Goal: Task Accomplishment & Management: Manage account settings

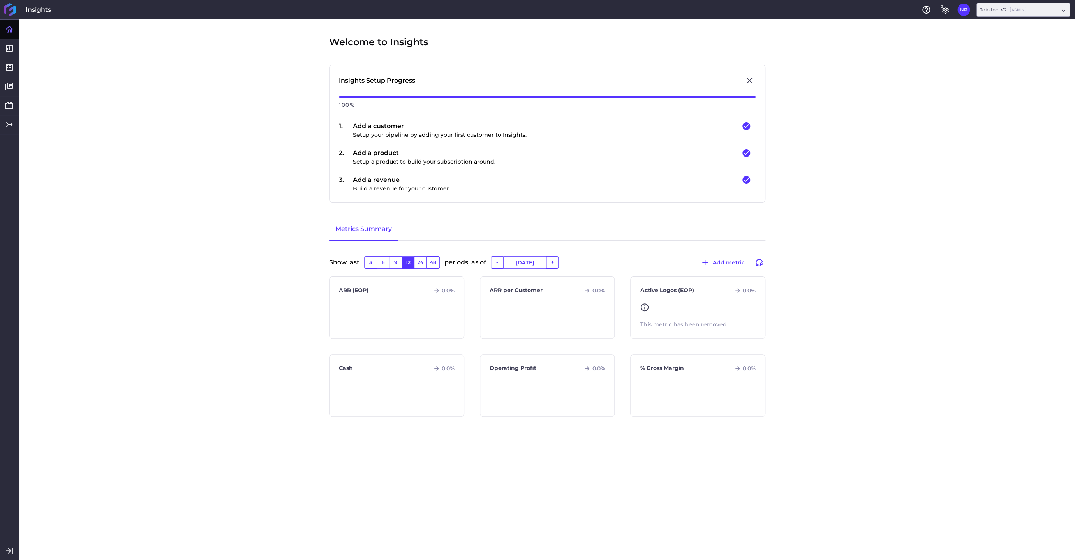
type input "[DATE]"
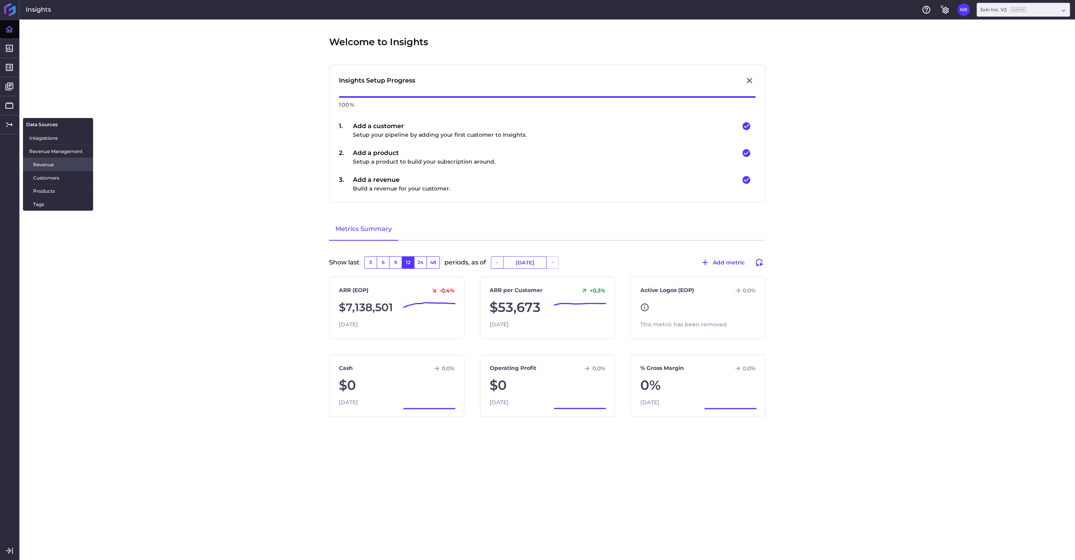
click at [41, 168] on span "Revenue" at bounding box center [60, 164] width 54 height 8
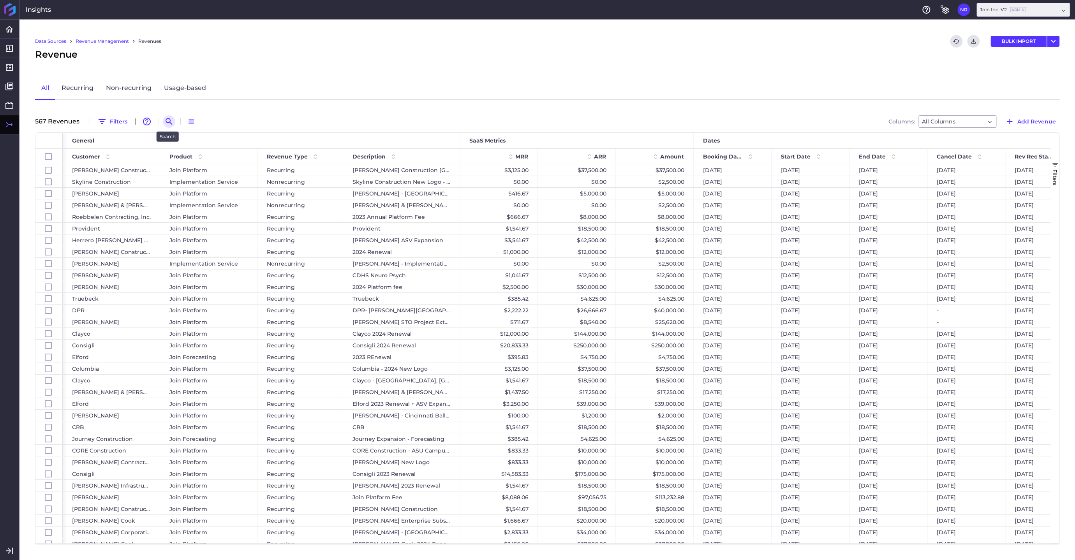
click at [165, 120] on icon "Search by" at bounding box center [168, 121] width 7 height 7
click at [191, 120] on input at bounding box center [207, 122] width 62 height 12
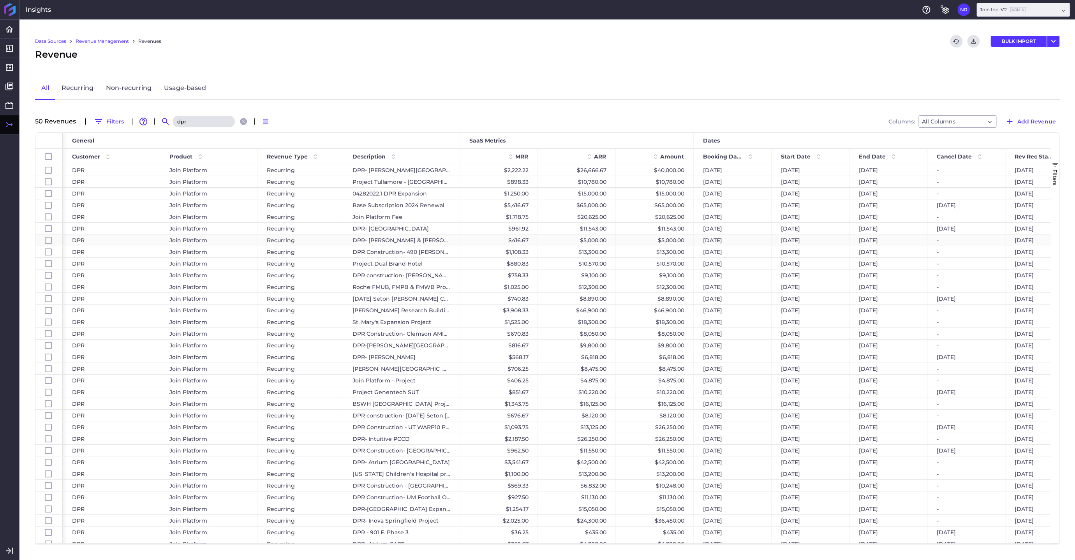
type input "dpr"
click at [669, 239] on div "$5,000.00" at bounding box center [655, 239] width 78 height 11
checkbox input "false"
checkbox input "true"
checkbox input "false"
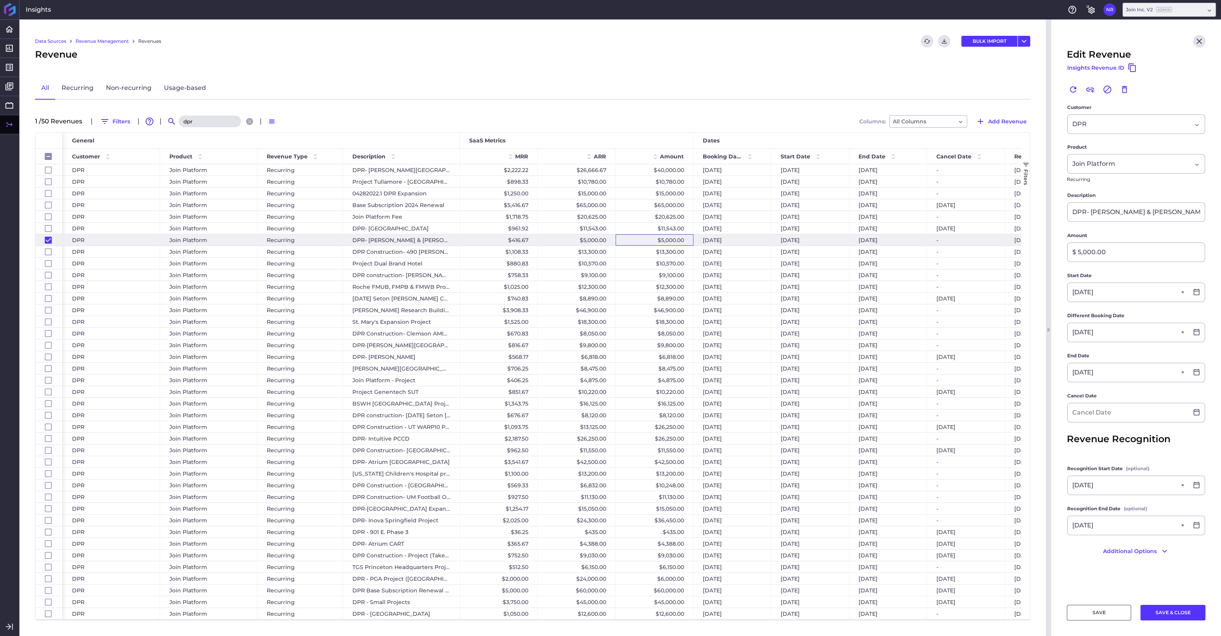
click at [892, 59] on div "Revenue" at bounding box center [532, 55] width 995 height 14
click at [1064, 414] on input at bounding box center [1128, 412] width 121 height 19
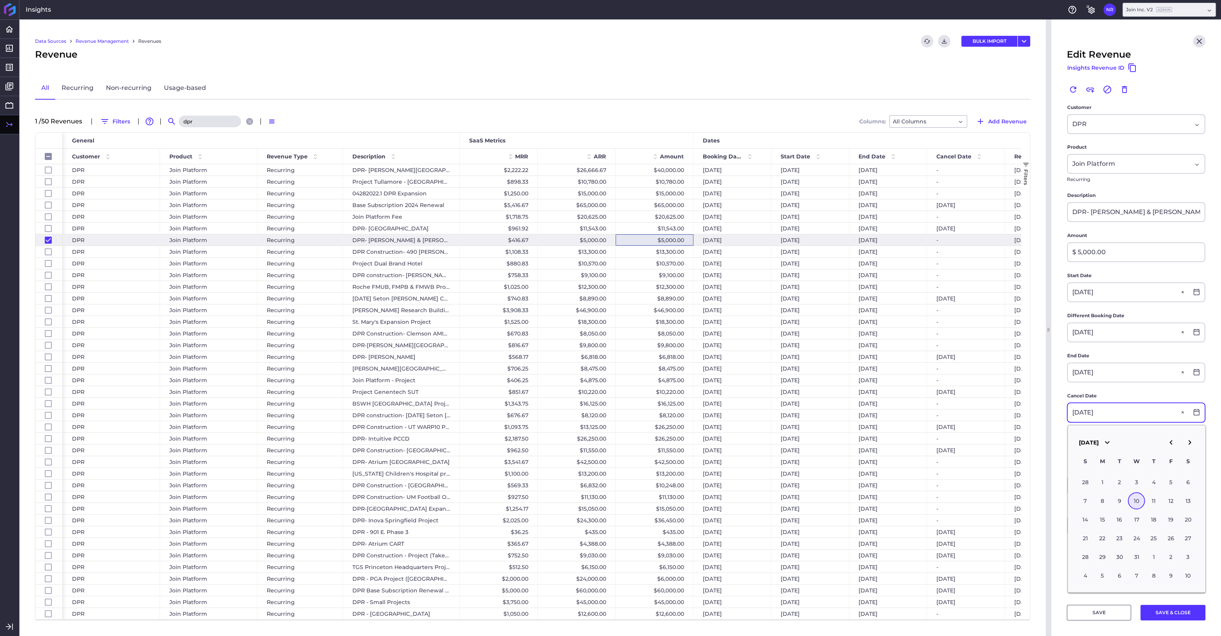
type input "[DATE]"
click at [1064, 500] on div "10" at bounding box center [1136, 501] width 17 height 17
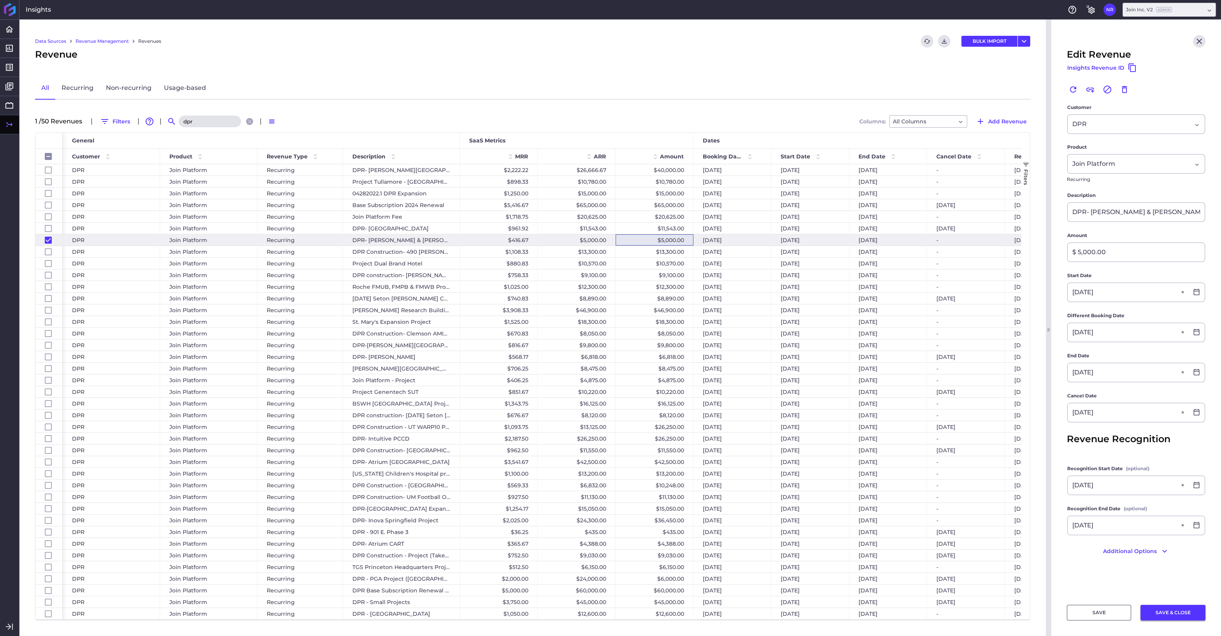
click at [1064, 540] on button "SAVE & CLOSE" at bounding box center [1172, 613] width 65 height 16
checkbox input "false"
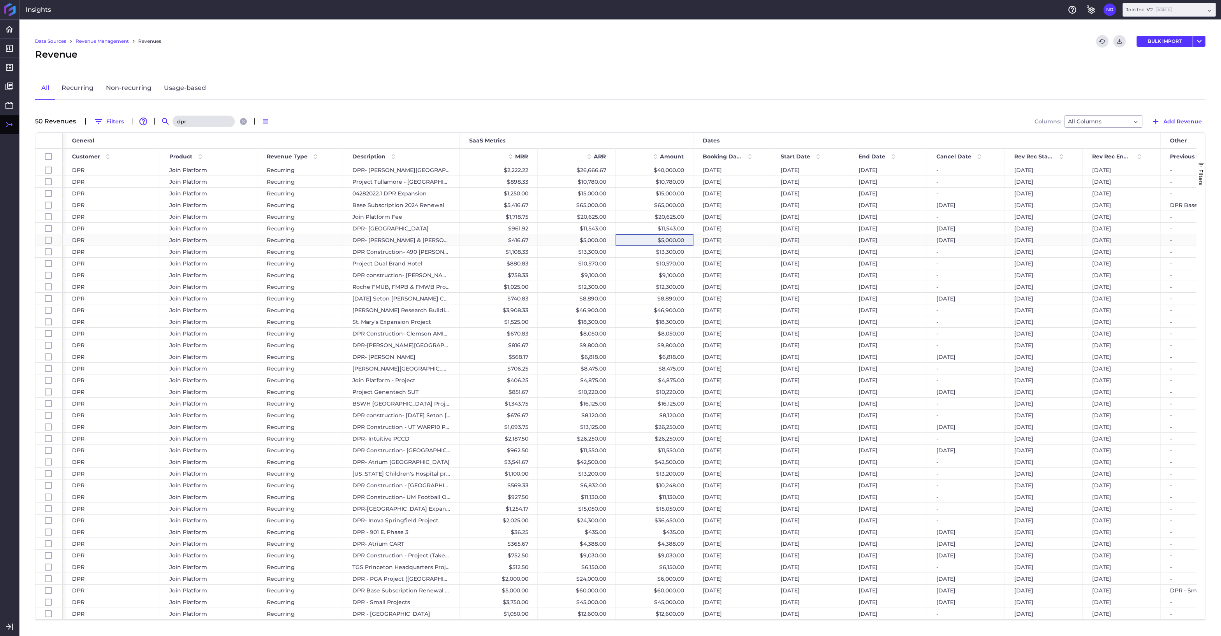
click at [745, 241] on div "[DATE]" at bounding box center [732, 239] width 78 height 11
checkbox input "false"
checkbox input "true"
checkbox input "false"
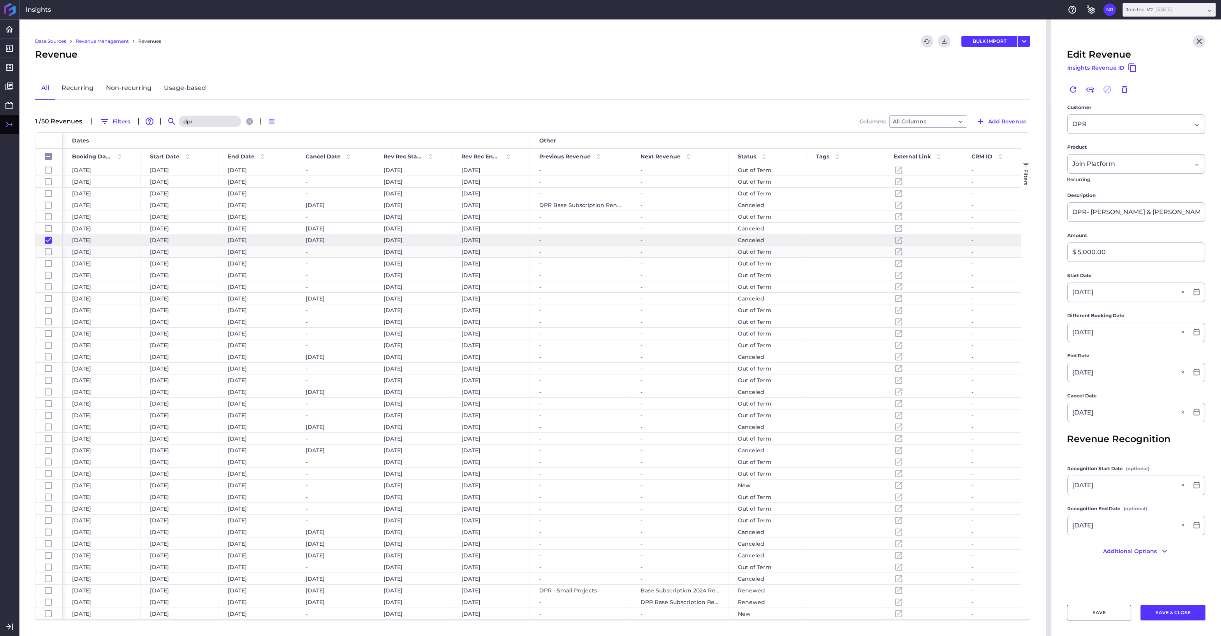
scroll to position [0, 553]
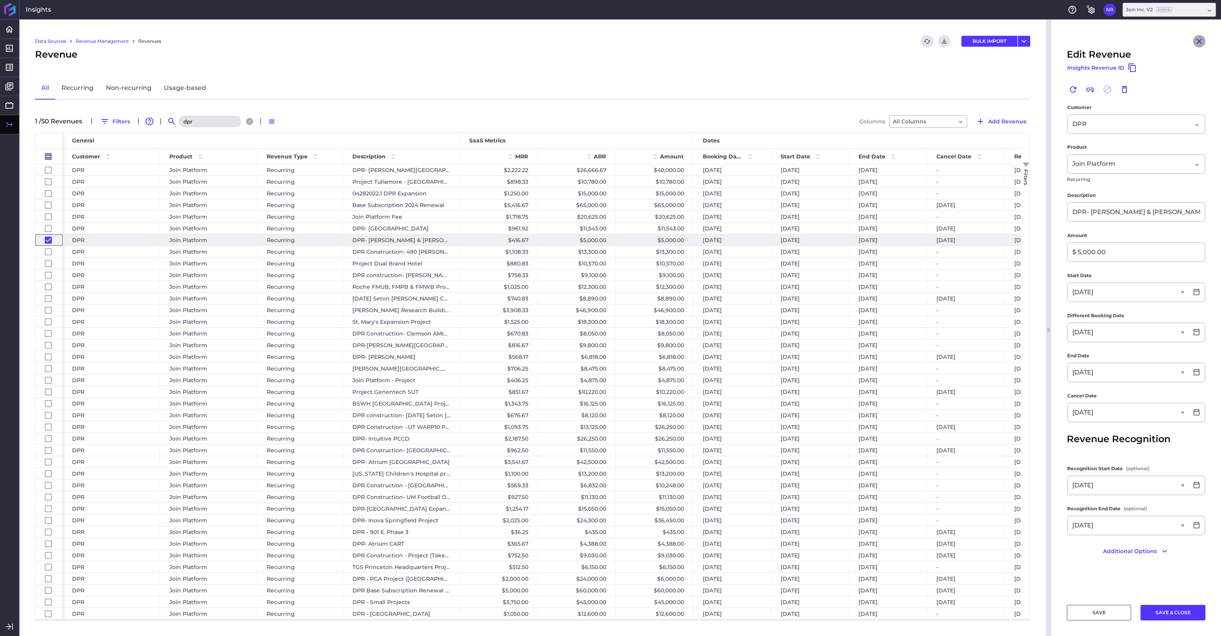
click at [1064, 40] on icon "Close" at bounding box center [1199, 41] width 9 height 9
checkbox input "false"
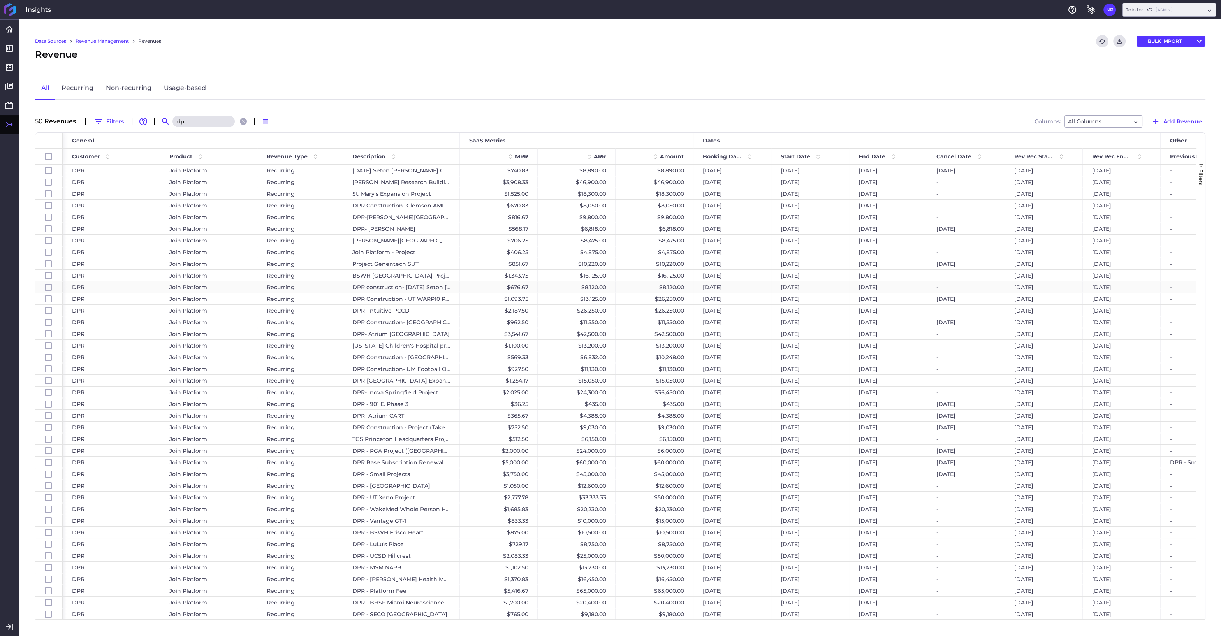
scroll to position [128, 0]
click at [818, 153] on span at bounding box center [817, 156] width 9 height 9
click at [393, 154] on span at bounding box center [393, 156] width 9 height 9
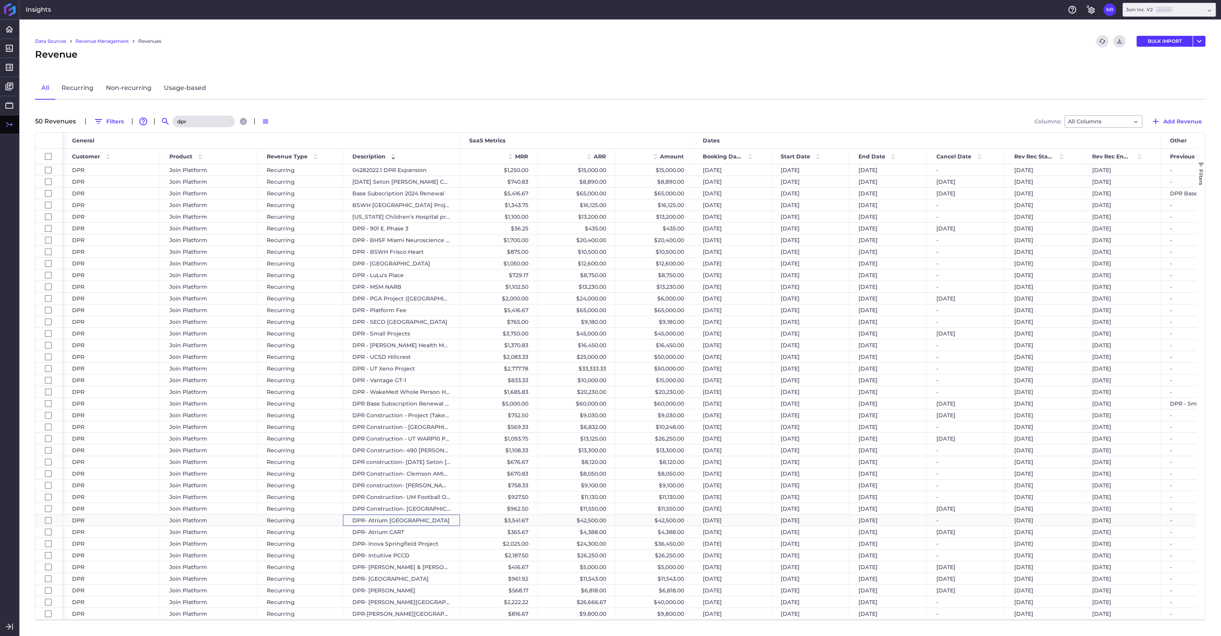
click at [416, 519] on div "DPR- Atrium [GEOGRAPHIC_DATA]" at bounding box center [401, 520] width 117 height 11
checkbox input "false"
checkbox input "true"
checkbox input "false"
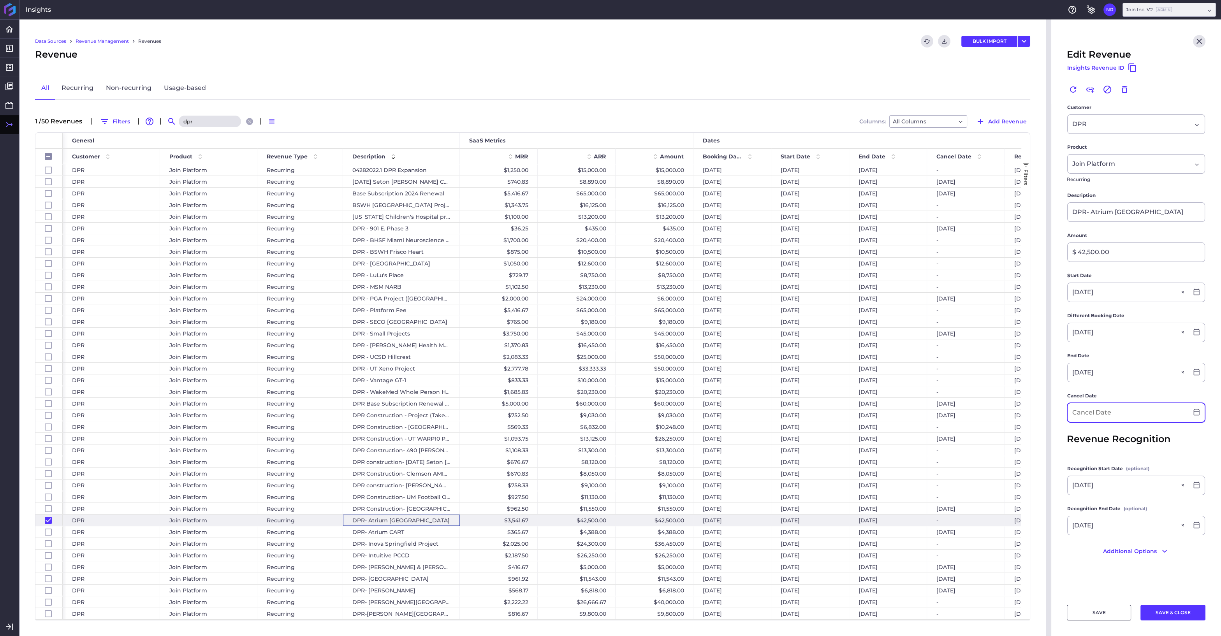
click at [1064, 414] on input at bounding box center [1128, 412] width 121 height 19
type input "[DATE]"
click at [1064, 540] on button "SAVE & CLOSE" at bounding box center [1172, 613] width 65 height 16
checkbox input "false"
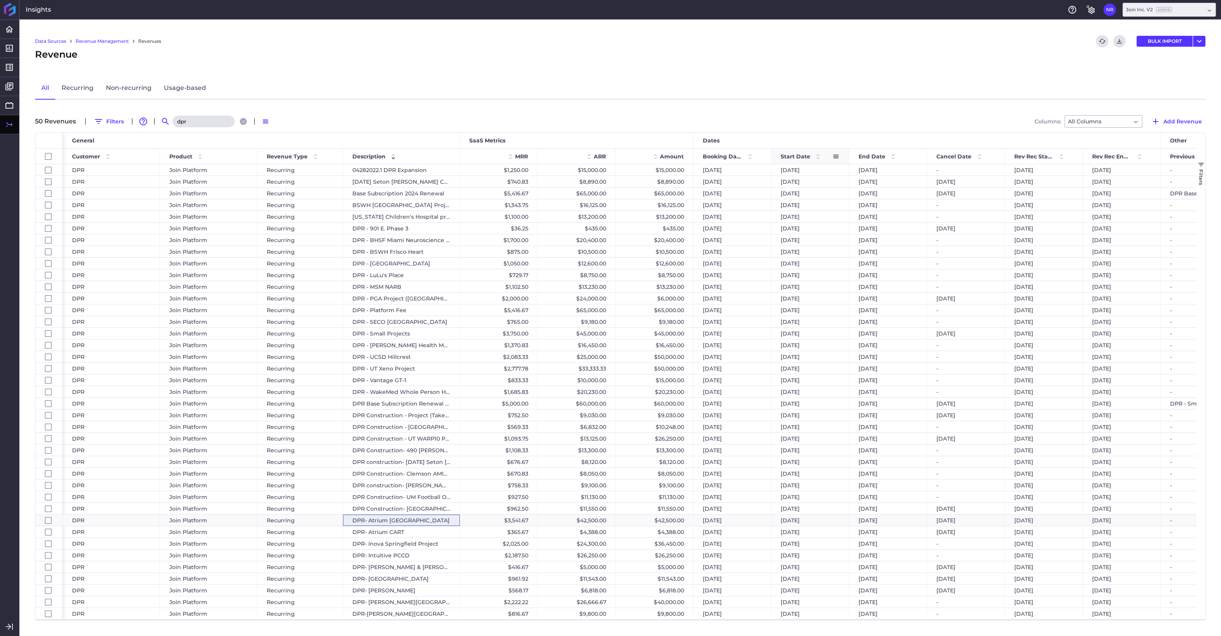
click at [817, 152] on span at bounding box center [817, 156] width 9 height 9
click at [454, 216] on div "DPR- Intuitive PCCD" at bounding box center [401, 216] width 117 height 11
checkbox input "false"
checkbox input "true"
checkbox input "false"
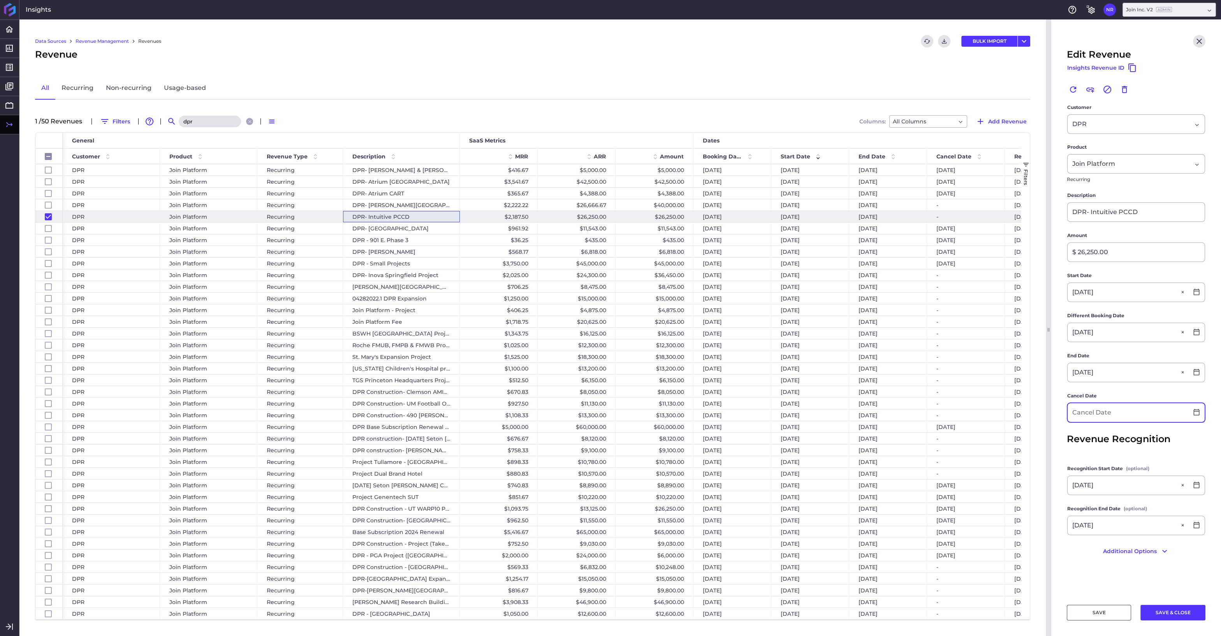
click at [1064, 414] on input at bounding box center [1128, 412] width 121 height 19
type input "[DATE]"
click at [1064, 540] on button "SAVE & CLOSE" at bounding box center [1172, 613] width 65 height 16
checkbox input "false"
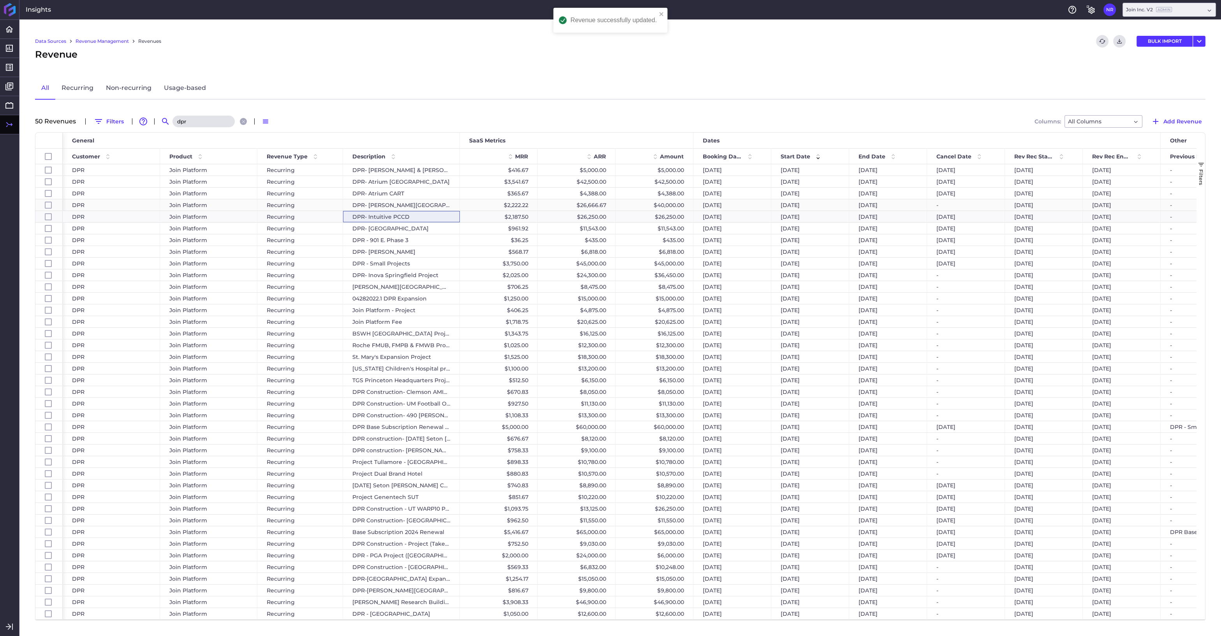
click at [455, 206] on div "DPR- [PERSON_NAME][GEOGRAPHIC_DATA]" at bounding box center [401, 204] width 117 height 11
checkbox input "false"
checkbox input "true"
checkbox input "false"
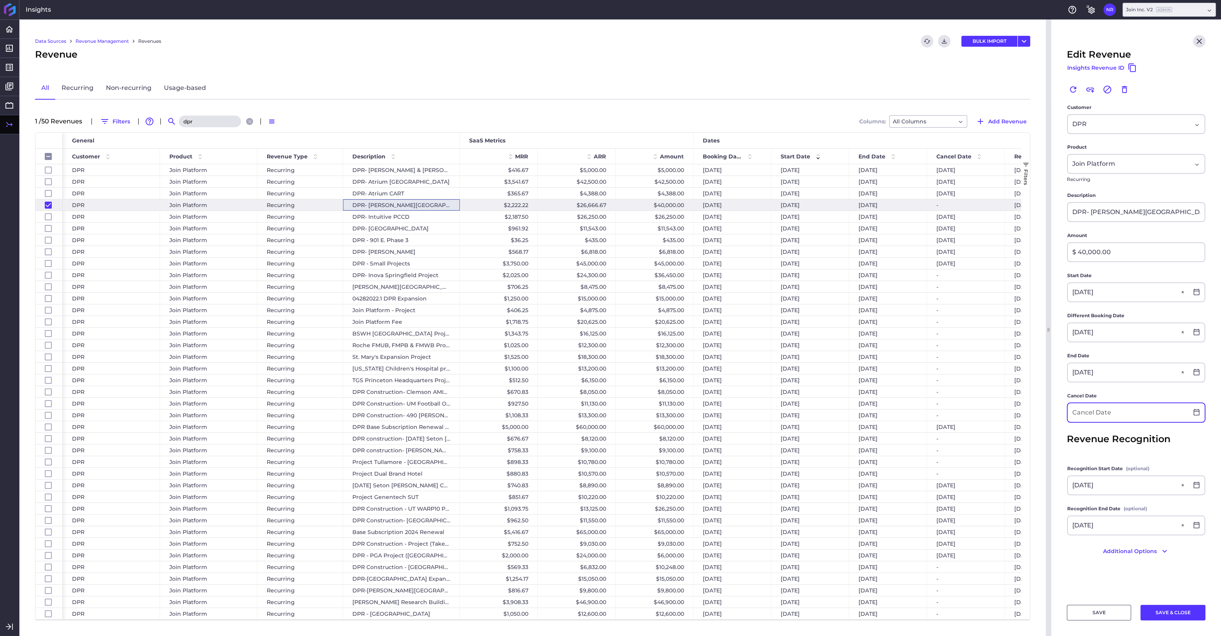
click at [1064, 411] on input at bounding box center [1128, 412] width 121 height 19
type input "[DATE]"
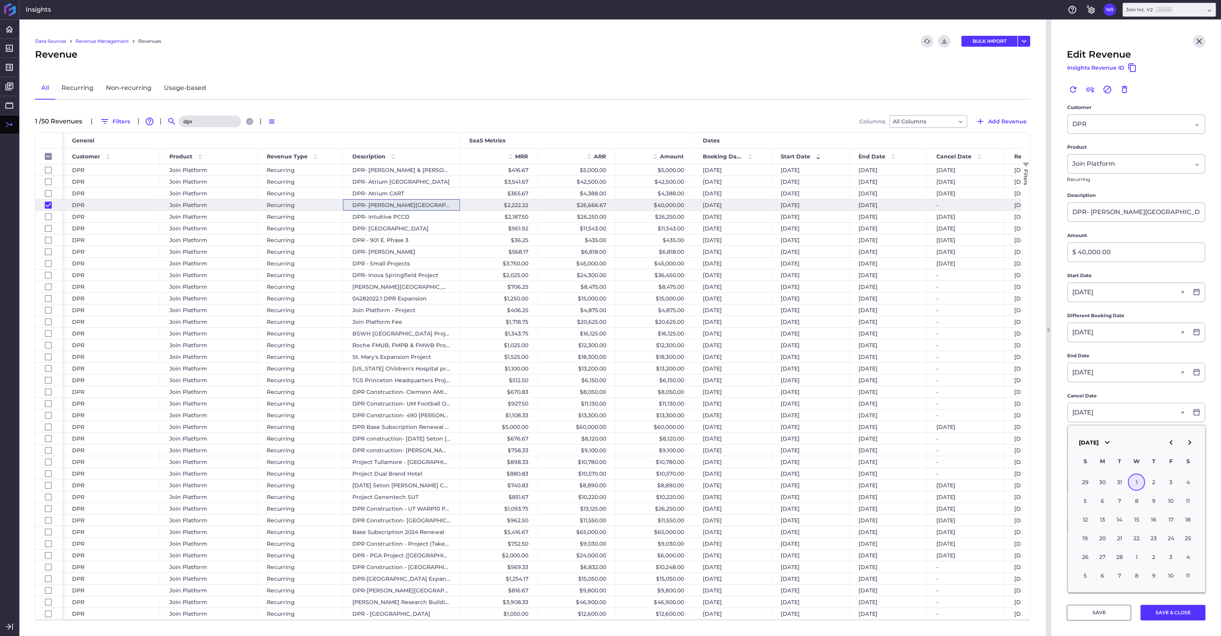
click at [1064, 478] on div "1" at bounding box center [1136, 482] width 17 height 17
click at [1064, 540] on button "SAVE & CLOSE" at bounding box center [1172, 613] width 65 height 16
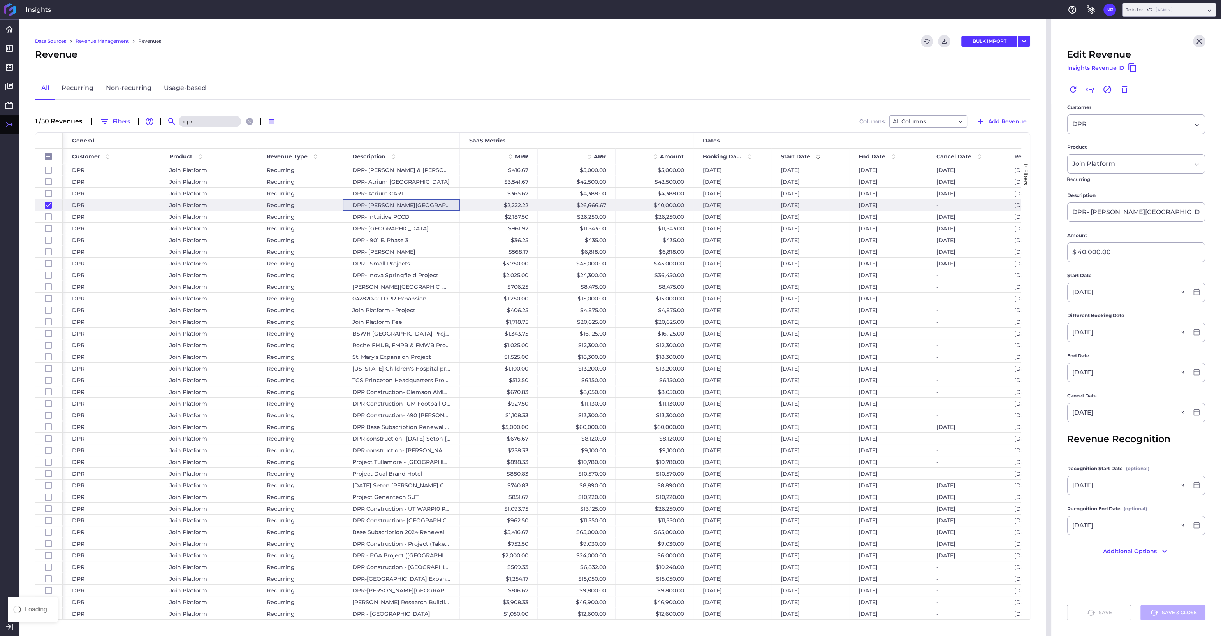
checkbox input "false"
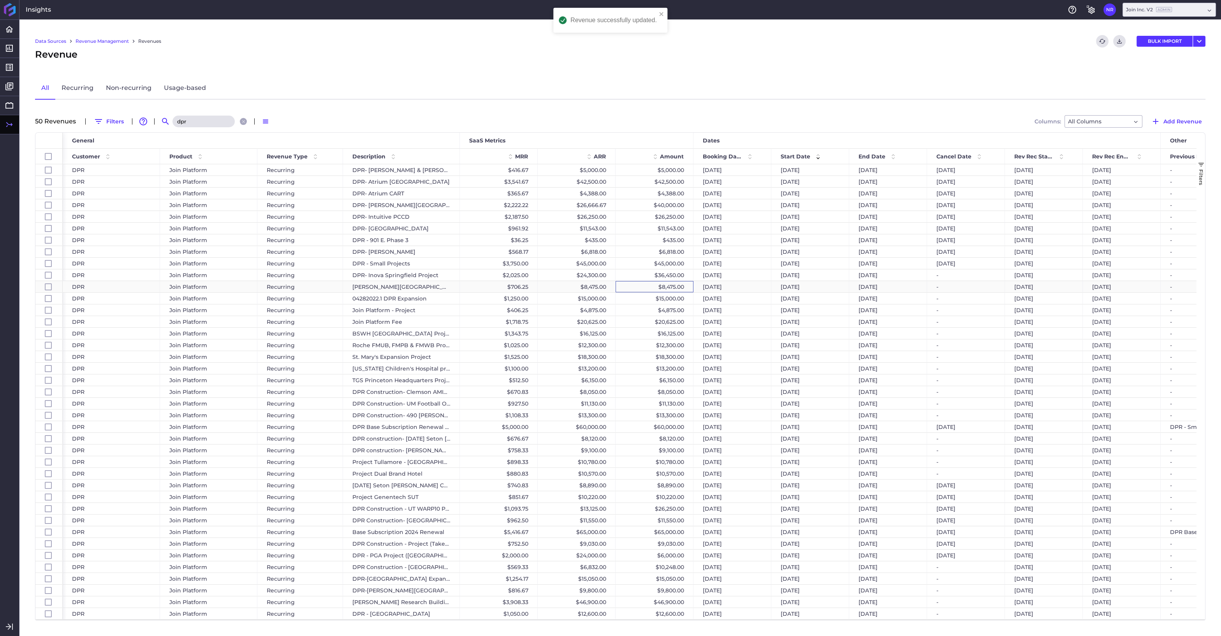
click at [661, 287] on div "$8,475.00" at bounding box center [655, 286] width 78 height 11
checkbox input "false"
checkbox input "true"
checkbox input "false"
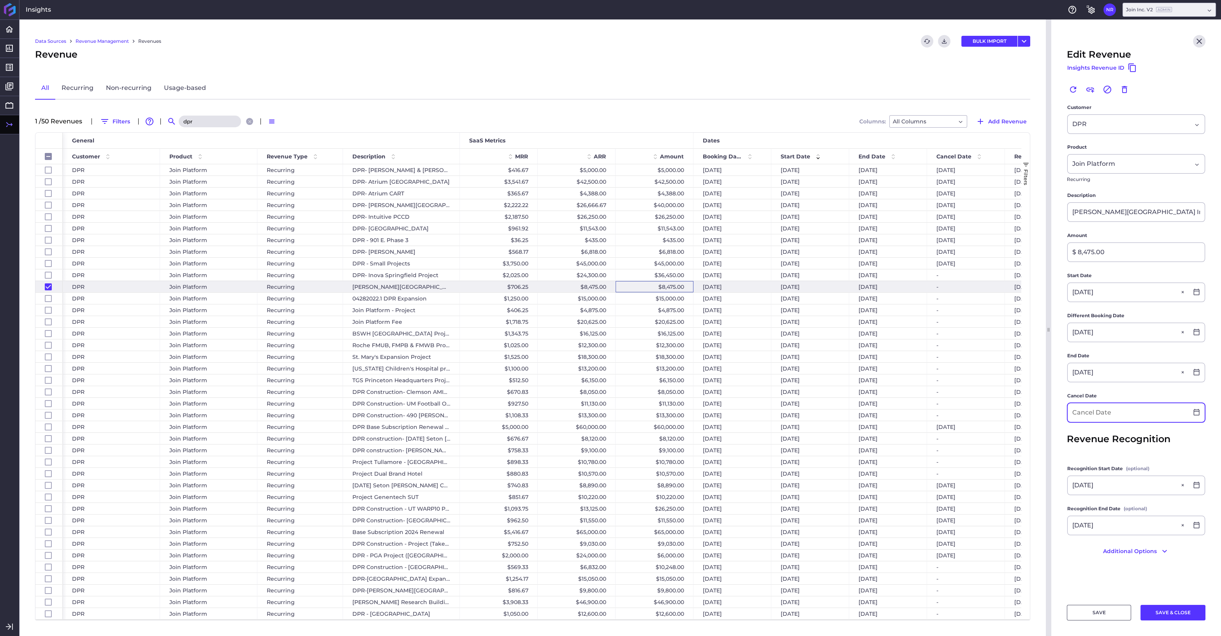
click at [1064, 414] on input at bounding box center [1128, 412] width 121 height 19
type input "[DATE]"
click at [1064, 540] on button "SAVE & CLOSE" at bounding box center [1172, 613] width 65 height 16
checkbox input "false"
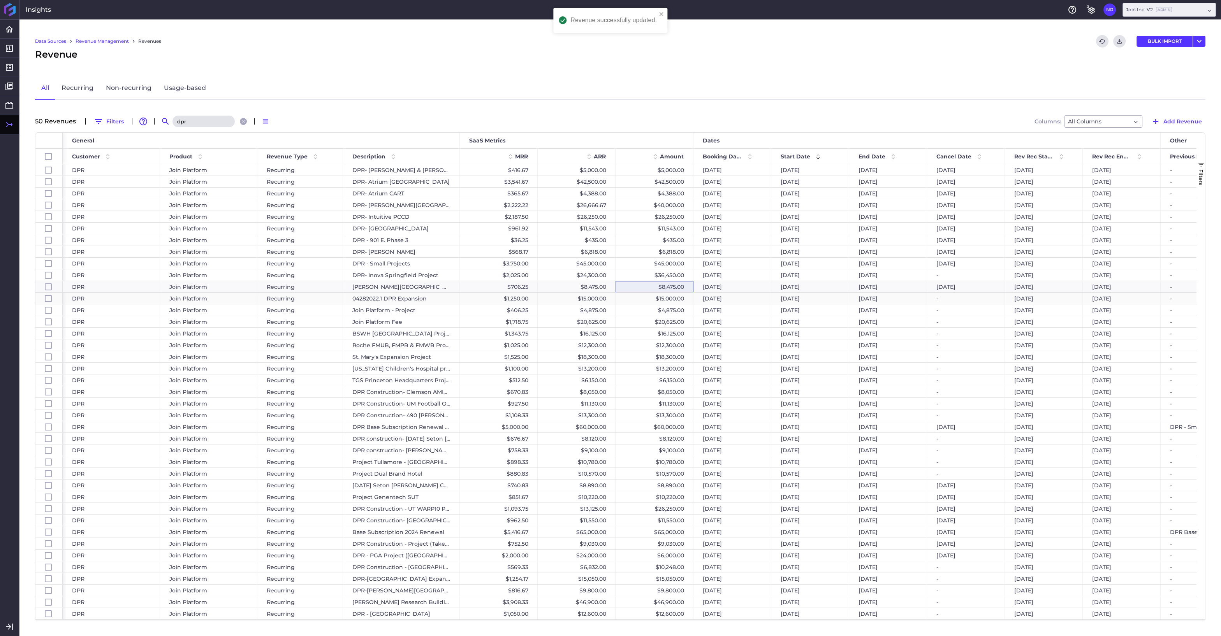
click at [647, 299] on div "$15,000.00" at bounding box center [655, 298] width 78 height 11
checkbox input "false"
checkbox input "true"
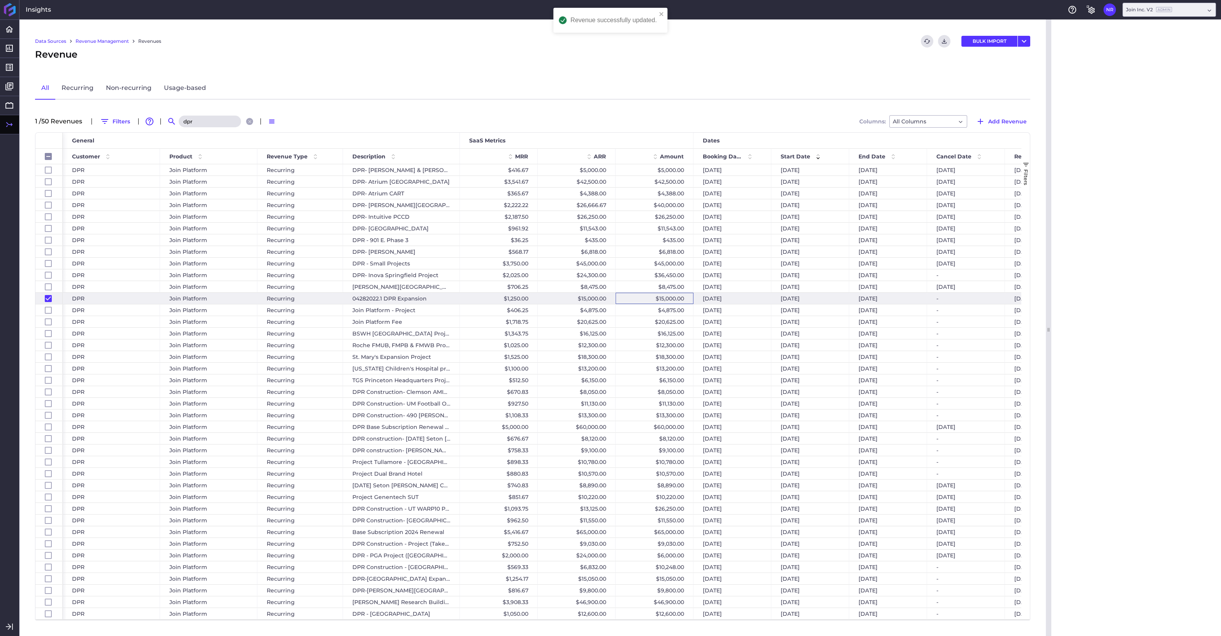
checkbox input "false"
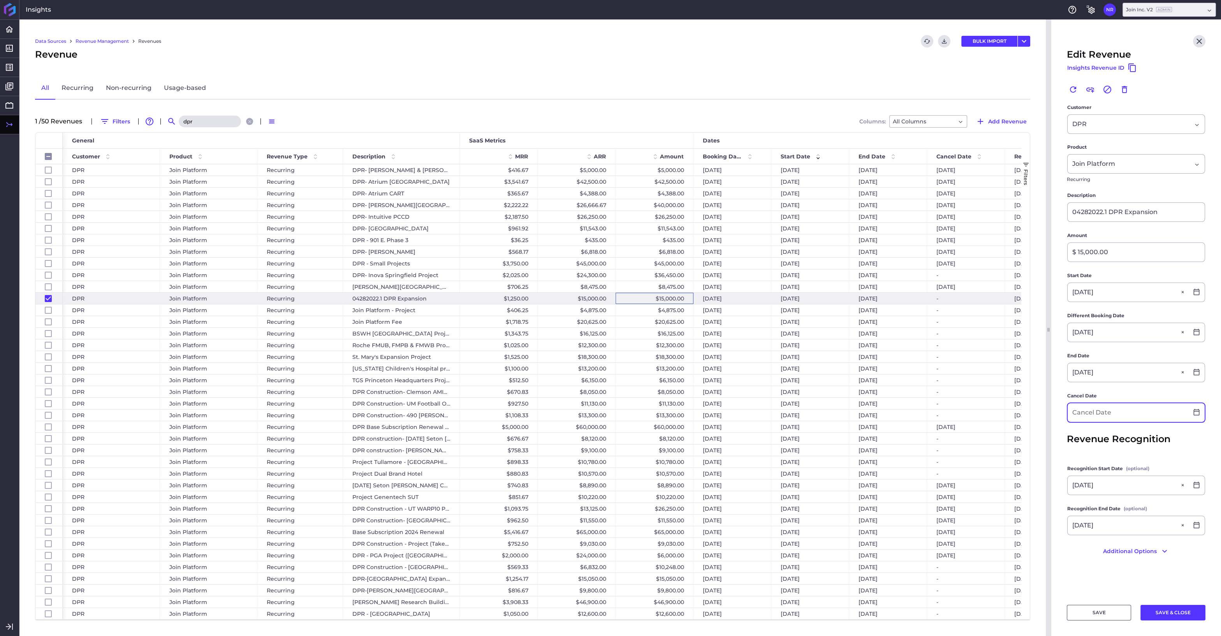
click at [1064, 410] on input at bounding box center [1128, 412] width 121 height 19
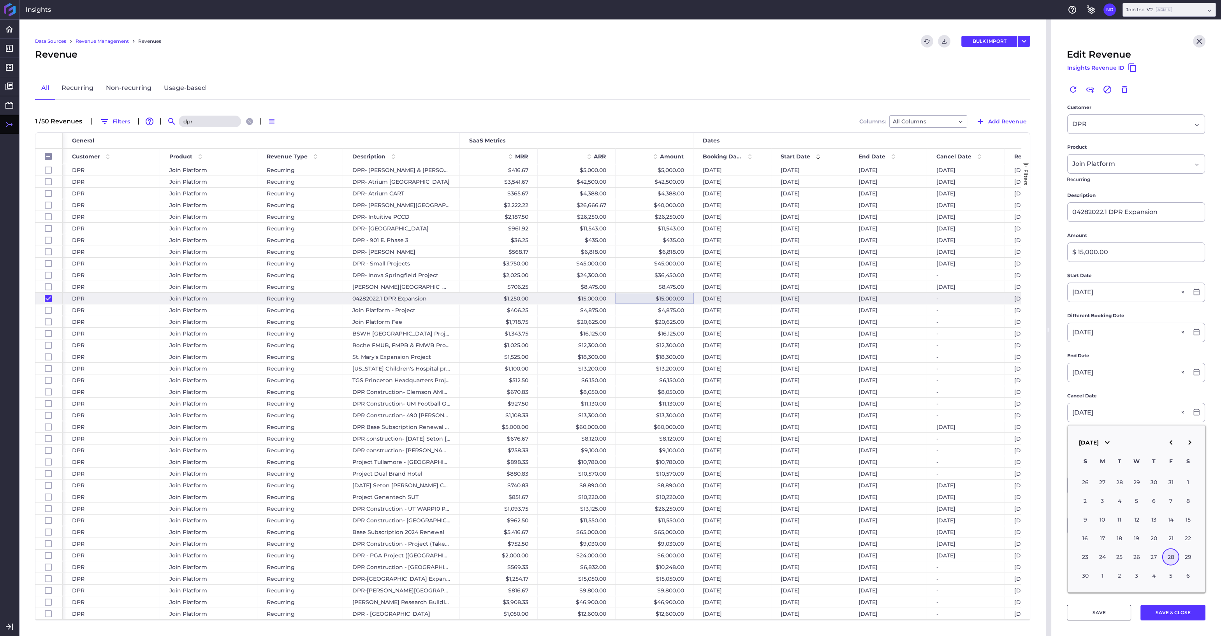
click at [1064, 540] on div "28" at bounding box center [1170, 557] width 17 height 17
type input "[DATE]"
click at [1064, 540] on button "SAVE & CLOSE" at bounding box center [1172, 613] width 65 height 16
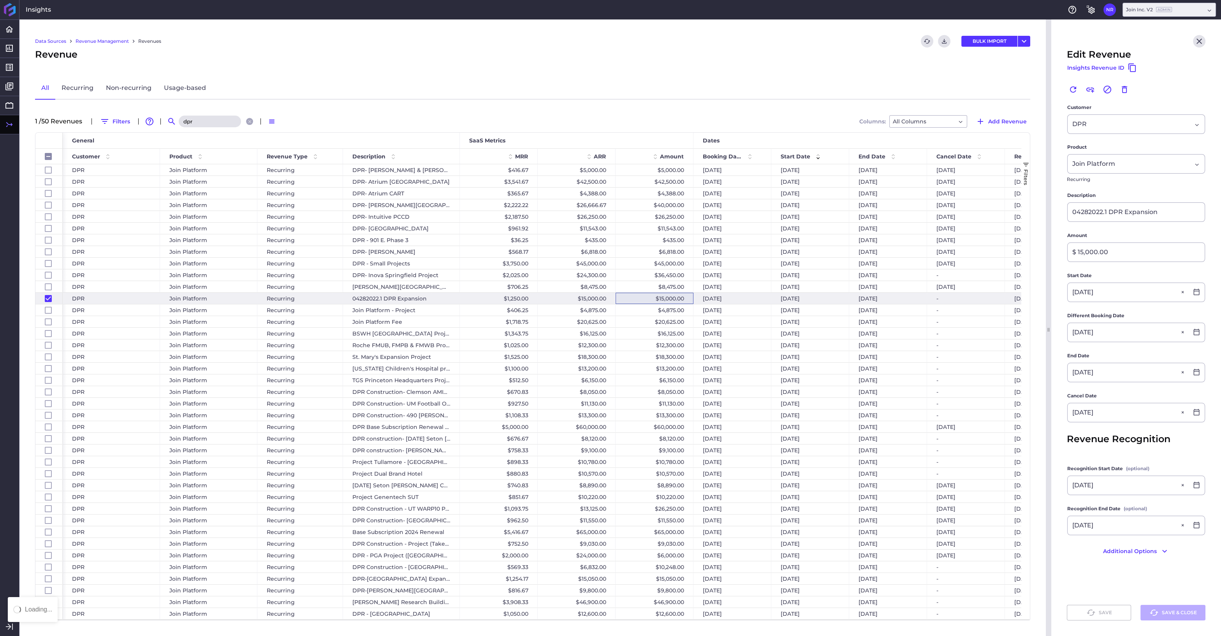
checkbox input "false"
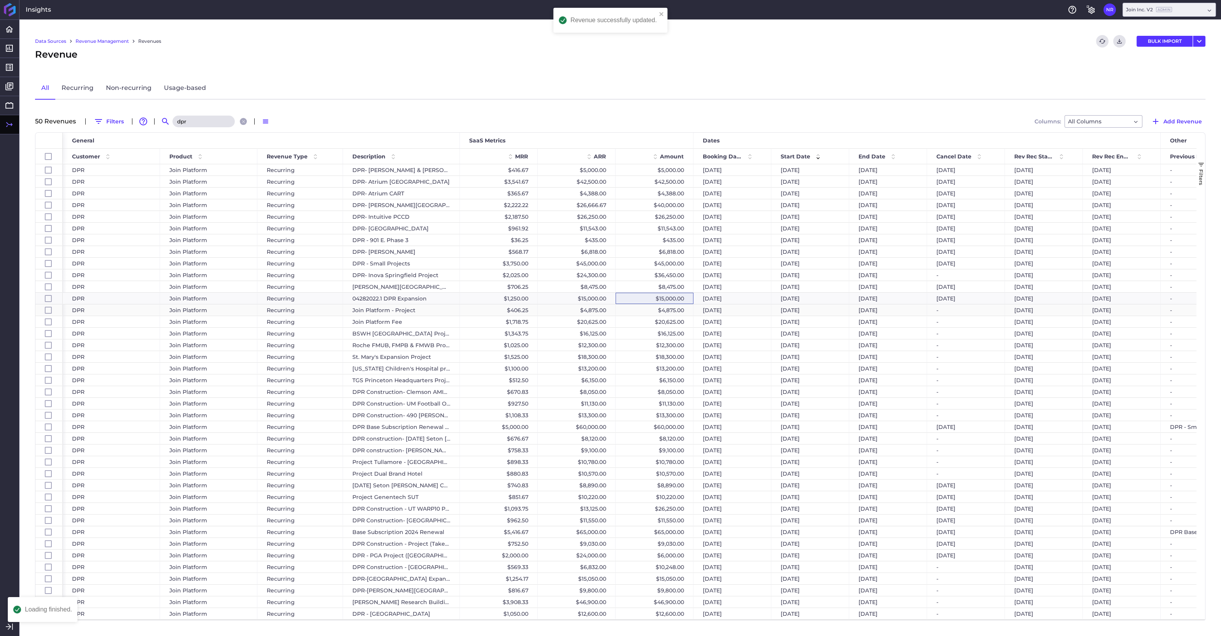
click at [653, 311] on div "$4,875.00" at bounding box center [655, 309] width 78 height 11
checkbox input "false"
checkbox input "true"
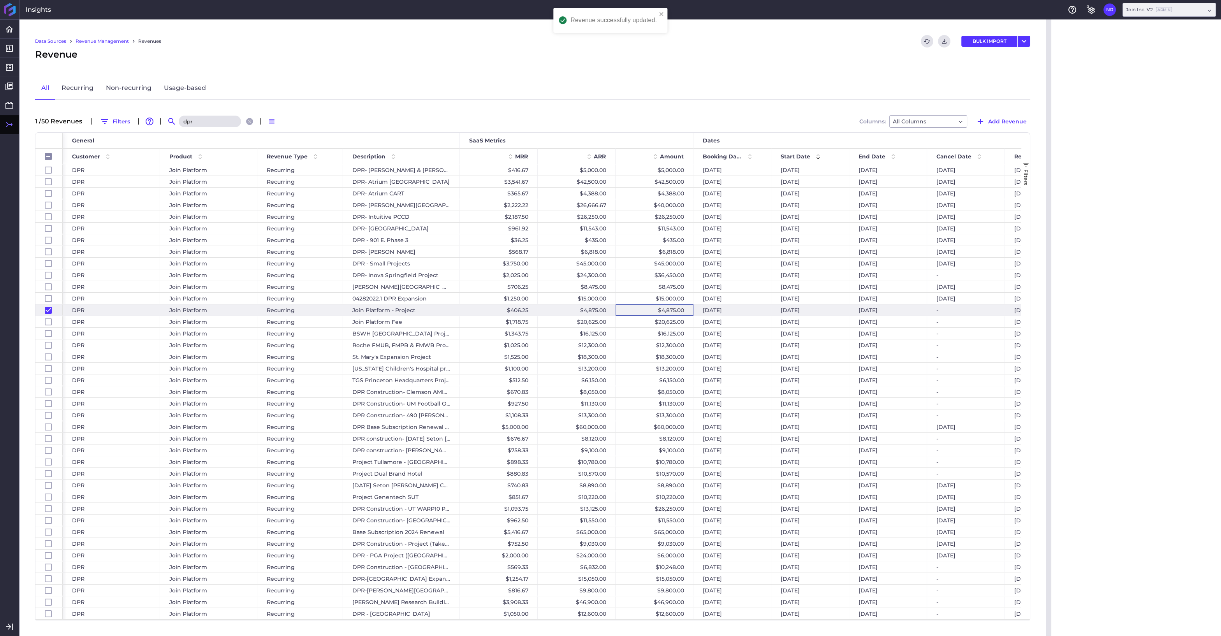
checkbox input "false"
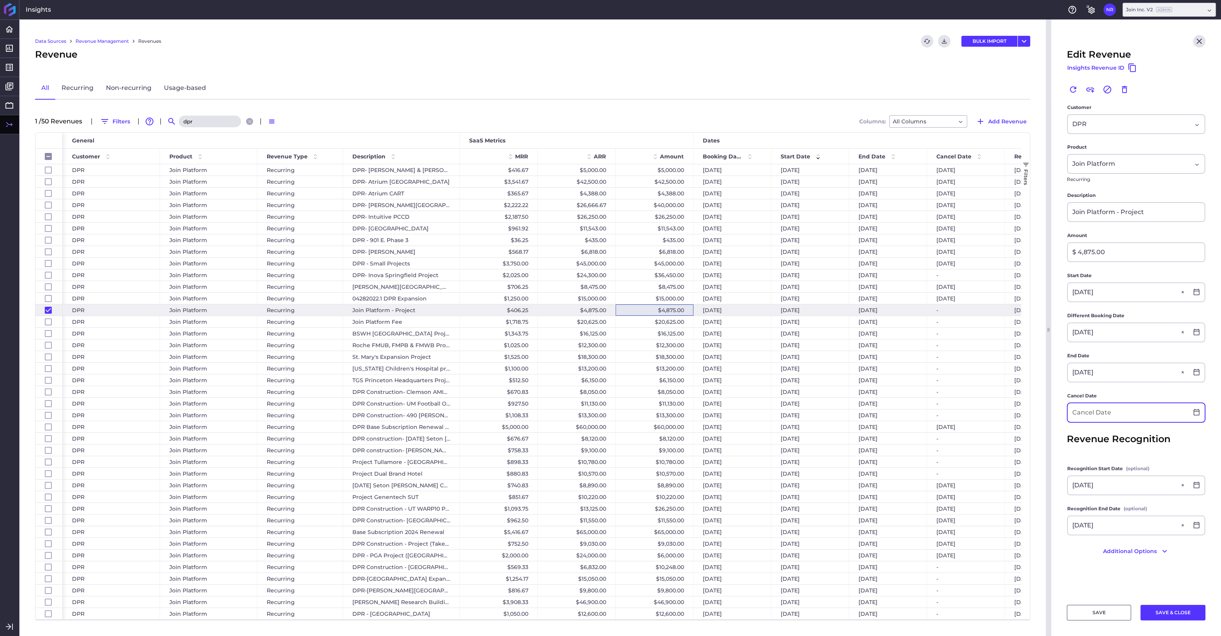
click at [1064, 414] on input at bounding box center [1128, 412] width 121 height 19
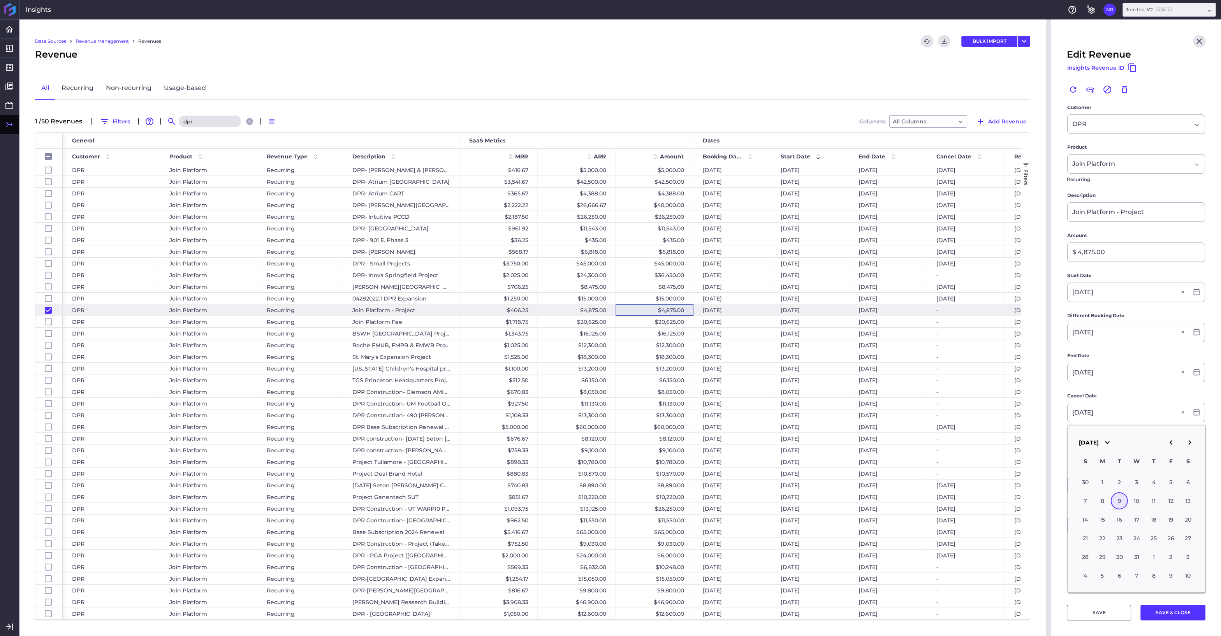
click at [1064, 502] on div "9" at bounding box center [1119, 501] width 17 height 17
type input "[DATE]"
click at [1064, 540] on button "SAVE & CLOSE" at bounding box center [1172, 613] width 65 height 16
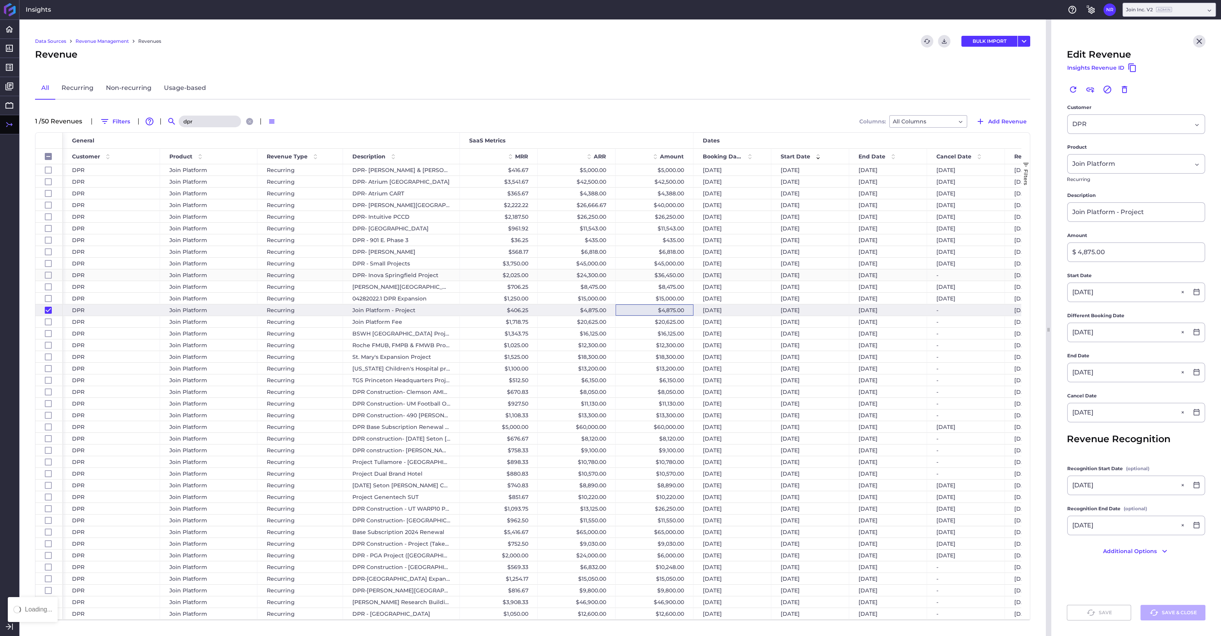
checkbox input "false"
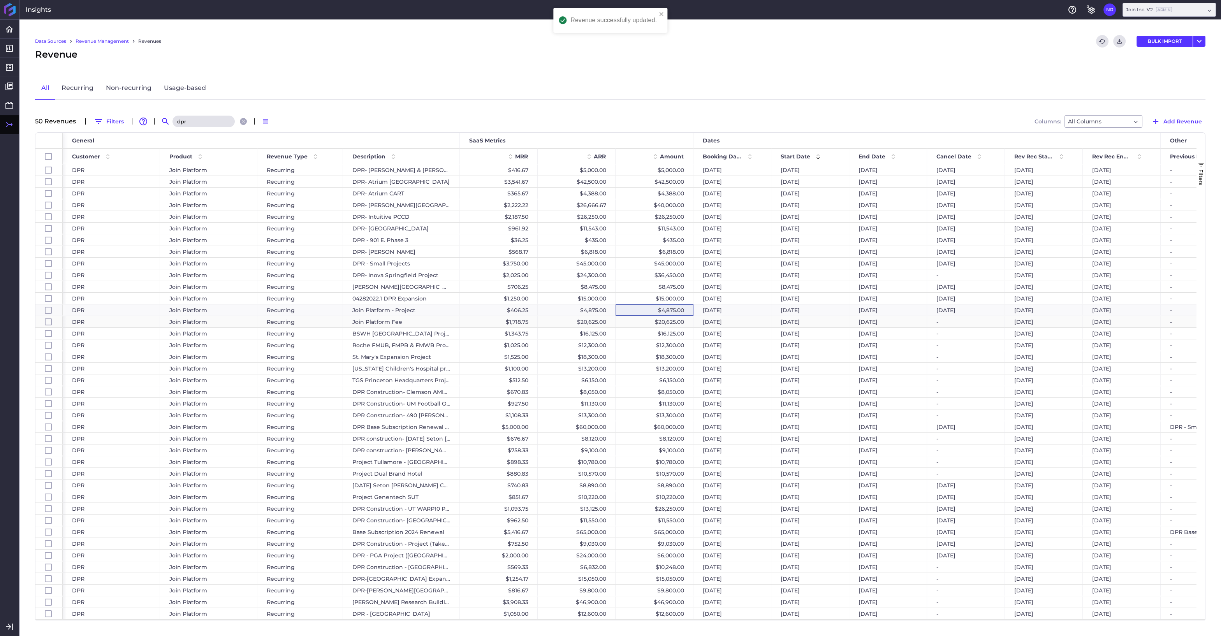
click at [654, 321] on div "$20,625.00" at bounding box center [655, 321] width 78 height 11
checkbox input "false"
checkbox input "true"
checkbox input "false"
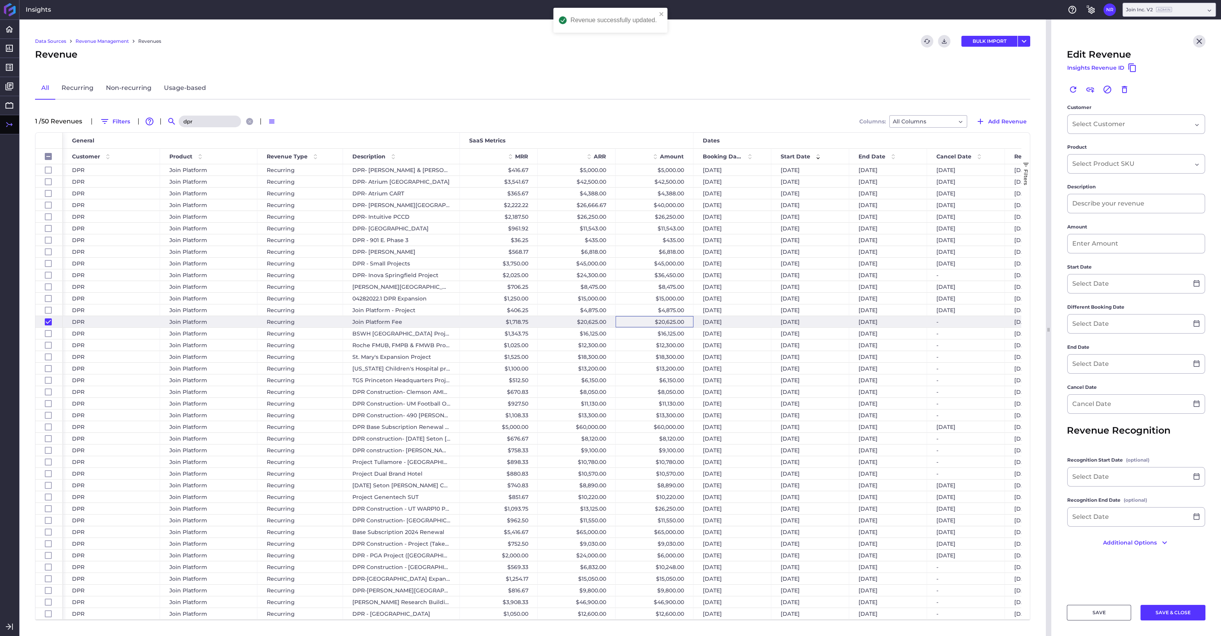
type input "Join Platform Fee"
type input "$ 20,625.00"
type input "[DATE]"
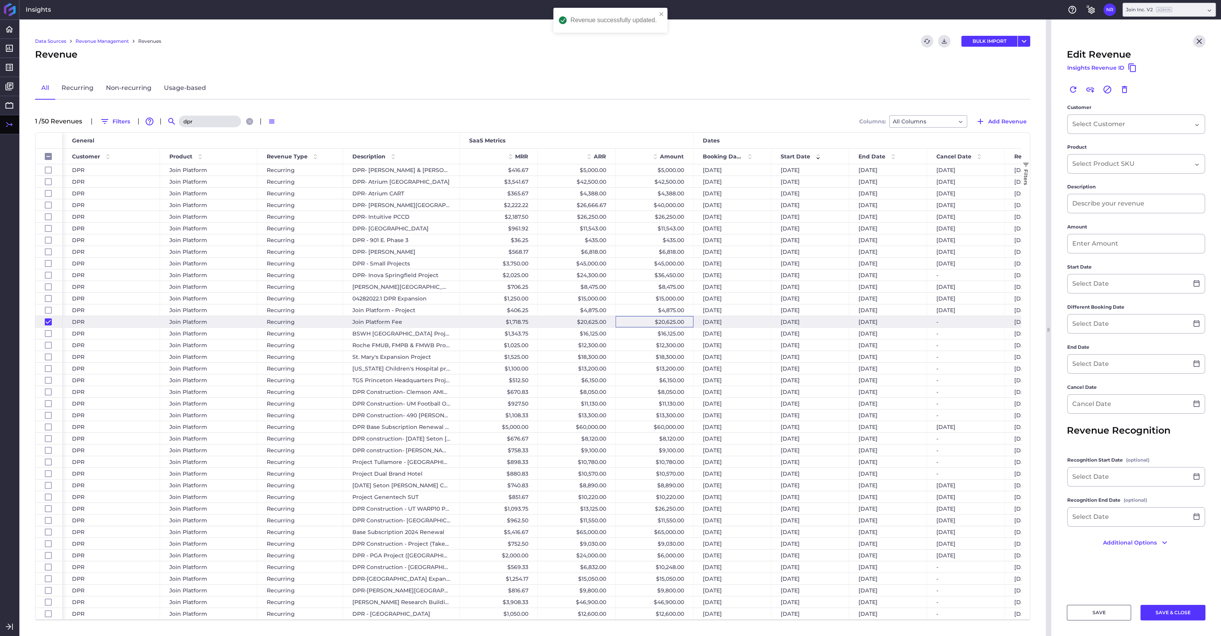
type input "[DATE]"
click at [1064, 414] on input at bounding box center [1128, 412] width 121 height 19
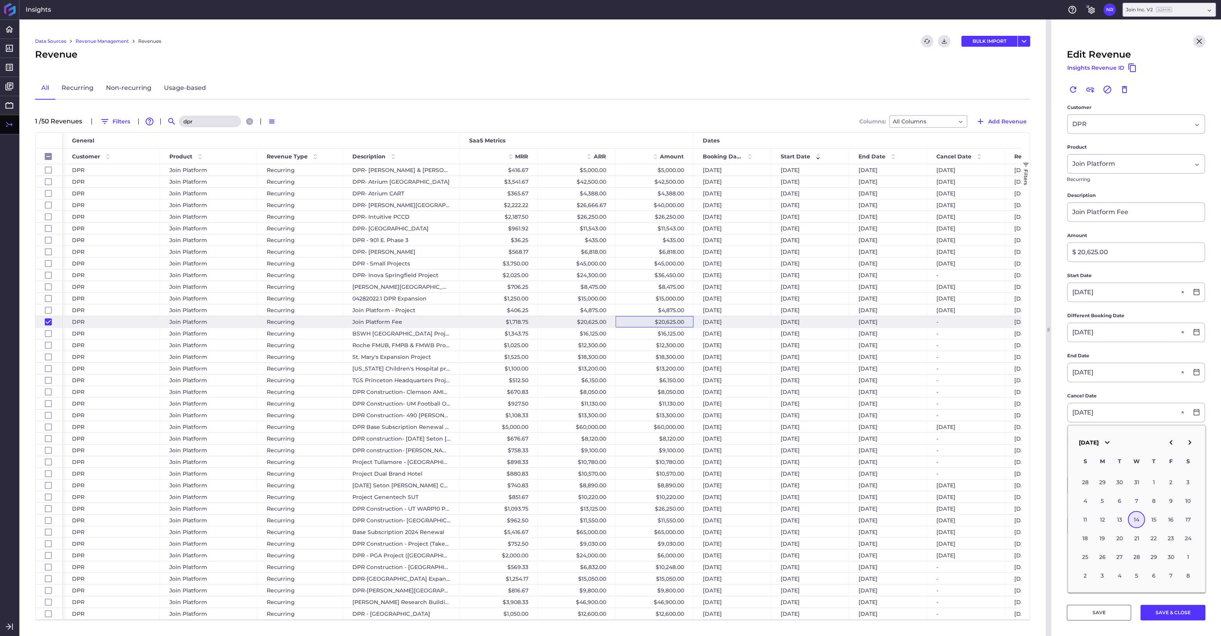
click at [1064, 515] on div "14" at bounding box center [1136, 519] width 17 height 17
type input "[DATE]"
click at [1064, 540] on button "SAVE & CLOSE" at bounding box center [1172, 613] width 65 height 16
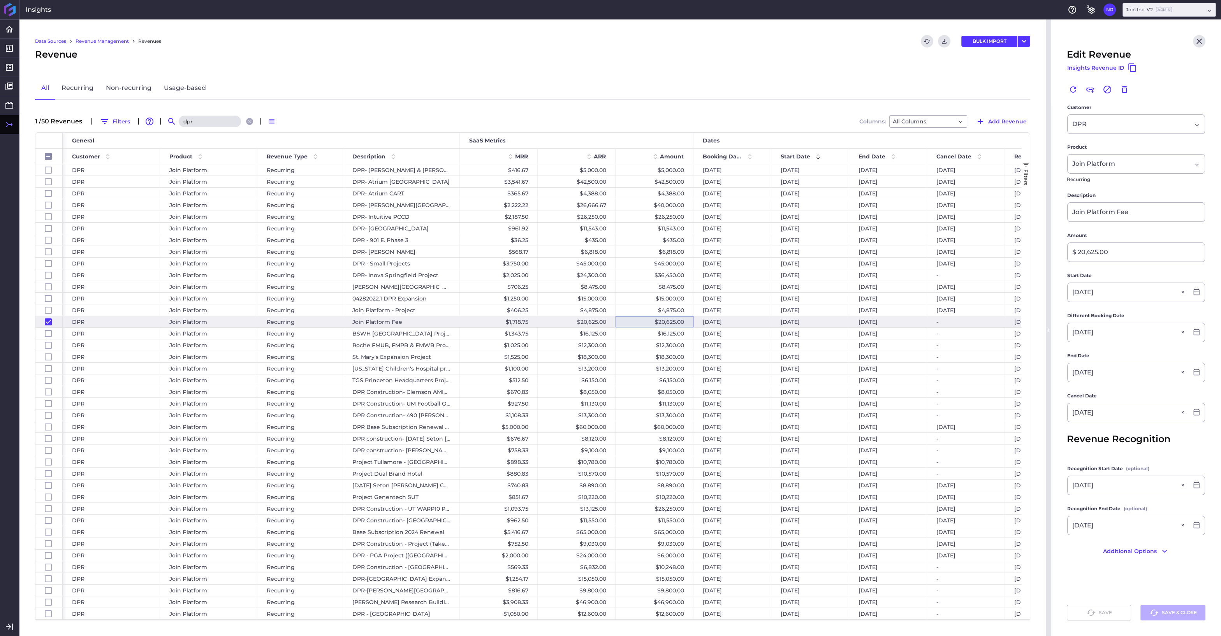
checkbox input "false"
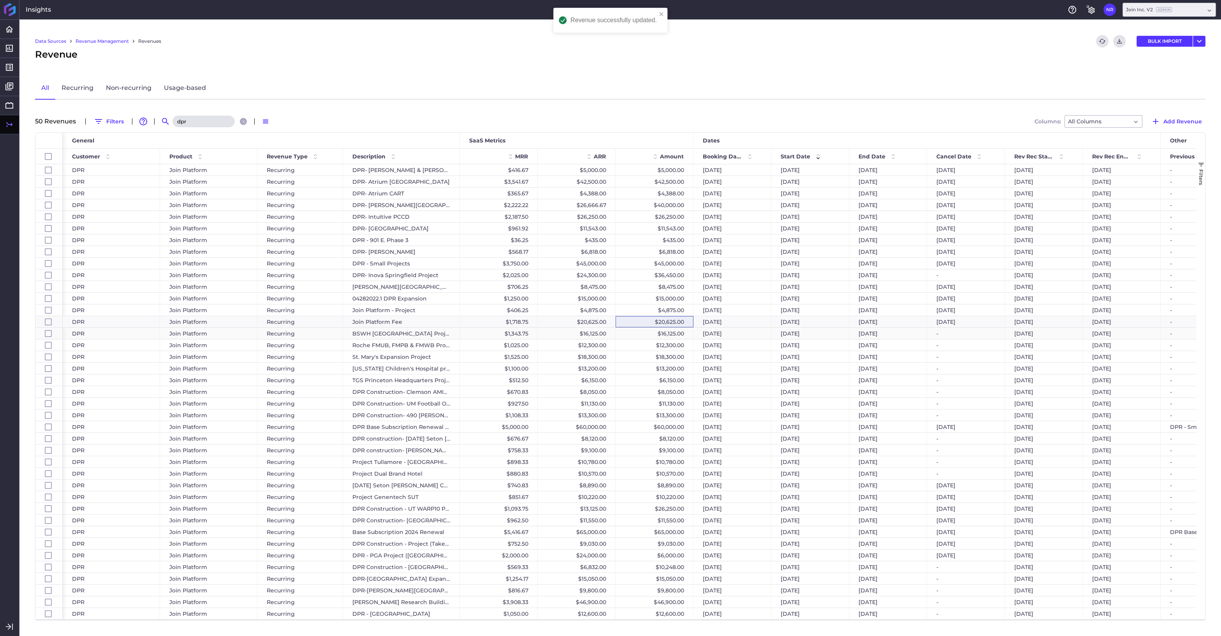
click at [653, 334] on div "$16,125.00" at bounding box center [655, 333] width 78 height 11
checkbox input "false"
checkbox input "true"
checkbox input "false"
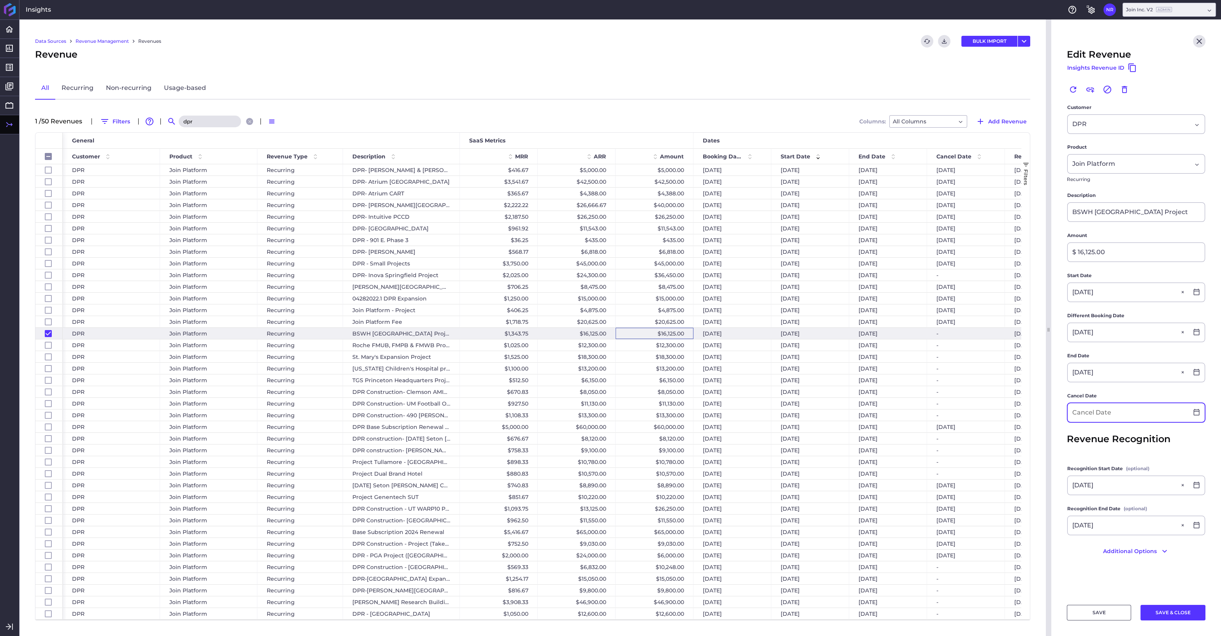
click at [1064, 408] on input at bounding box center [1128, 412] width 121 height 19
type input "[DATE]"
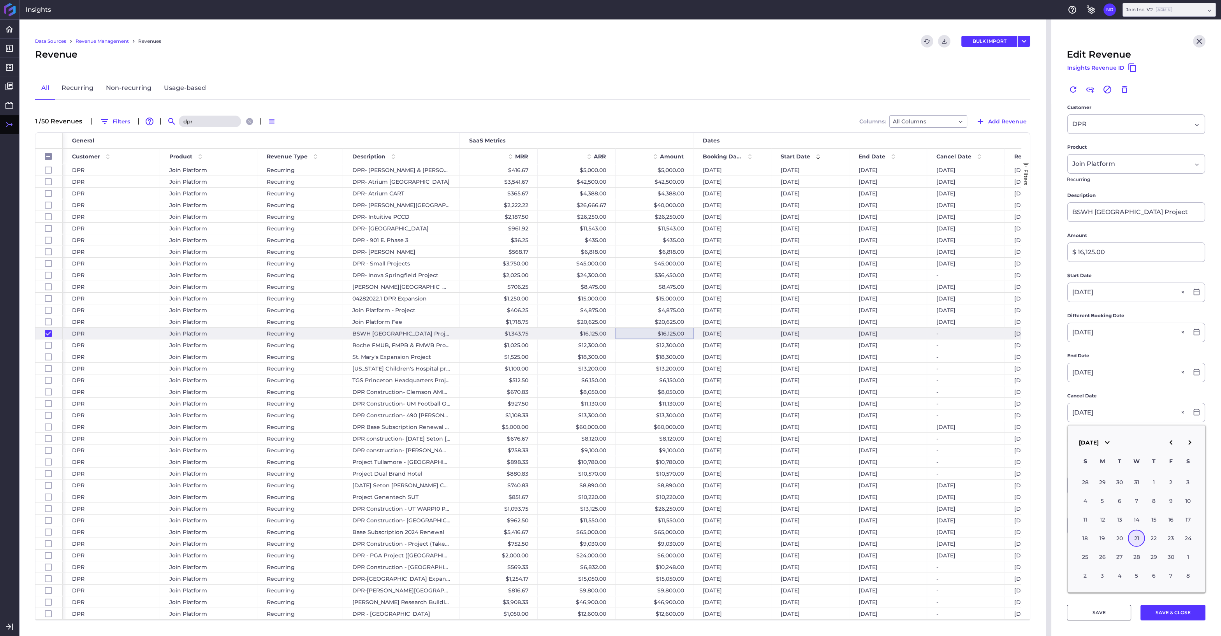
click at [1064, 539] on div "21" at bounding box center [1136, 538] width 17 height 17
click at [1064, 540] on button "SAVE & CLOSE" at bounding box center [1172, 613] width 65 height 16
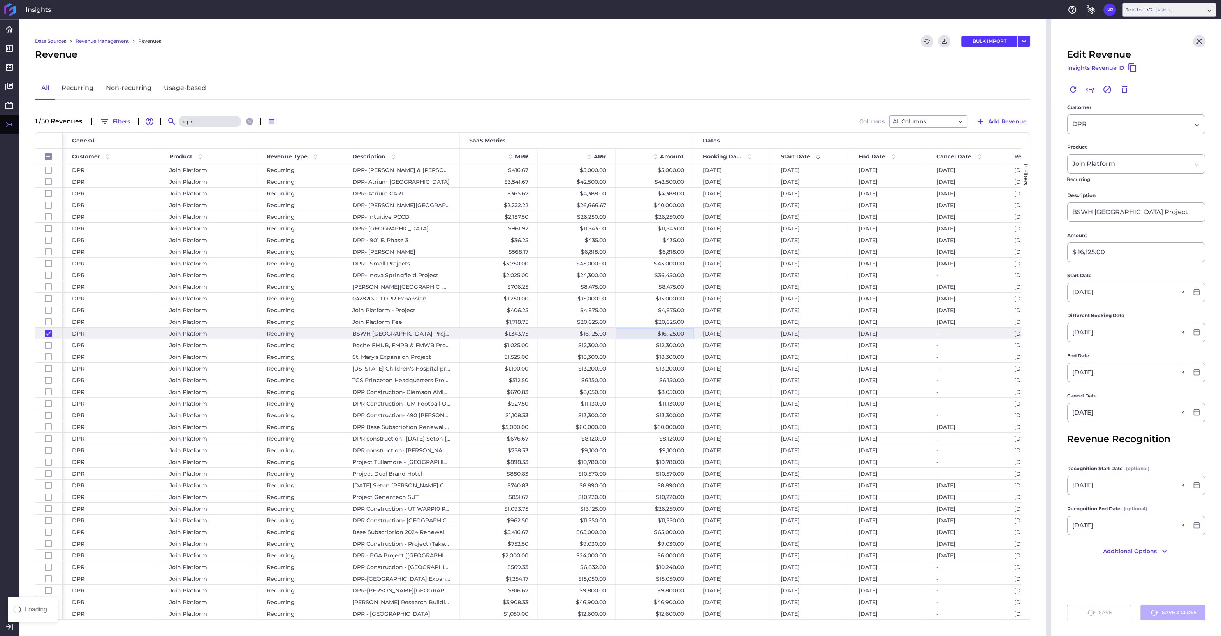
checkbox input "false"
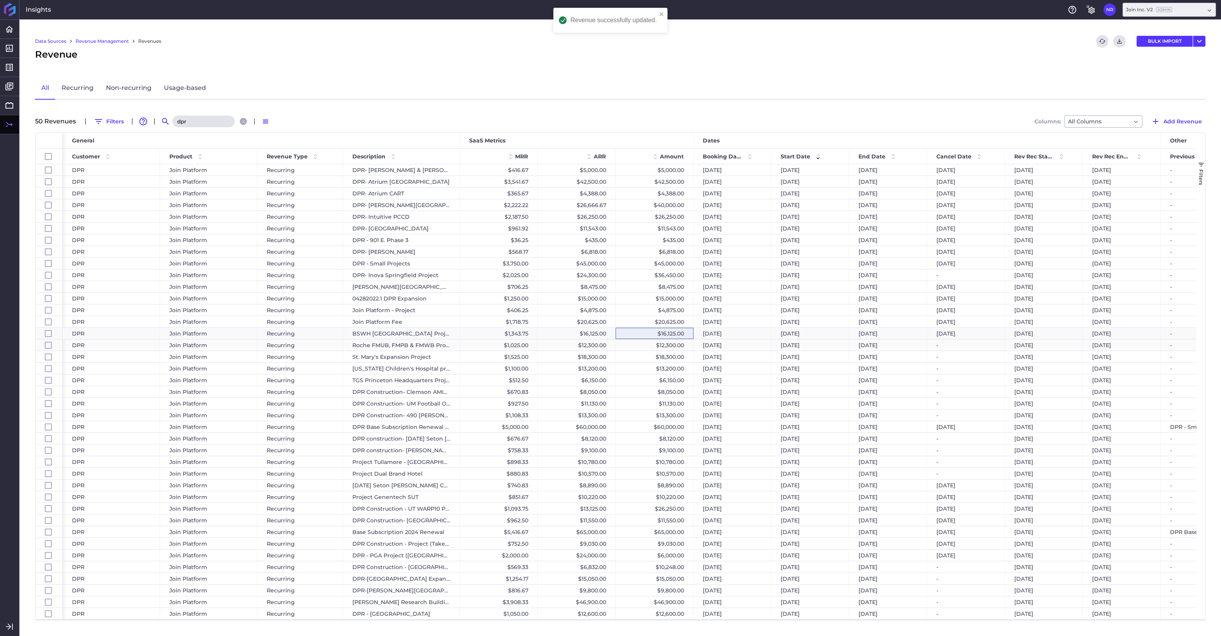
click at [637, 348] on div "$12,300.00" at bounding box center [655, 345] width 78 height 11
checkbox input "false"
checkbox input "true"
checkbox input "false"
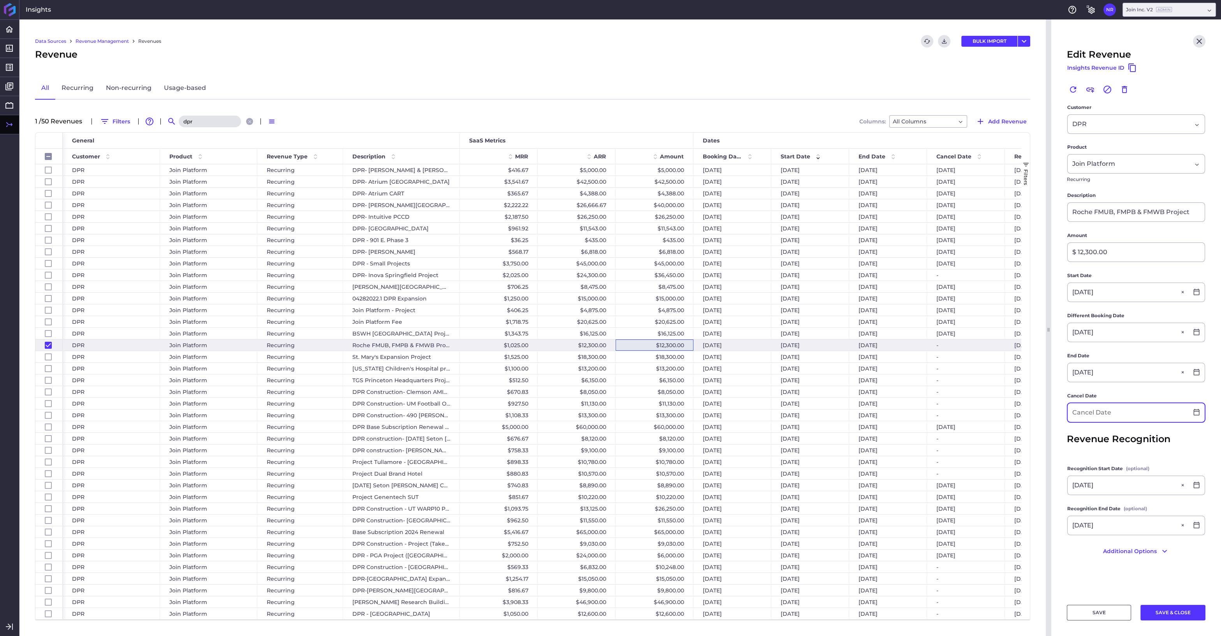
click at [1064, 412] on input at bounding box center [1128, 412] width 121 height 19
type input "[DATE]"
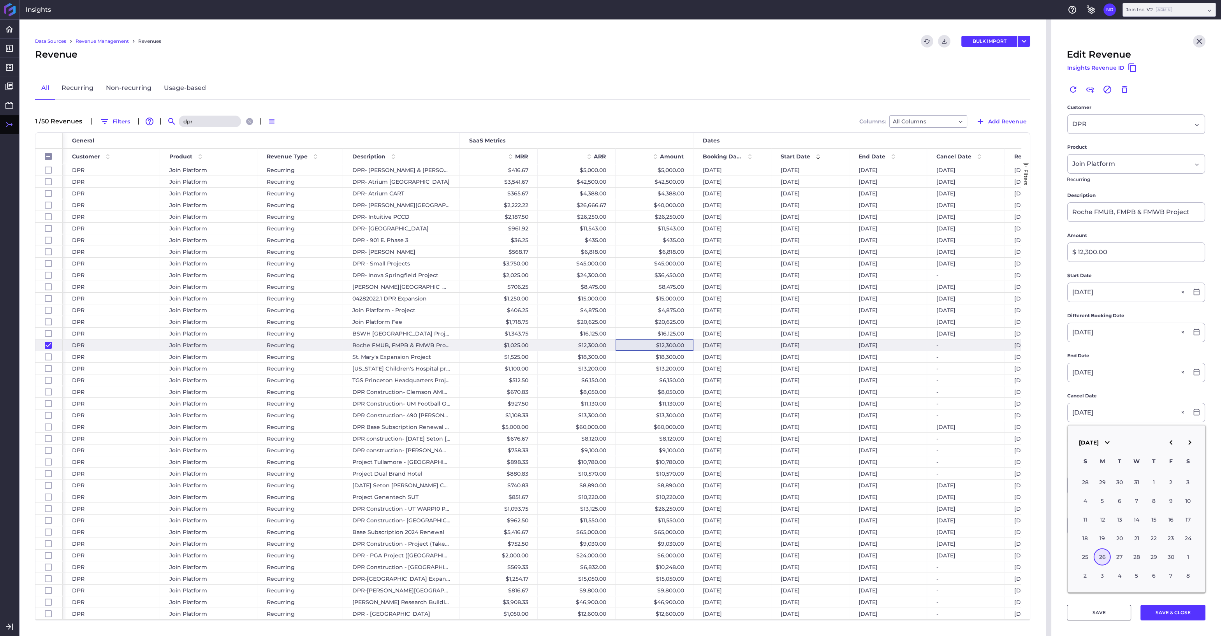
click at [1064, 540] on div "26" at bounding box center [1102, 557] width 17 height 17
click at [1064, 540] on button "SAVE & CLOSE" at bounding box center [1172, 613] width 65 height 16
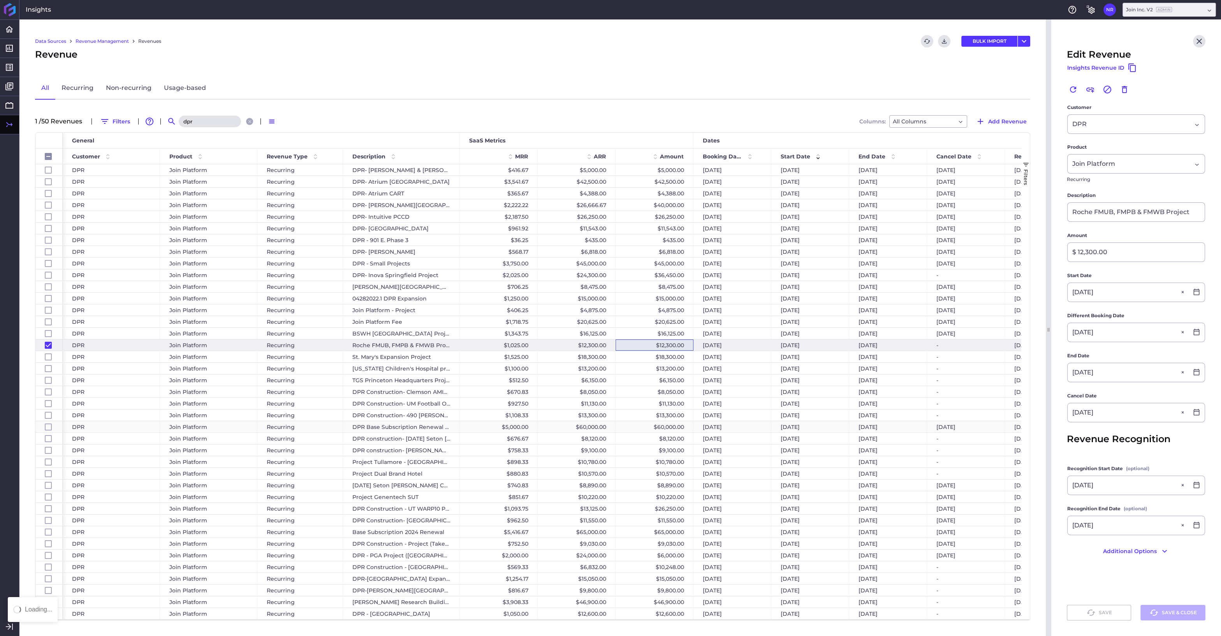
checkbox input "false"
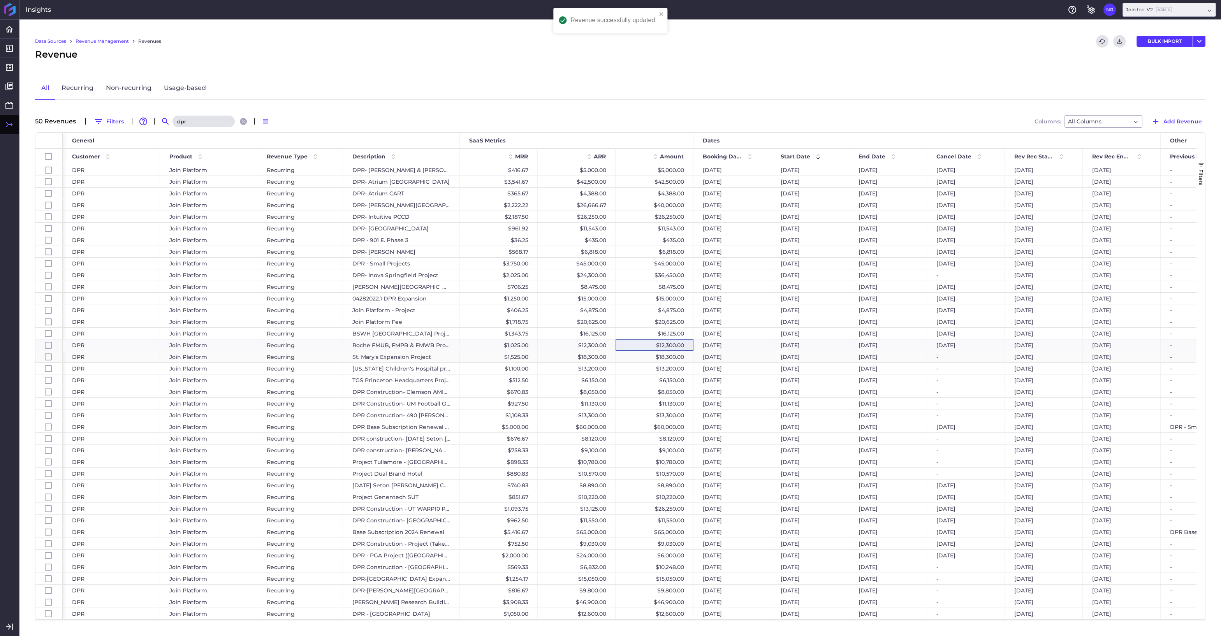
click at [637, 358] on div "$18,300.00" at bounding box center [655, 356] width 78 height 11
checkbox input "false"
checkbox input "true"
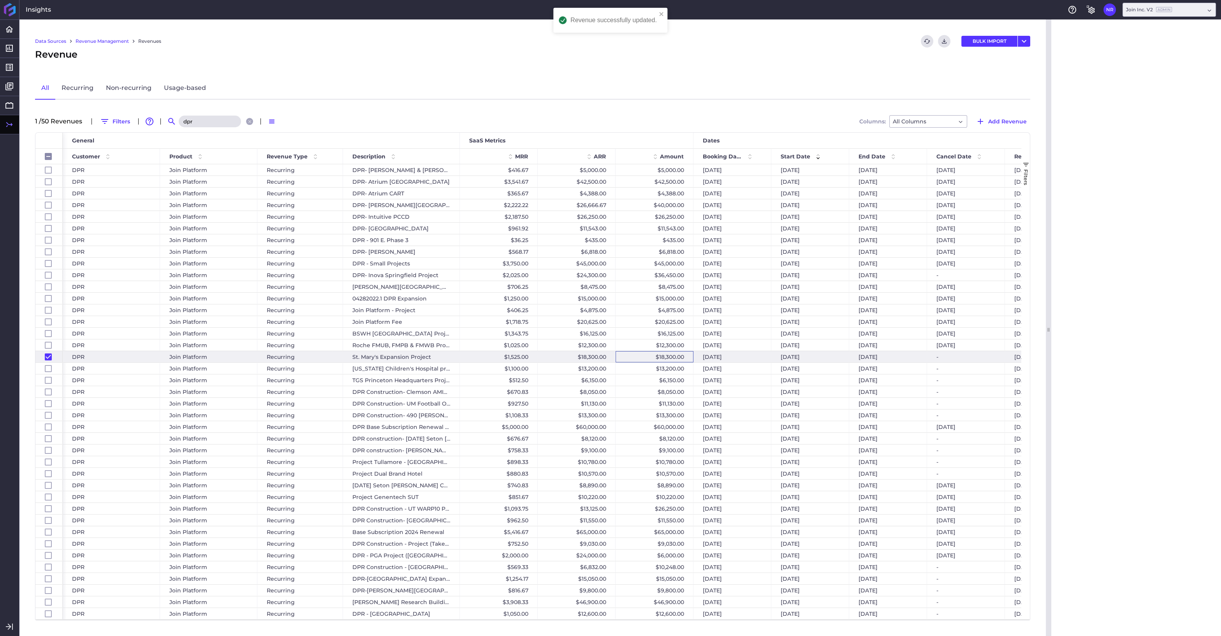
checkbox input "false"
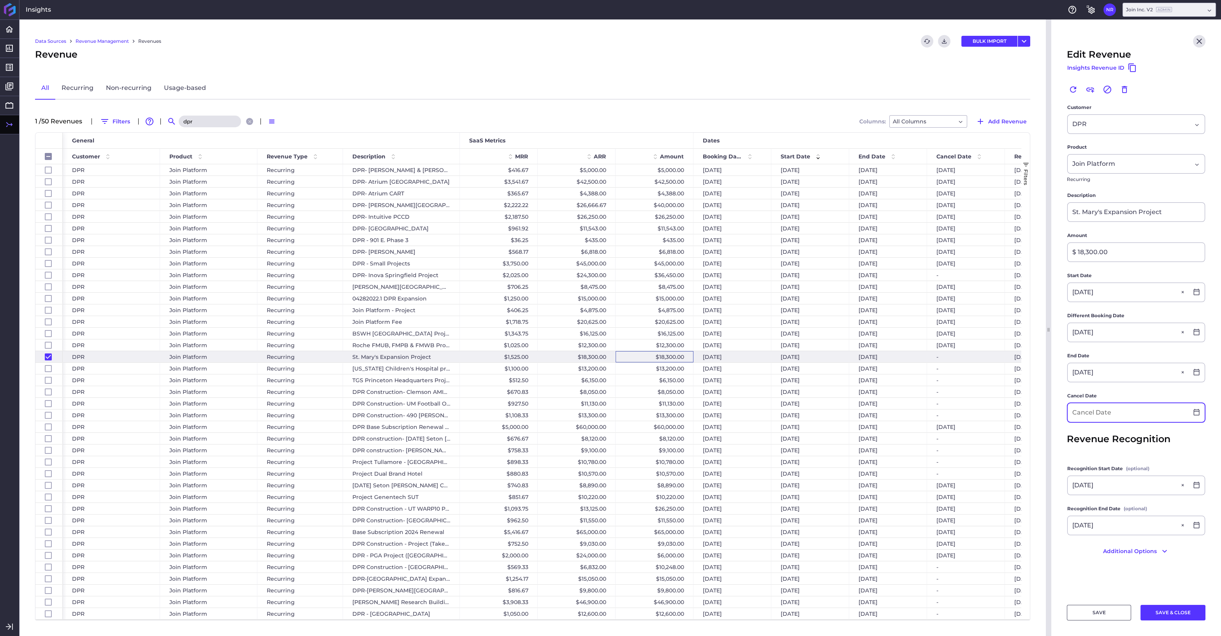
click at [1064, 412] on input at bounding box center [1128, 412] width 121 height 19
type input "[DATE]"
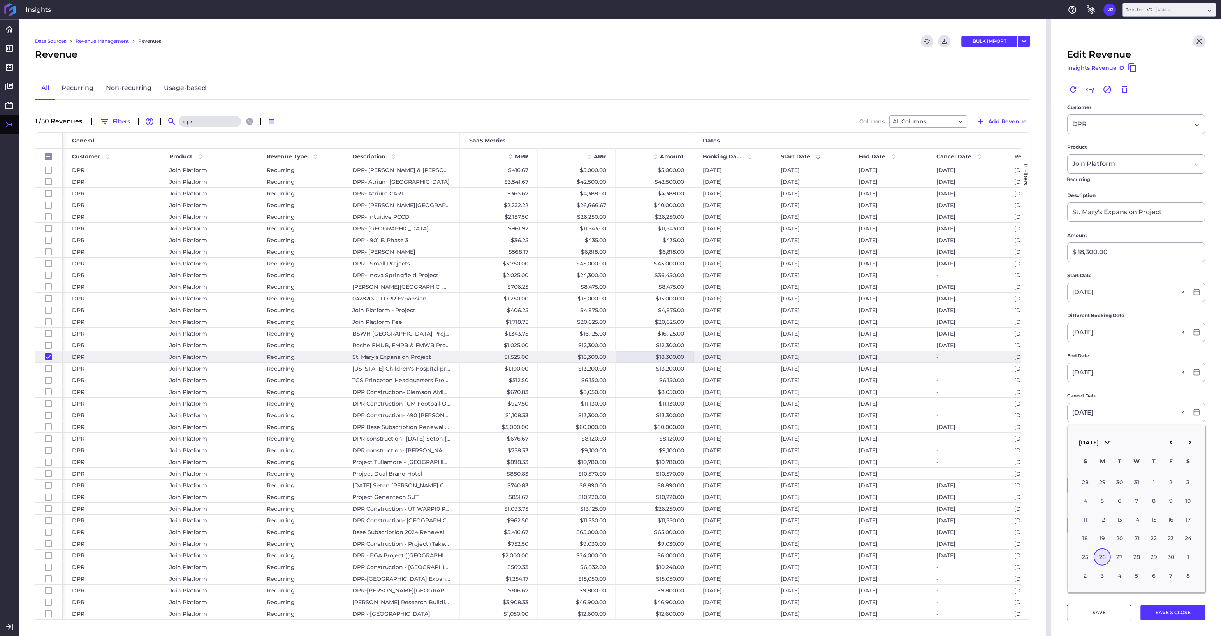
click at [1064, 540] on div "26" at bounding box center [1102, 557] width 17 height 17
click at [1064, 540] on button "SAVE & CLOSE" at bounding box center [1172, 613] width 65 height 16
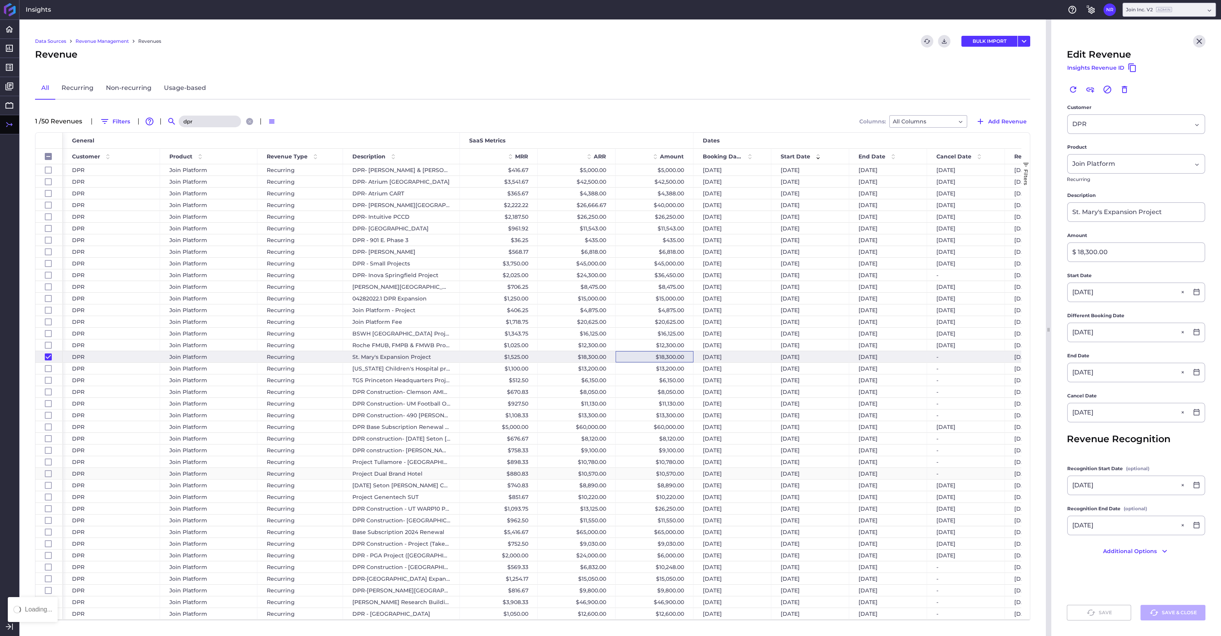
checkbox input "false"
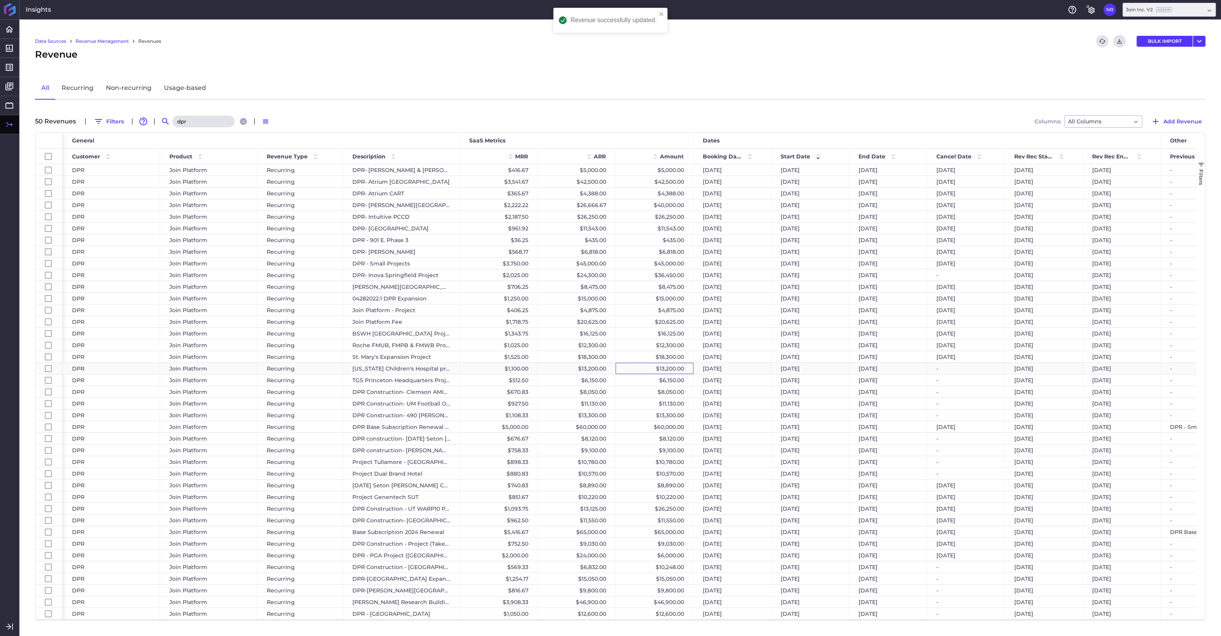
click at [645, 371] on div "$13,200.00" at bounding box center [655, 368] width 78 height 11
checkbox input "false"
checkbox input "true"
checkbox input "false"
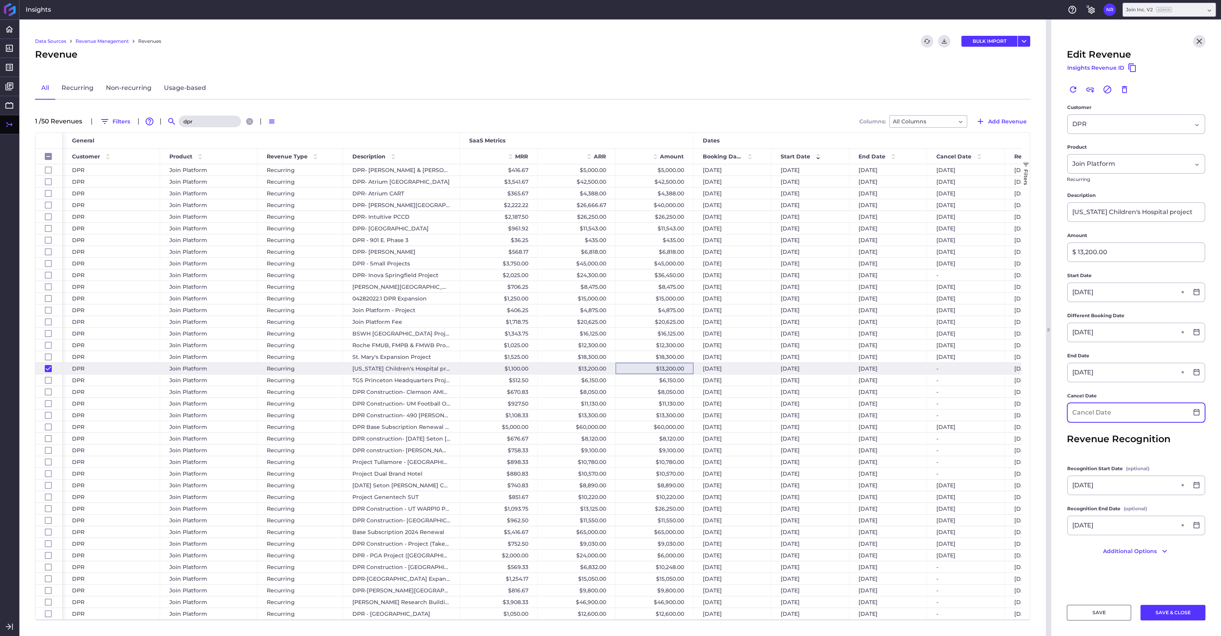
click at [1064, 415] on input at bounding box center [1128, 412] width 121 height 19
type input "[DATE]"
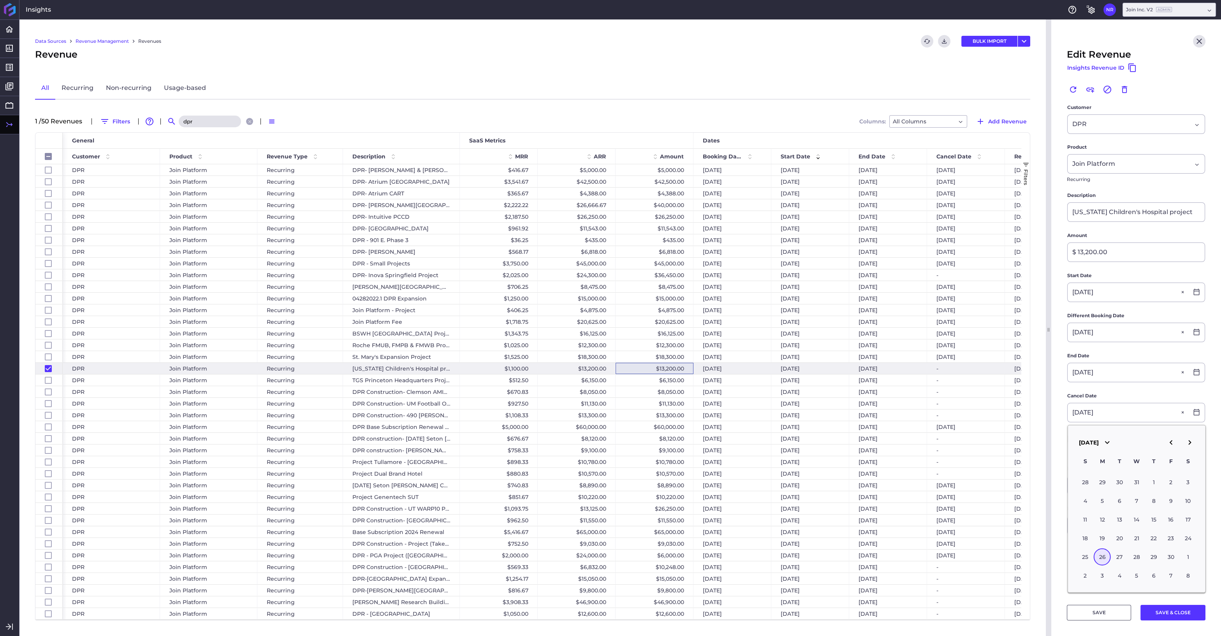
click at [1064, 540] on div "26" at bounding box center [1102, 557] width 17 height 17
click at [1064, 540] on button "SAVE & CLOSE" at bounding box center [1172, 613] width 65 height 16
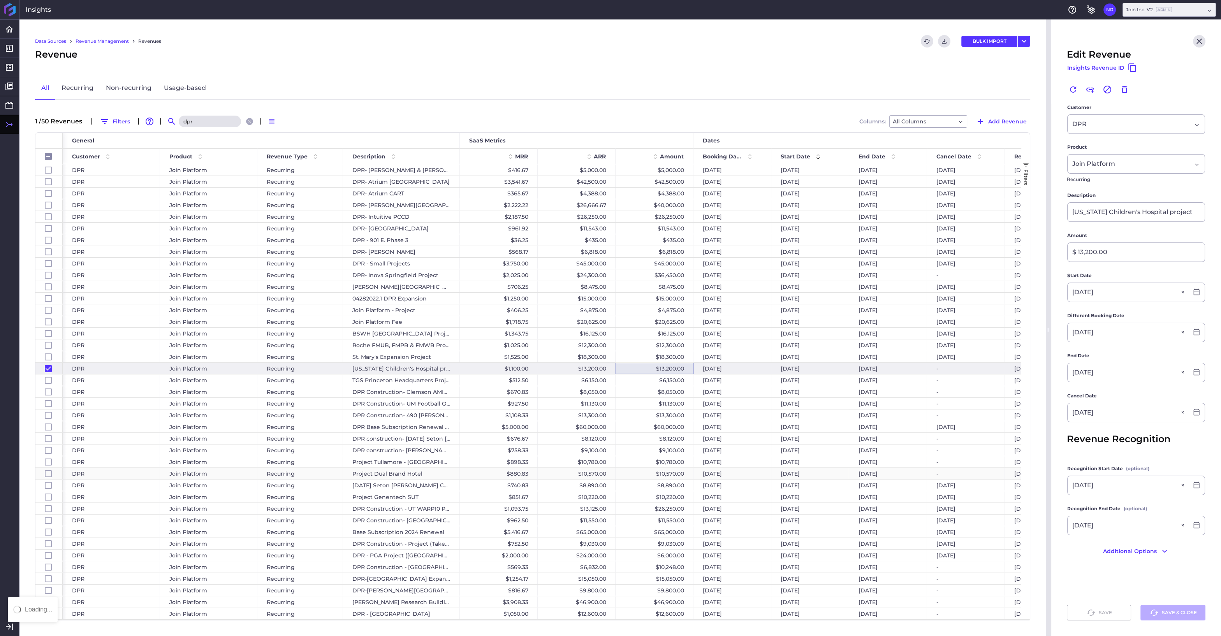
checkbox input "false"
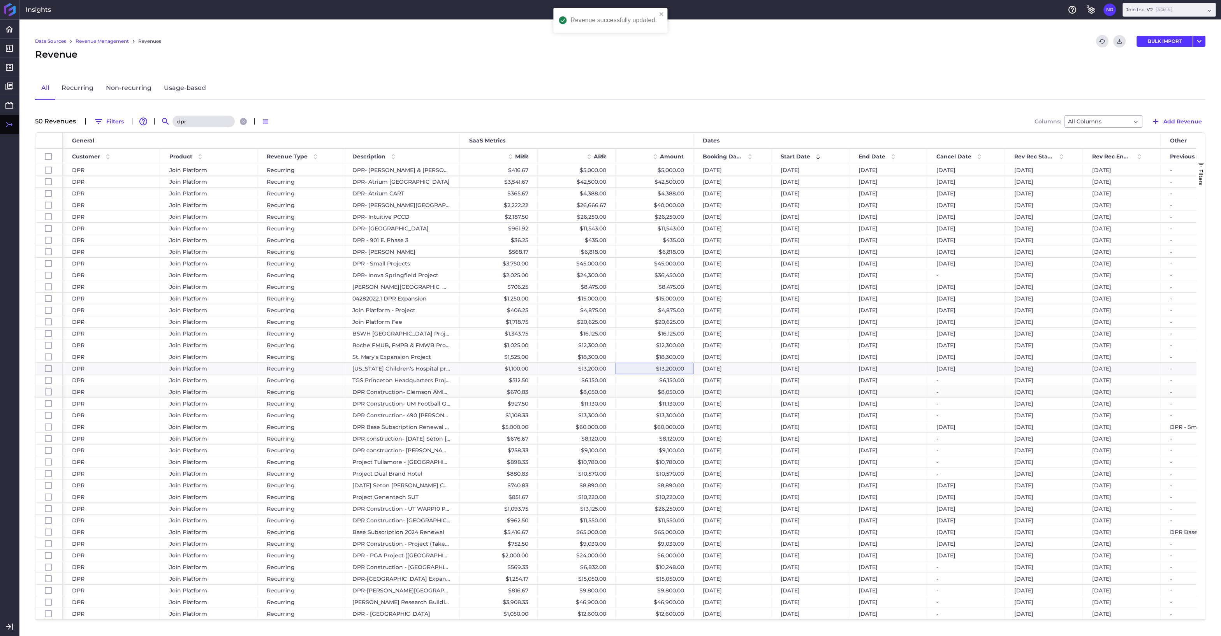
click at [649, 383] on div "$6,150.00" at bounding box center [655, 380] width 78 height 11
checkbox input "false"
checkbox input "true"
checkbox input "false"
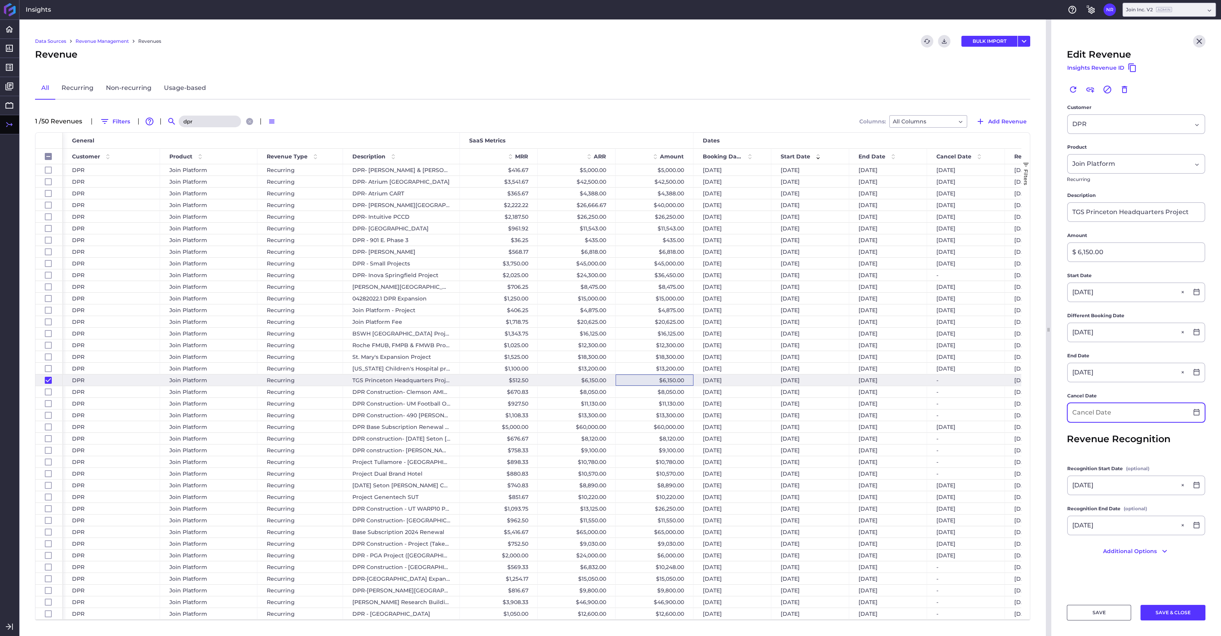
click at [1064, 410] on input at bounding box center [1128, 412] width 121 height 19
type input "[DATE]"
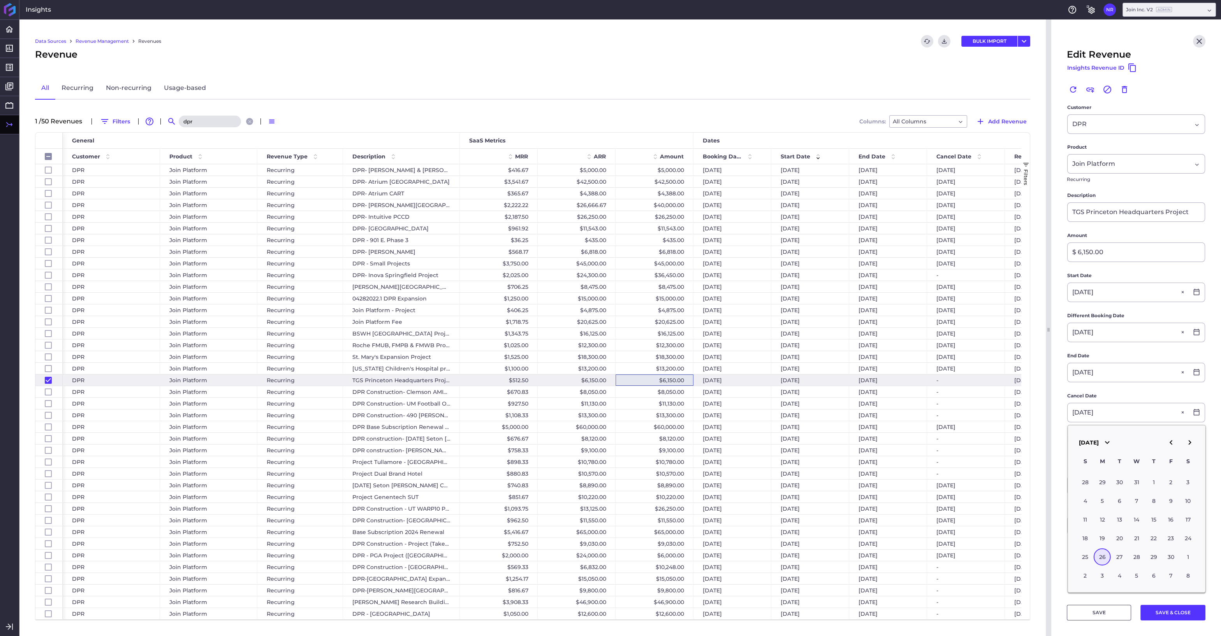
click at [1064, 540] on div "26" at bounding box center [1102, 557] width 17 height 17
click at [1064, 540] on button "SAVE & CLOSE" at bounding box center [1172, 613] width 65 height 16
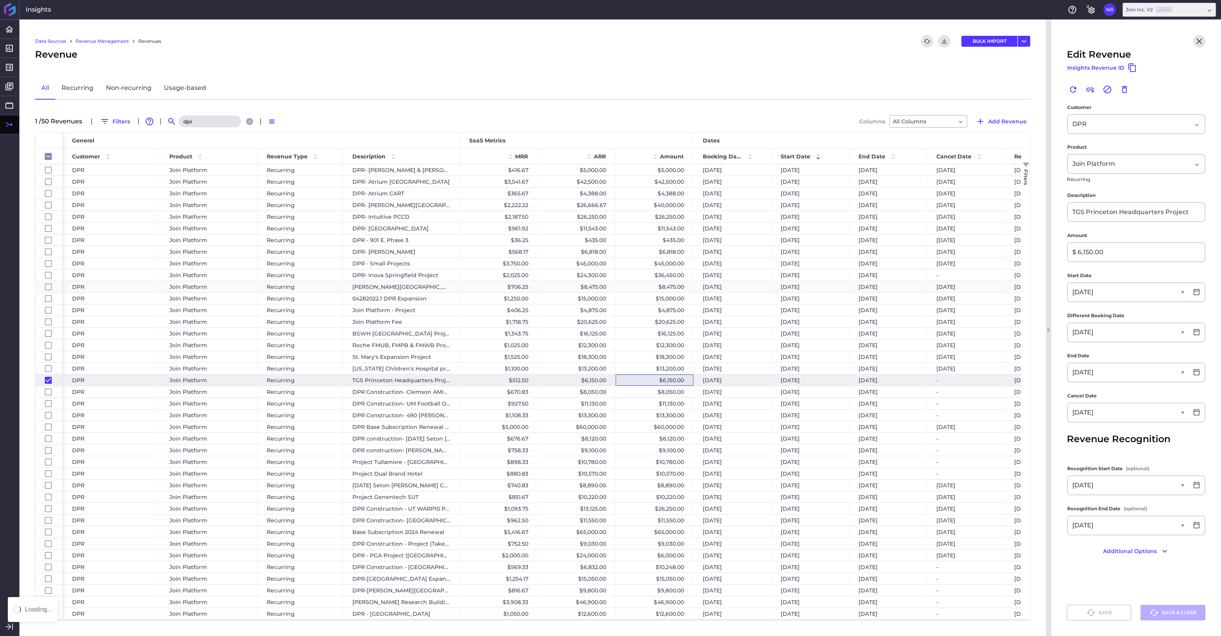
checkbox input "false"
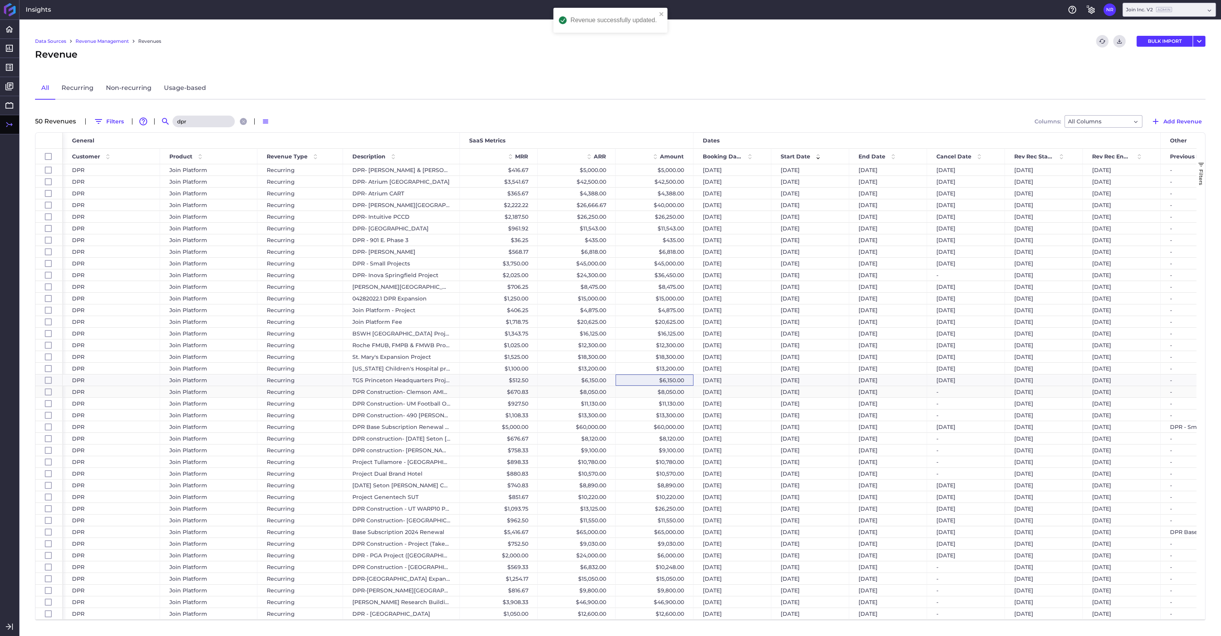
click at [656, 391] on div "$8,050.00" at bounding box center [655, 391] width 78 height 11
checkbox input "false"
checkbox input "true"
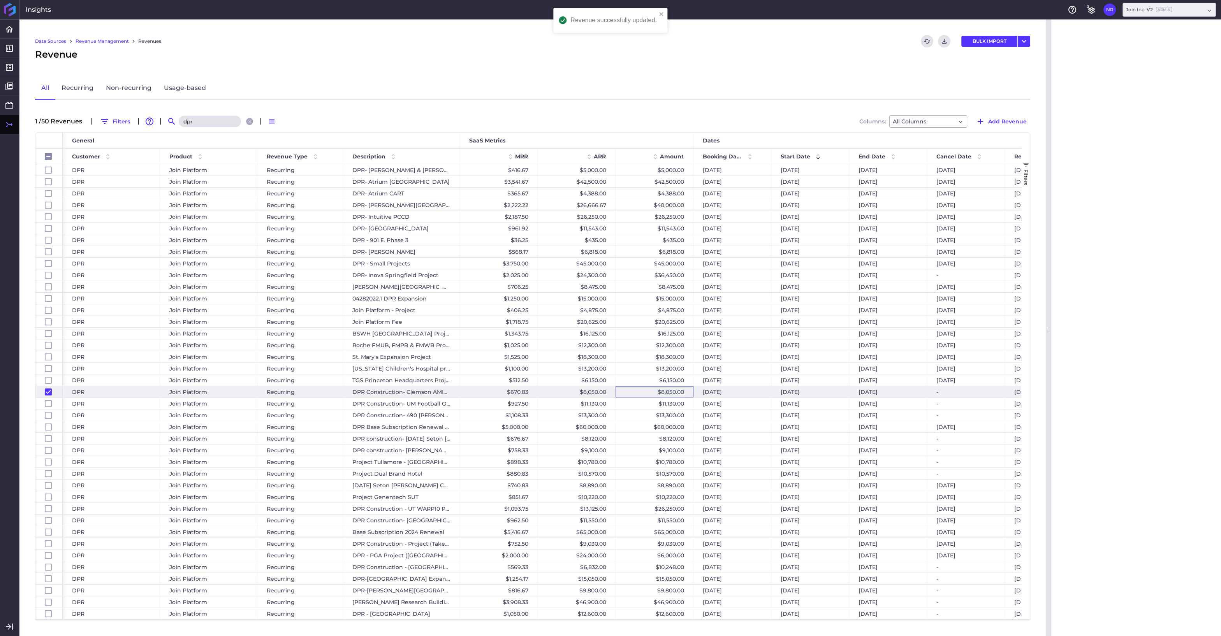
checkbox input "false"
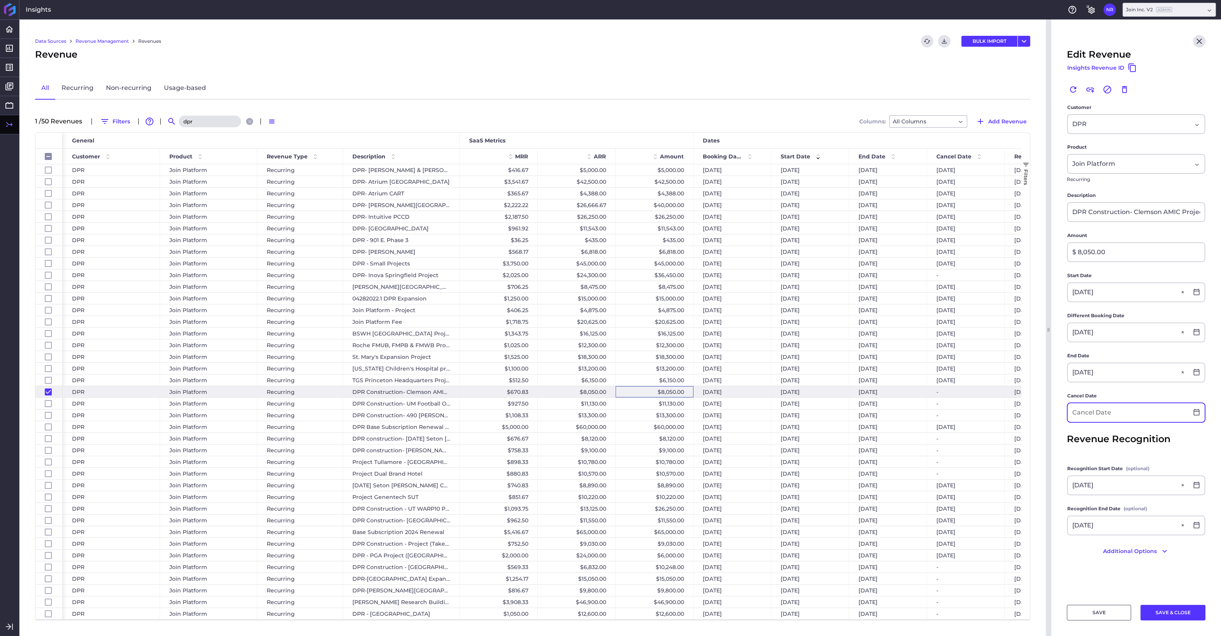
click at [1064, 410] on input at bounding box center [1128, 412] width 121 height 19
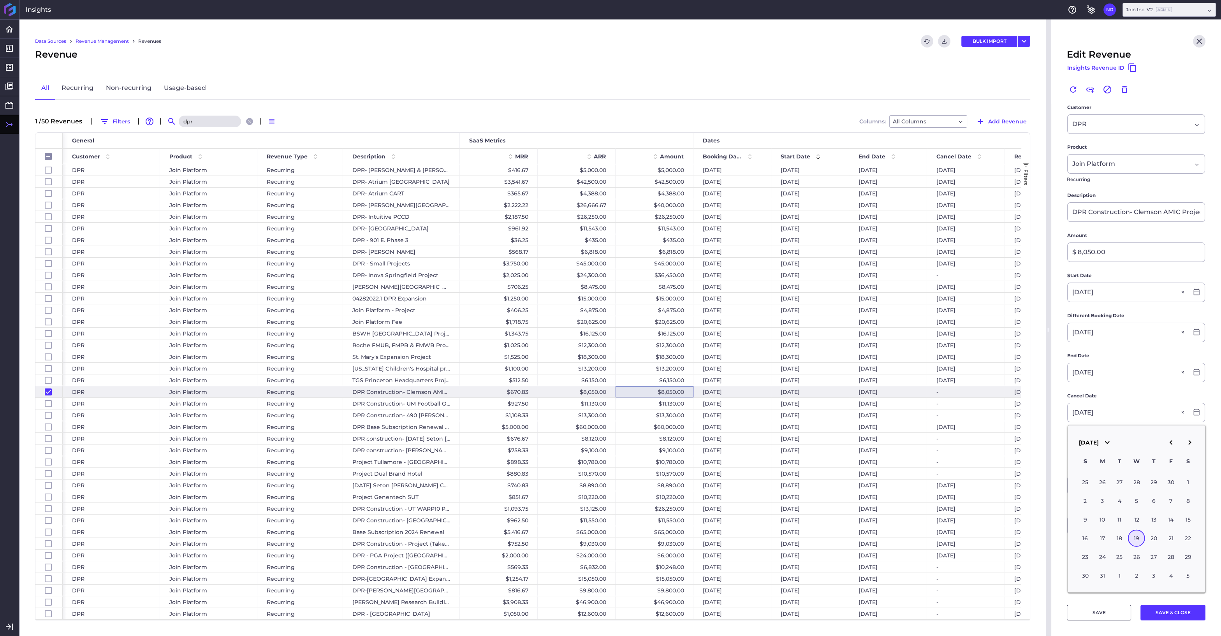
click at [1064, 537] on div "19" at bounding box center [1136, 538] width 17 height 17
type input "[DATE]"
click at [1064, 540] on button "SAVE & CLOSE" at bounding box center [1172, 613] width 65 height 16
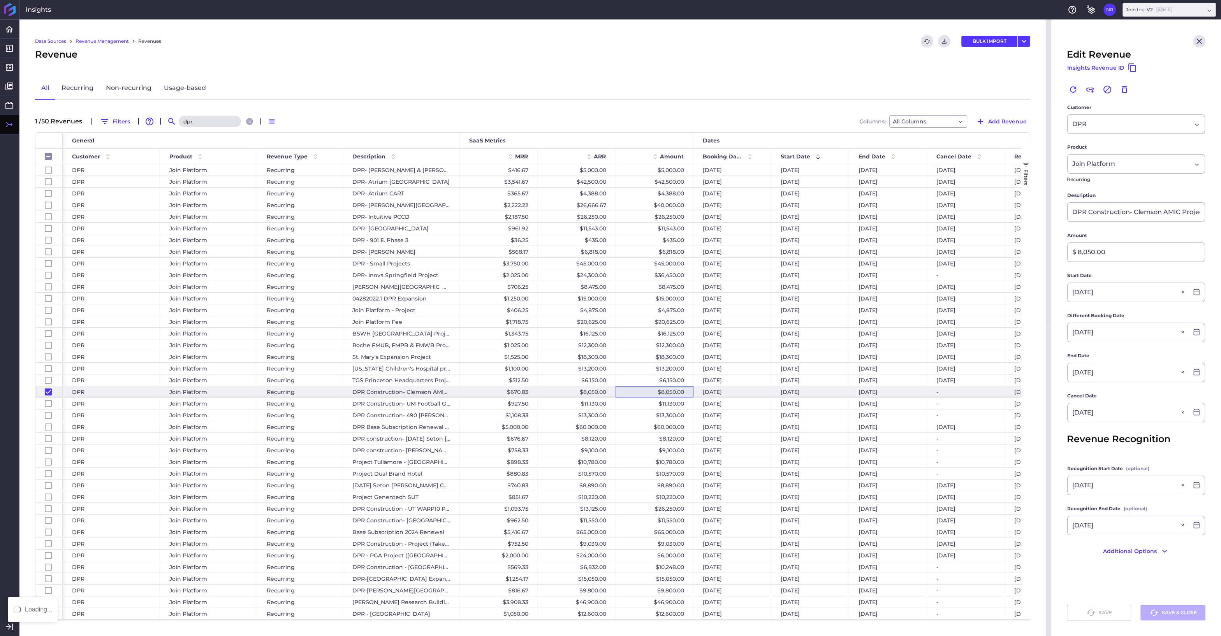
checkbox input "false"
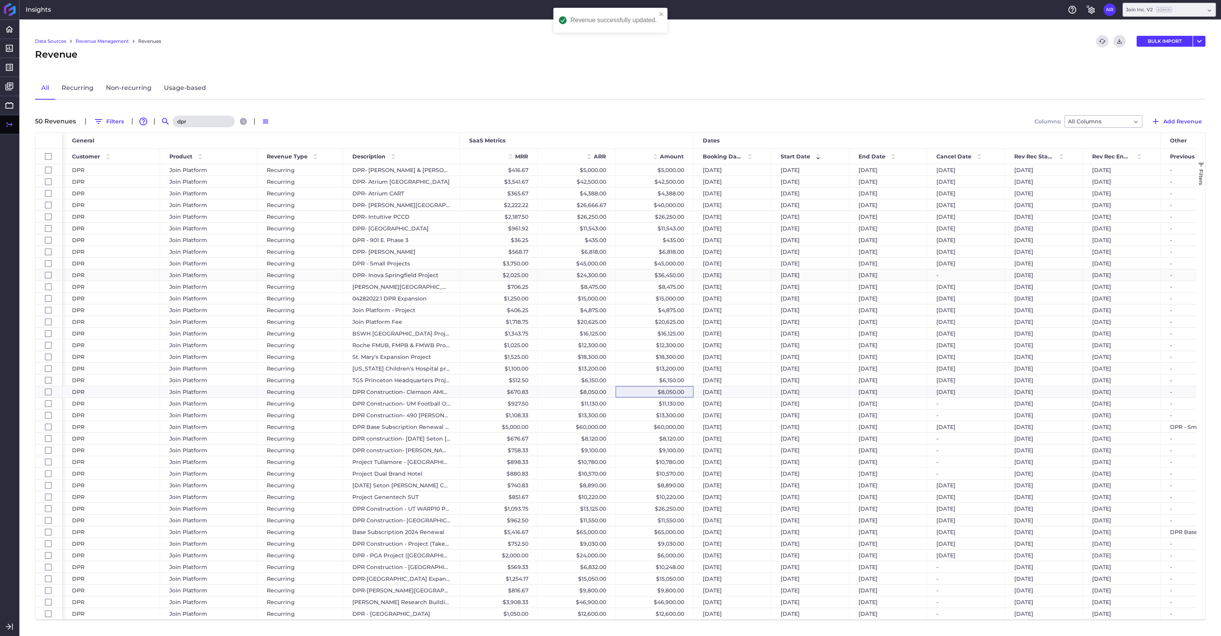
click at [651, 278] on div "$36,450.00" at bounding box center [655, 274] width 78 height 11
checkbox input "false"
checkbox input "true"
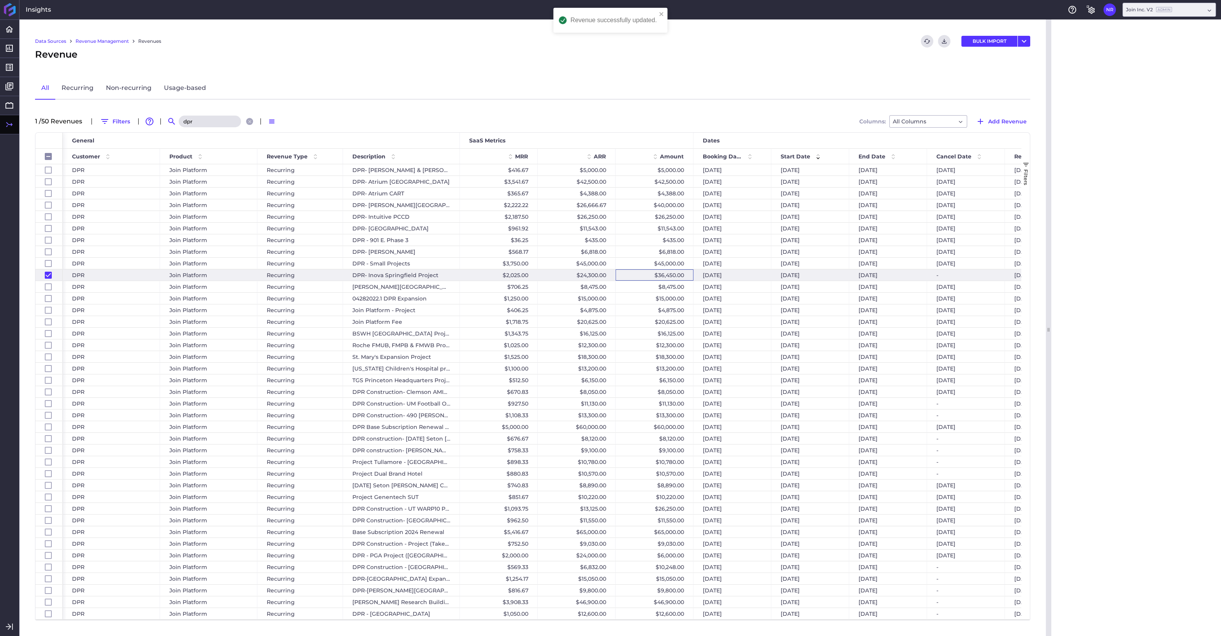
checkbox input "false"
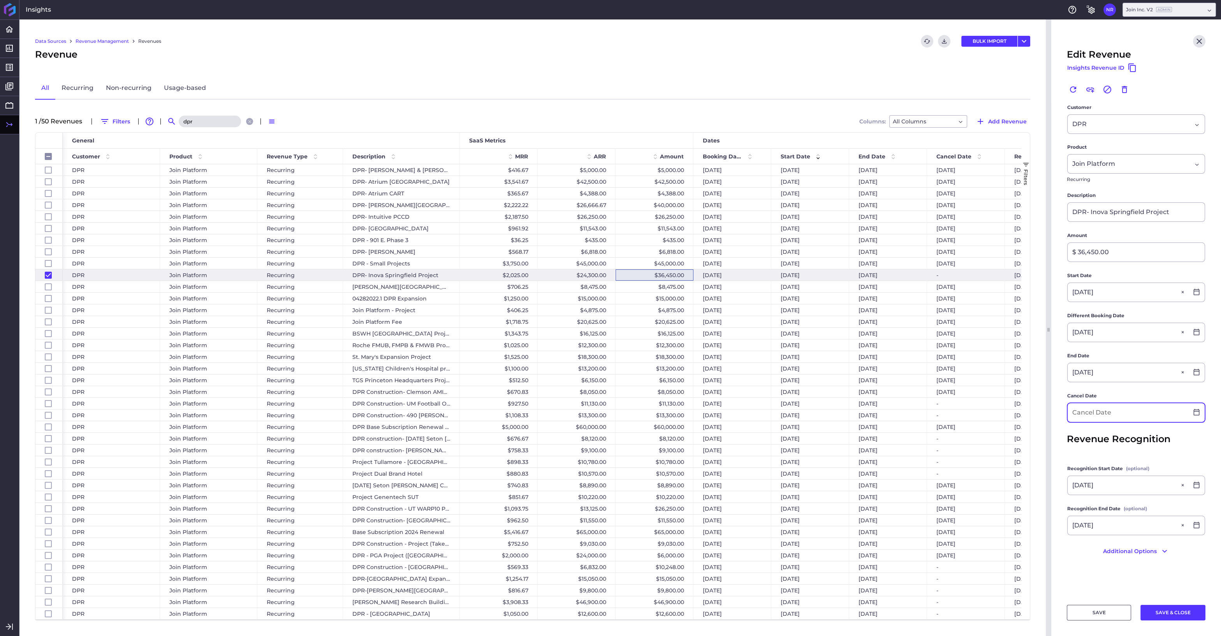
click at [1064, 412] on input at bounding box center [1128, 412] width 121 height 19
type input "[DATE]"
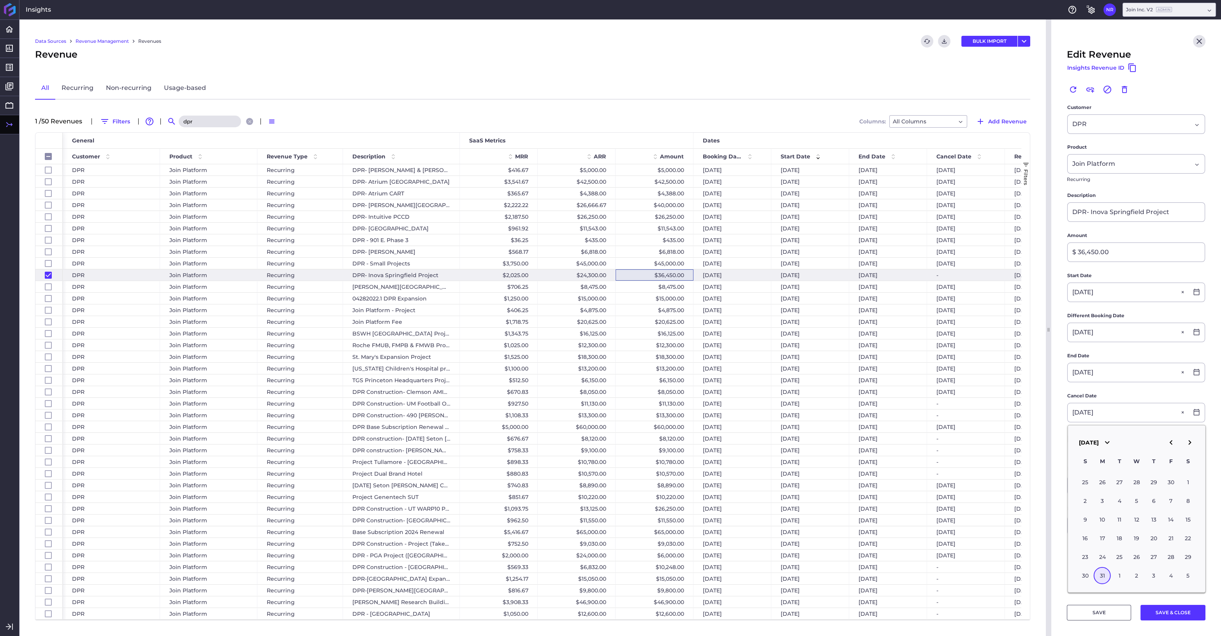
click at [1064, 540] on div "31" at bounding box center [1102, 575] width 17 height 17
click at [1064, 540] on button "SAVE & CLOSE" at bounding box center [1172, 613] width 65 height 16
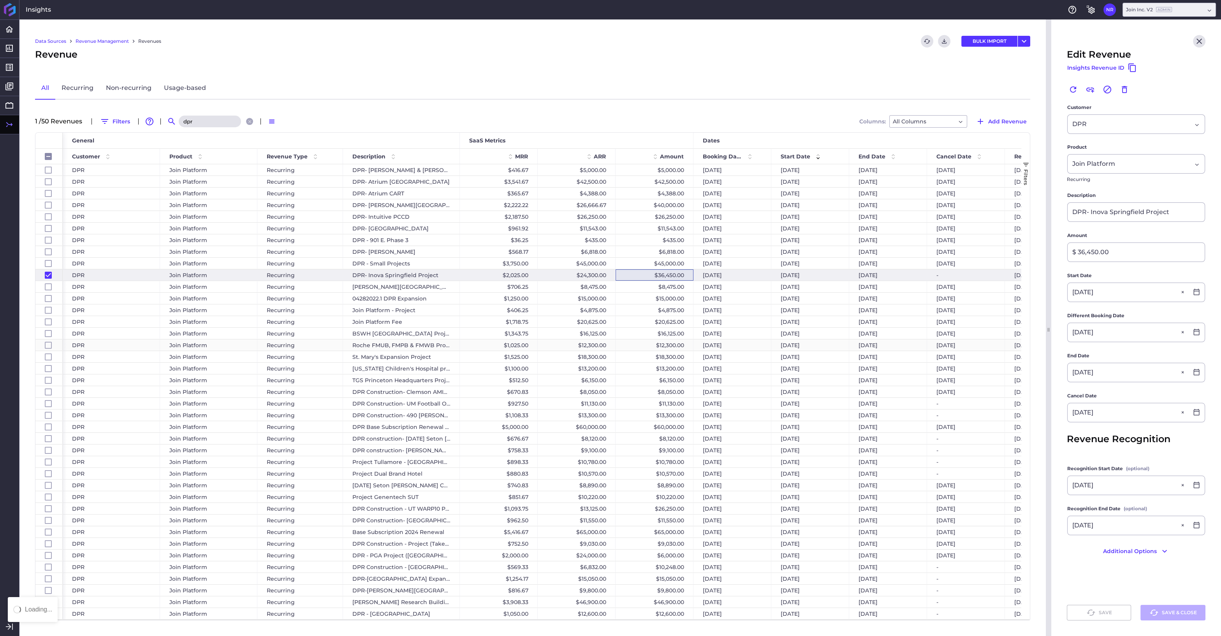
checkbox input "false"
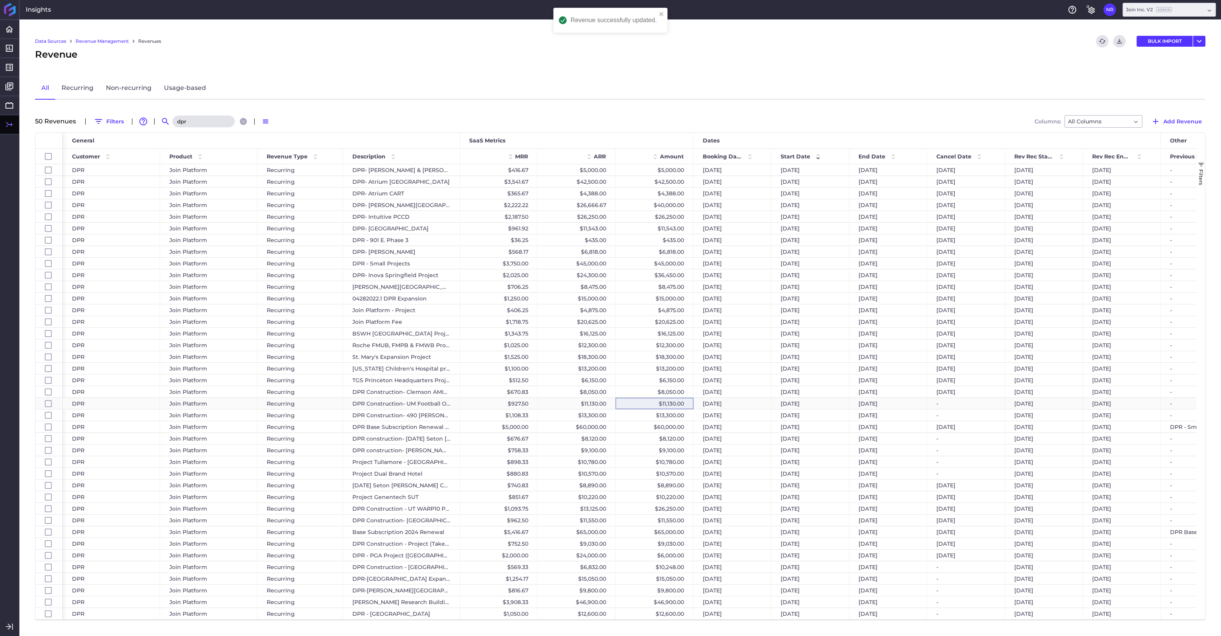
click at [655, 404] on div "$11,130.00" at bounding box center [655, 403] width 78 height 11
checkbox input "false"
checkbox input "true"
checkbox input "false"
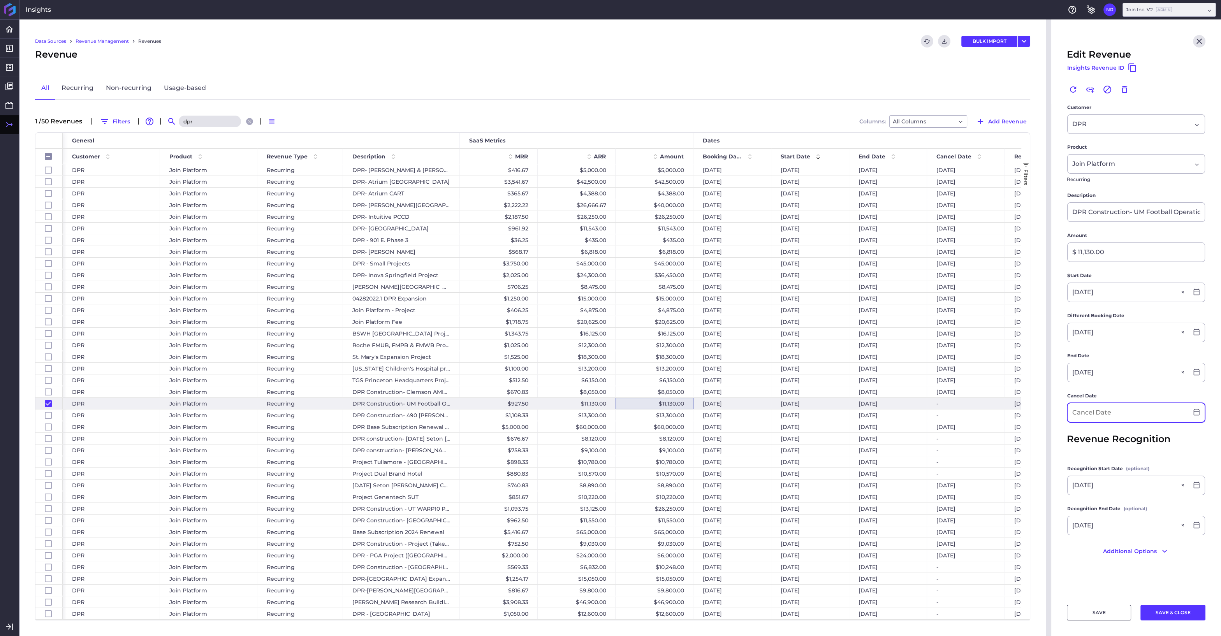
click at [1064, 414] on input at bounding box center [1128, 412] width 121 height 19
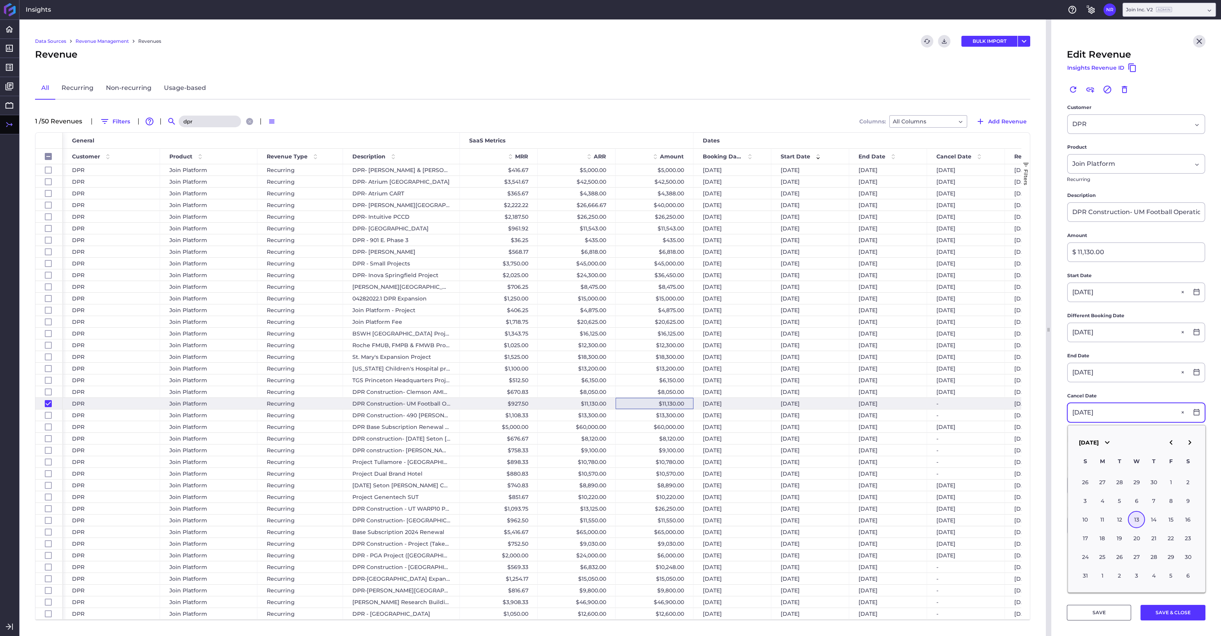
type input "[DATE]"
click at [1064, 519] on div "13" at bounding box center [1136, 519] width 17 height 17
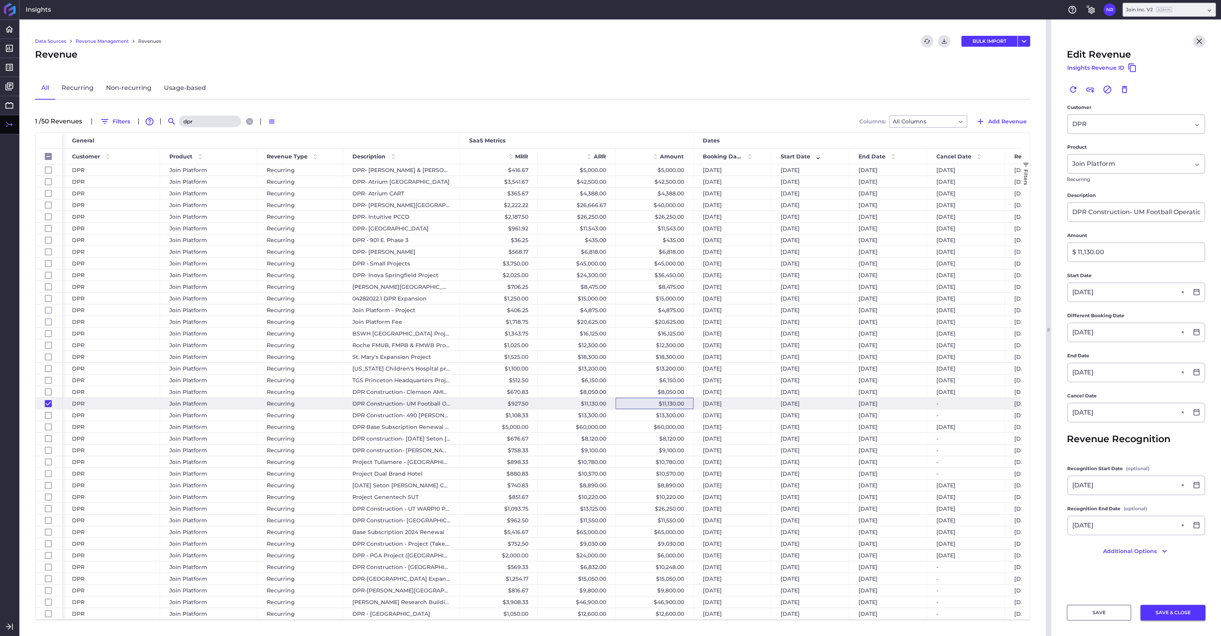
click at [1064, 540] on button "SAVE & CLOSE" at bounding box center [1172, 613] width 65 height 16
checkbox input "false"
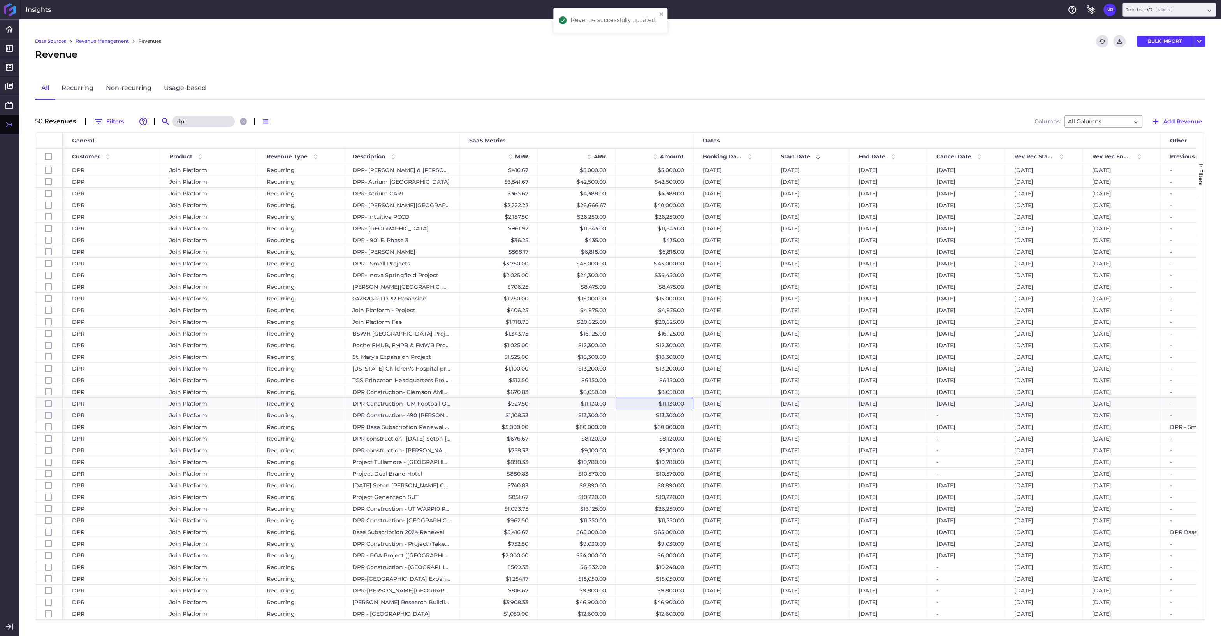
click at [635, 416] on div "$13,300.00" at bounding box center [655, 415] width 78 height 11
checkbox input "false"
checkbox input "true"
checkbox input "false"
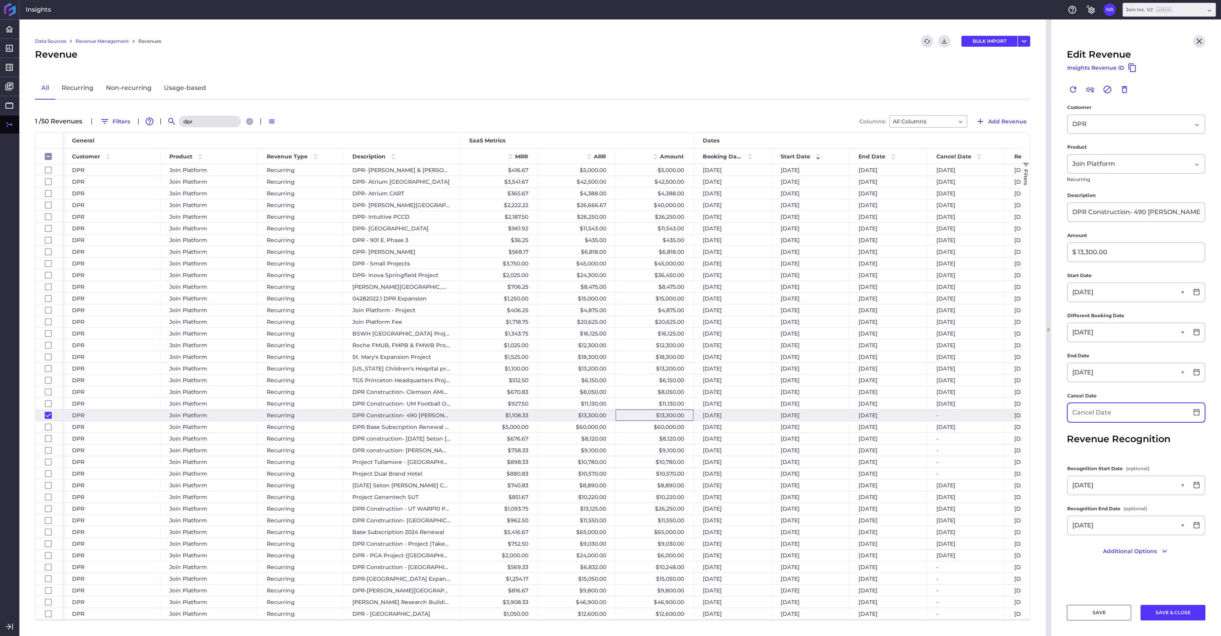
click at [1064, 417] on input at bounding box center [1128, 412] width 121 height 19
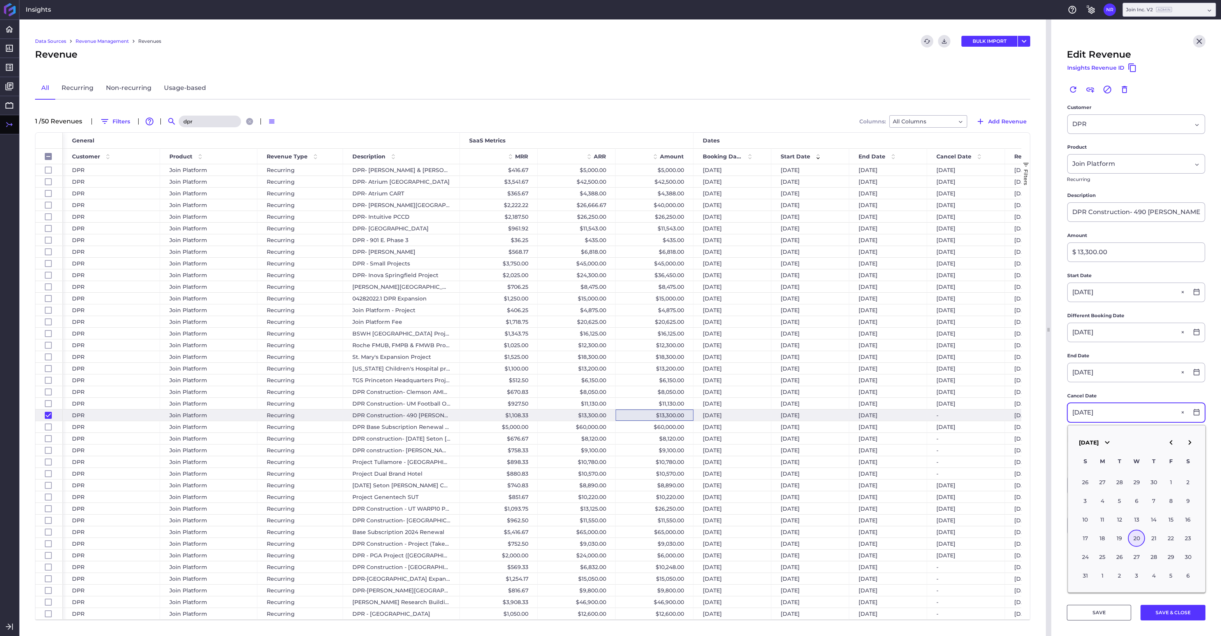
type input "[DATE]"
click at [1064, 531] on div "20" at bounding box center [1136, 538] width 17 height 17
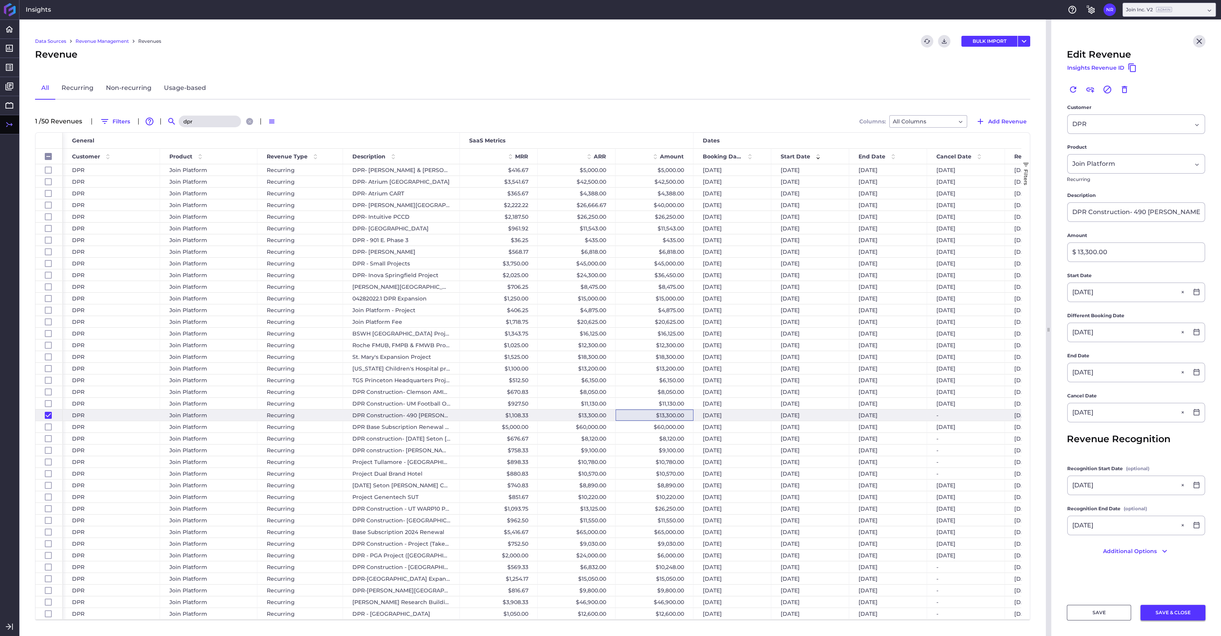
click at [1064, 540] on button "SAVE & CLOSE" at bounding box center [1172, 613] width 65 height 16
checkbox input "false"
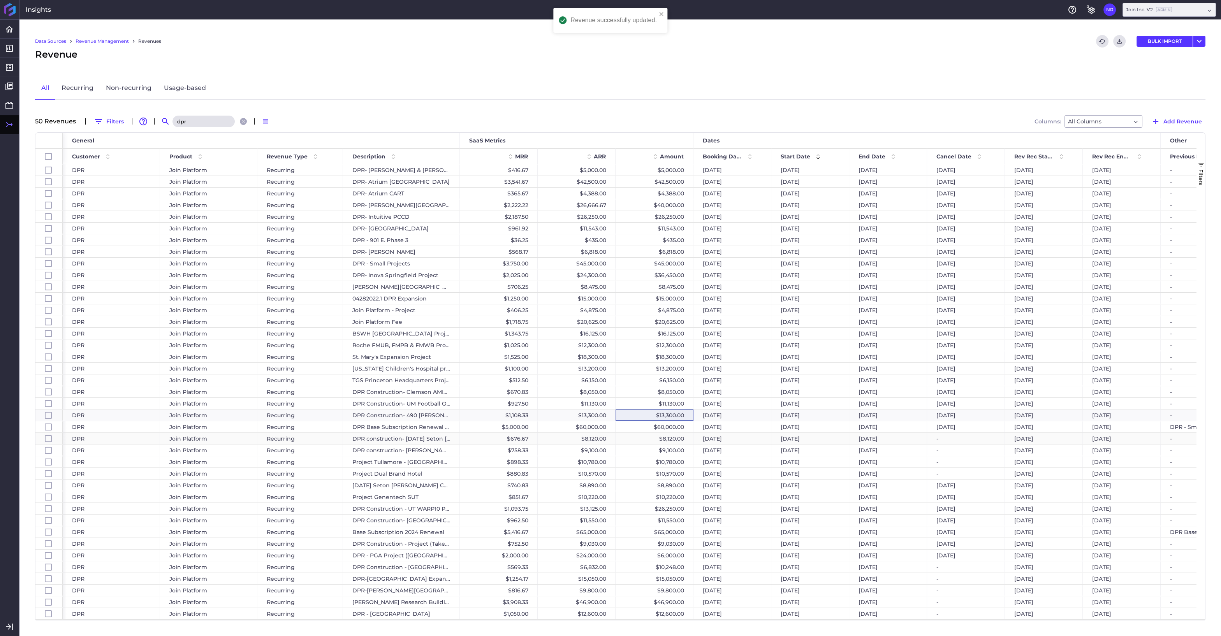
click at [649, 437] on div "$8,120.00" at bounding box center [655, 438] width 78 height 11
checkbox input "false"
checkbox input "true"
checkbox input "false"
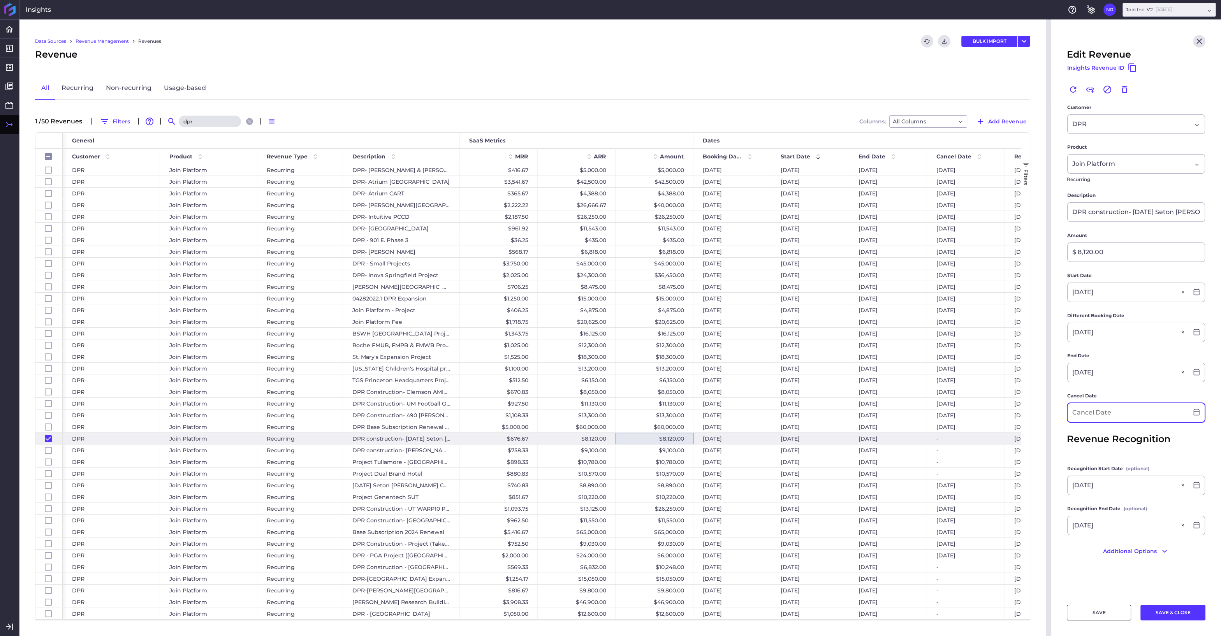
click at [1064, 414] on input at bounding box center [1128, 412] width 121 height 19
type input "[DATE]"
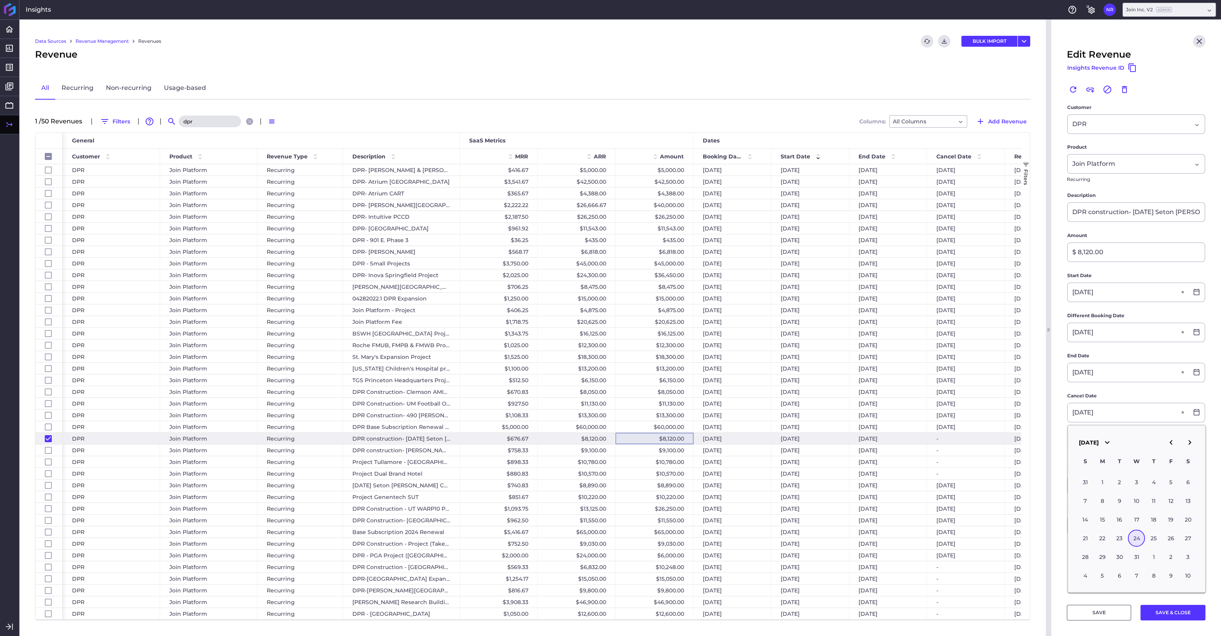
click at [1064, 536] on div "24" at bounding box center [1136, 538] width 17 height 17
click at [1064, 540] on button "SAVE & CLOSE" at bounding box center [1172, 613] width 65 height 16
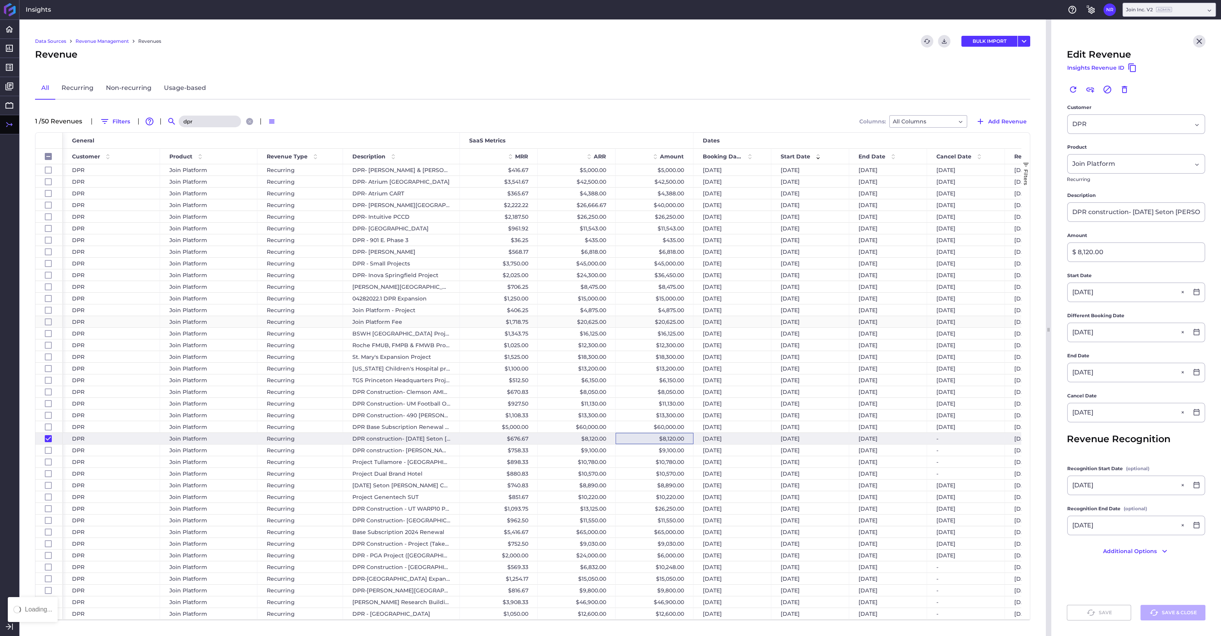
checkbox input "false"
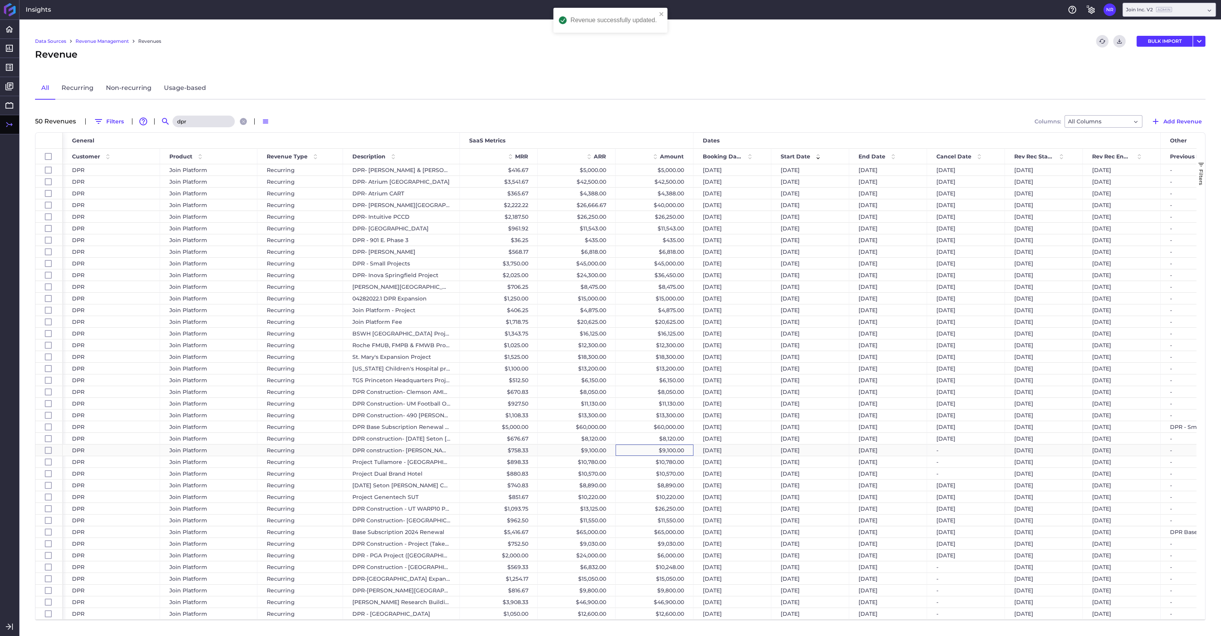
click at [661, 451] on div "$9,100.00" at bounding box center [655, 450] width 78 height 11
checkbox input "false"
checkbox input "true"
checkbox input "false"
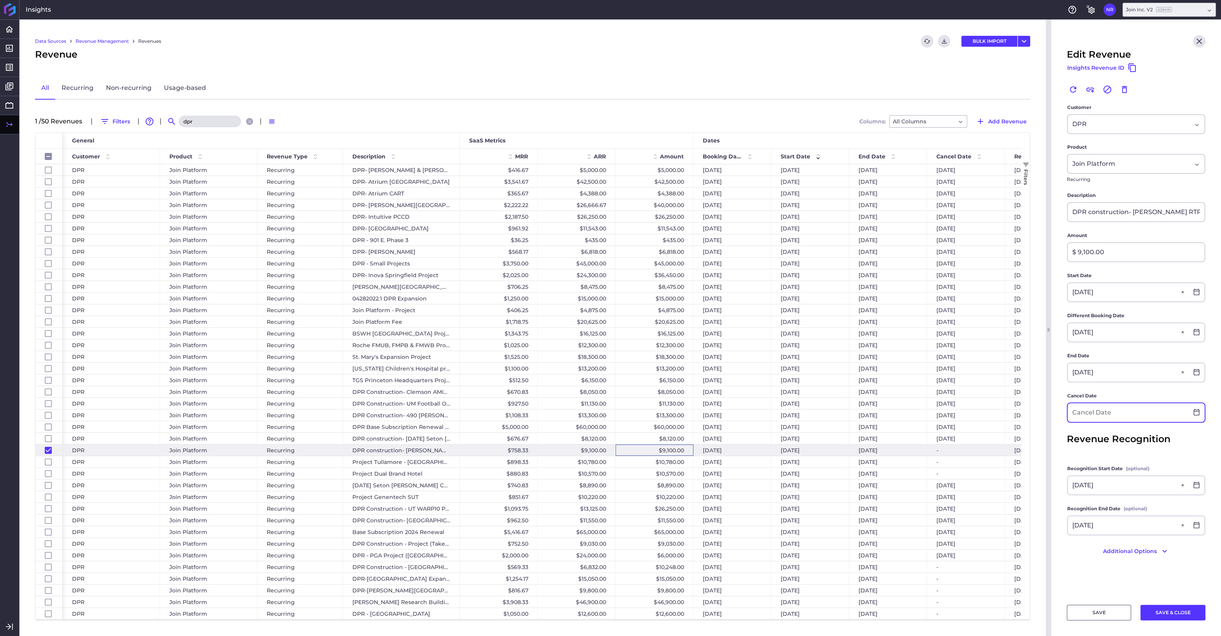
click at [1064, 415] on input at bounding box center [1128, 412] width 121 height 19
type input "[DATE]"
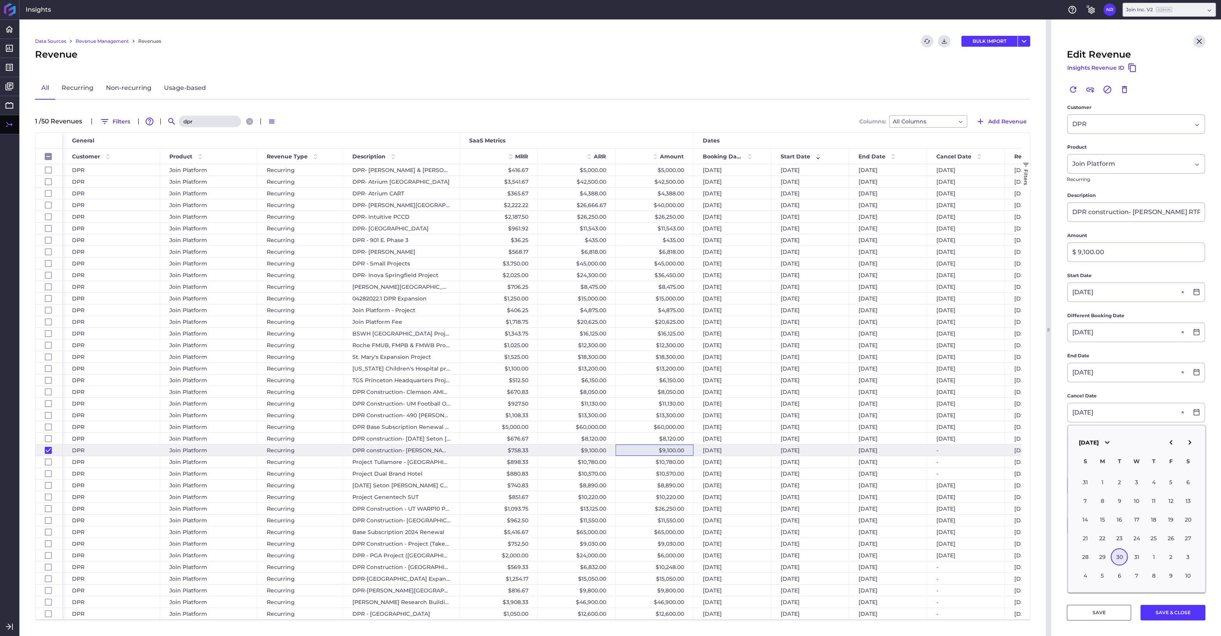
click at [1064, 540] on div "30" at bounding box center [1119, 557] width 17 height 17
click at [1064, 540] on button "SAVE & CLOSE" at bounding box center [1172, 613] width 65 height 16
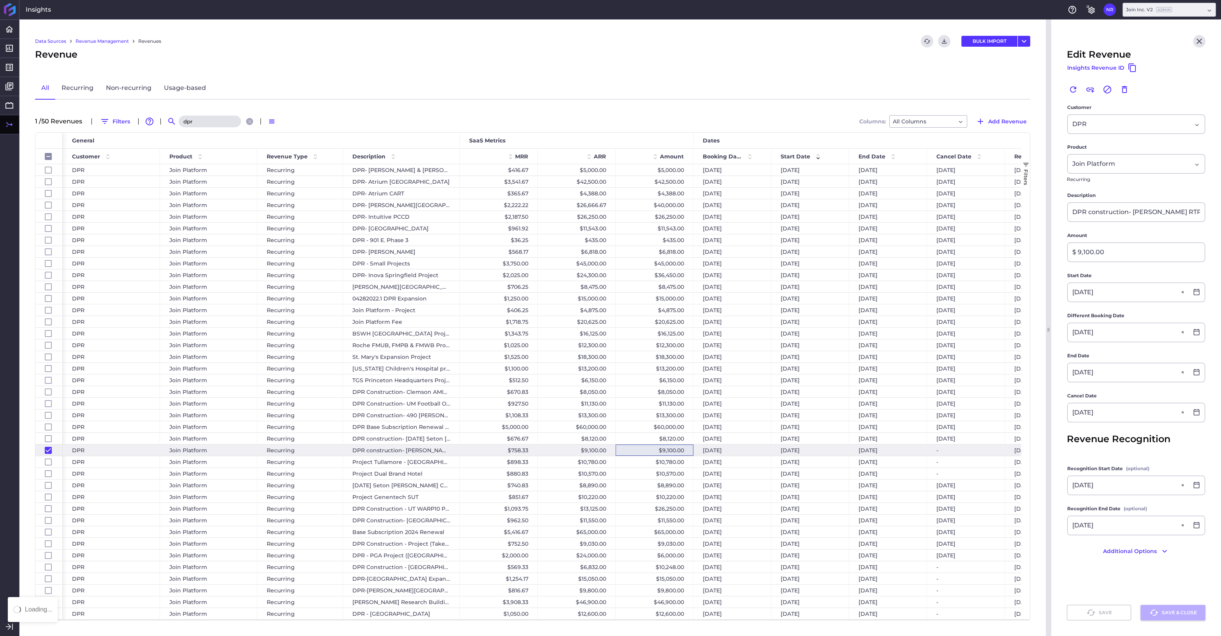
checkbox input "false"
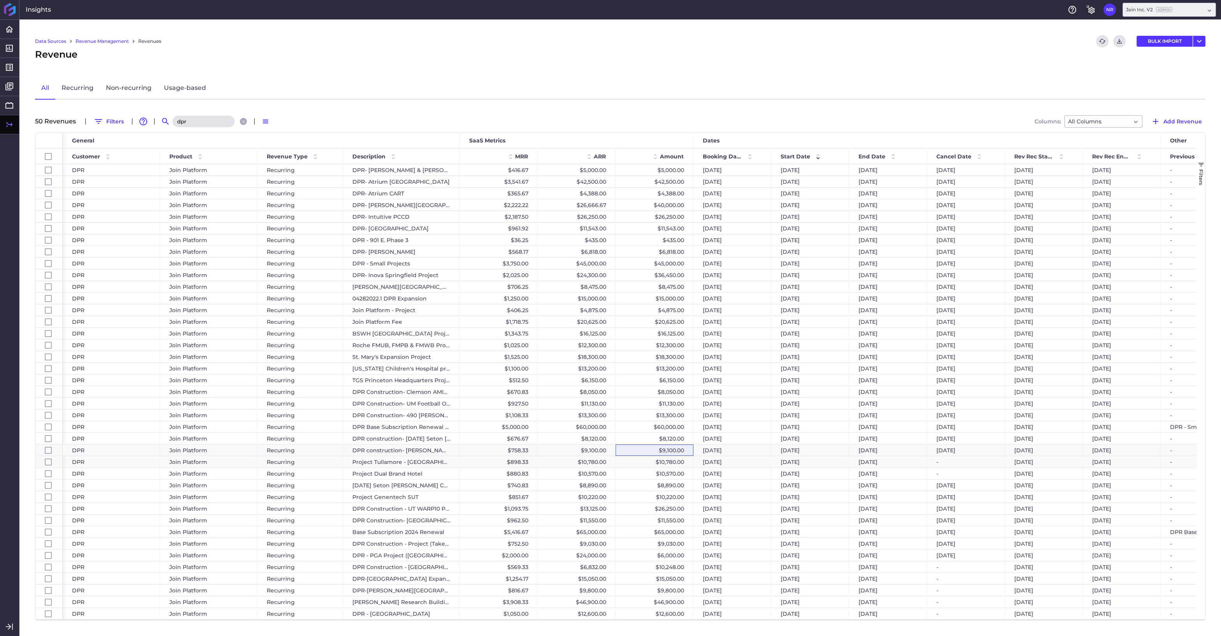
click at [656, 463] on div "$10,780.00" at bounding box center [655, 461] width 78 height 11
checkbox input "false"
checkbox input "true"
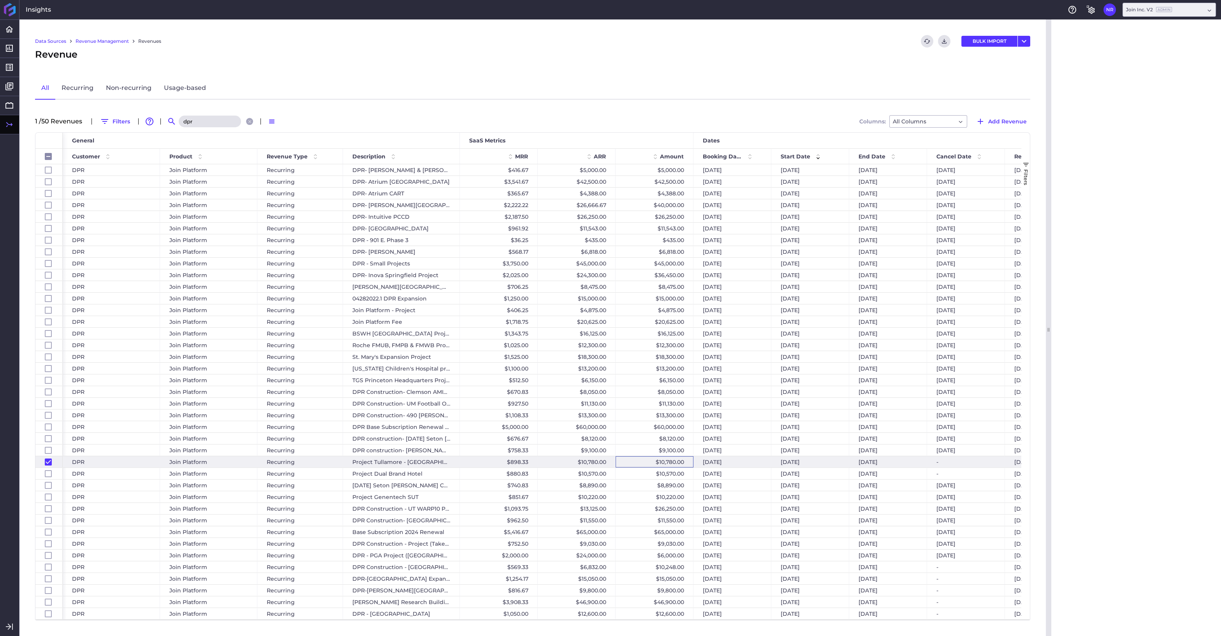
checkbox input "false"
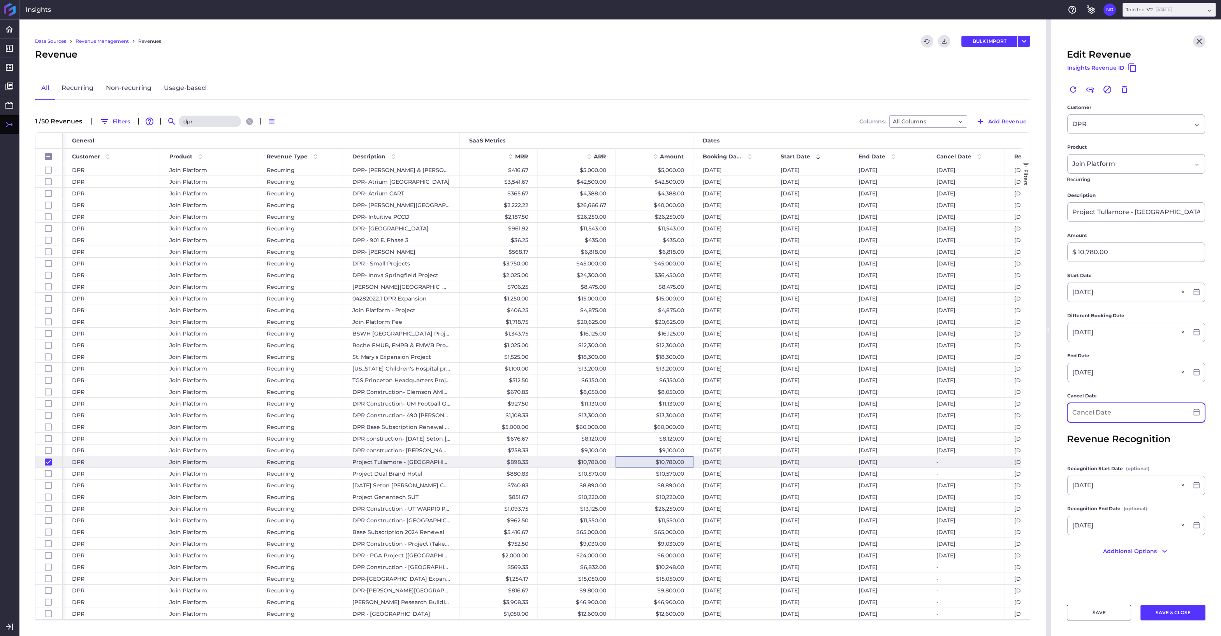
click at [1064, 413] on input at bounding box center [1128, 412] width 121 height 19
type input "[DATE]"
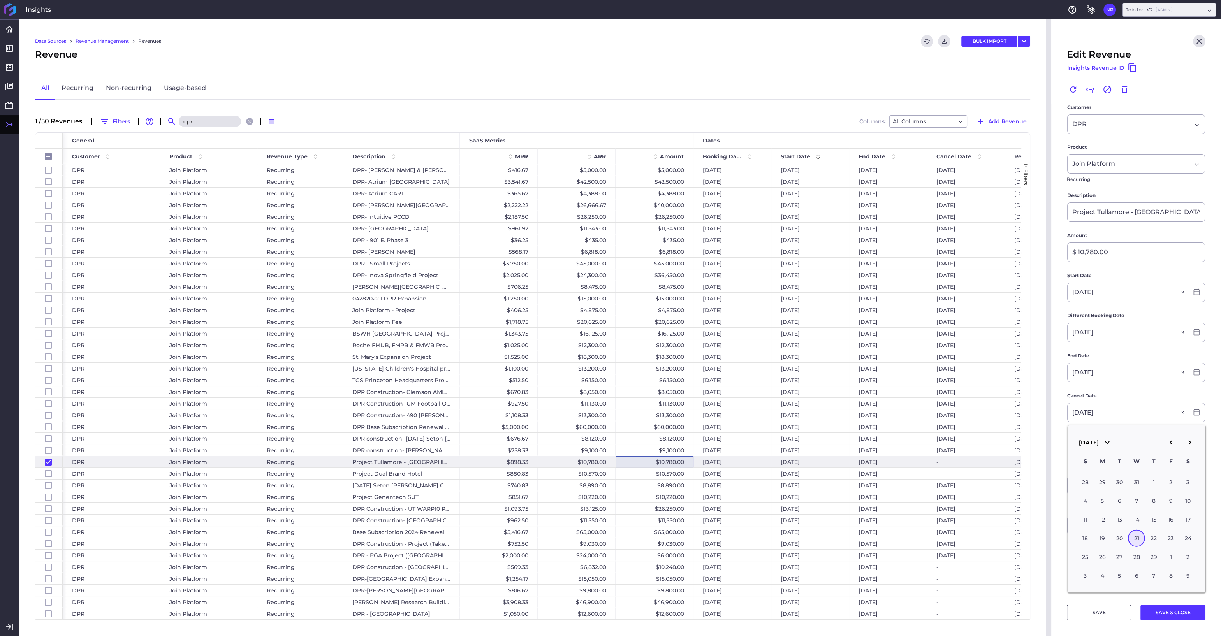
click at [1064, 536] on div "21" at bounding box center [1136, 538] width 17 height 17
click at [1064, 540] on button "SAVE & CLOSE" at bounding box center [1172, 613] width 65 height 16
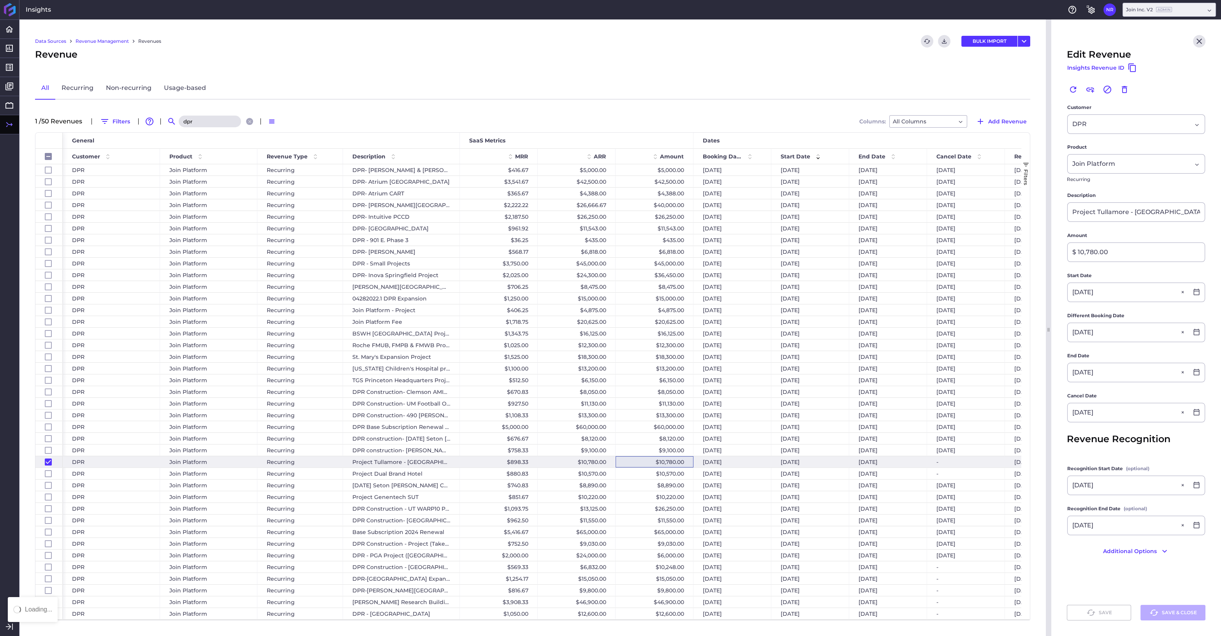
checkbox input "false"
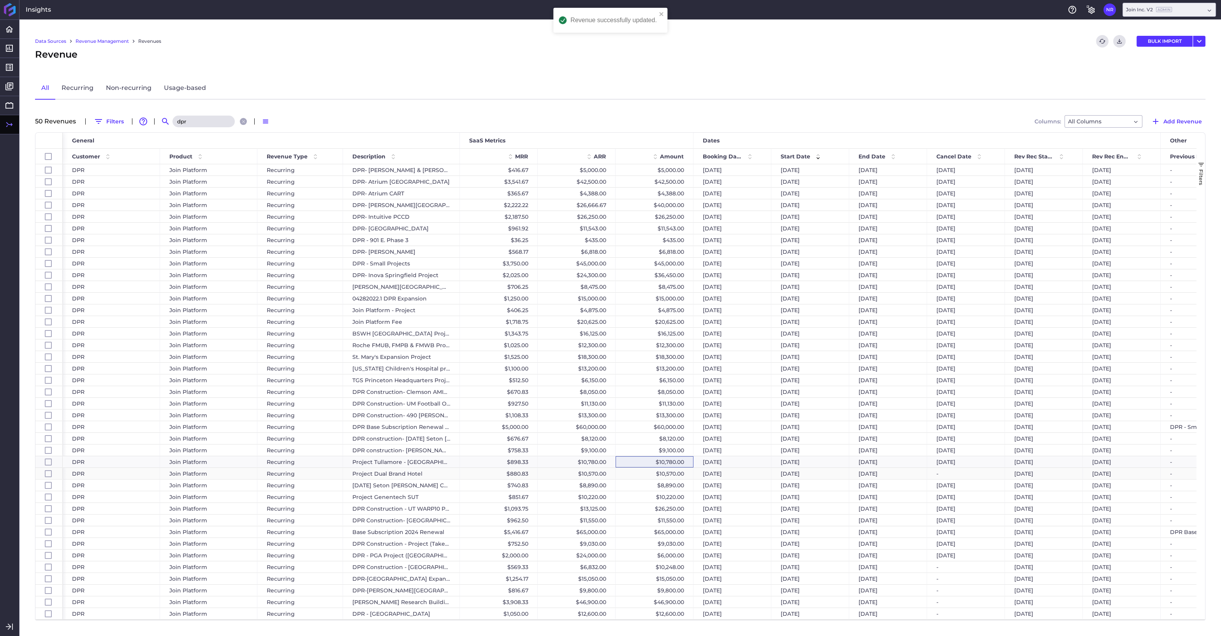
click at [648, 474] on div "$10,570.00" at bounding box center [655, 473] width 78 height 11
checkbox input "false"
checkbox input "true"
checkbox input "false"
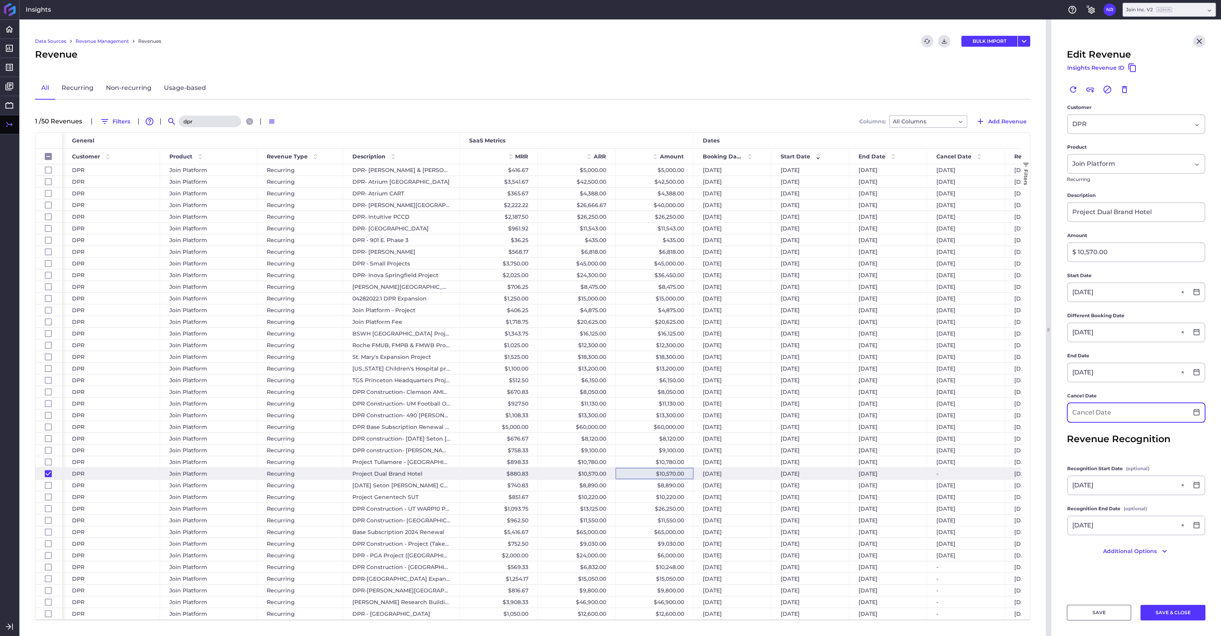
click at [1064, 416] on input at bounding box center [1128, 412] width 121 height 19
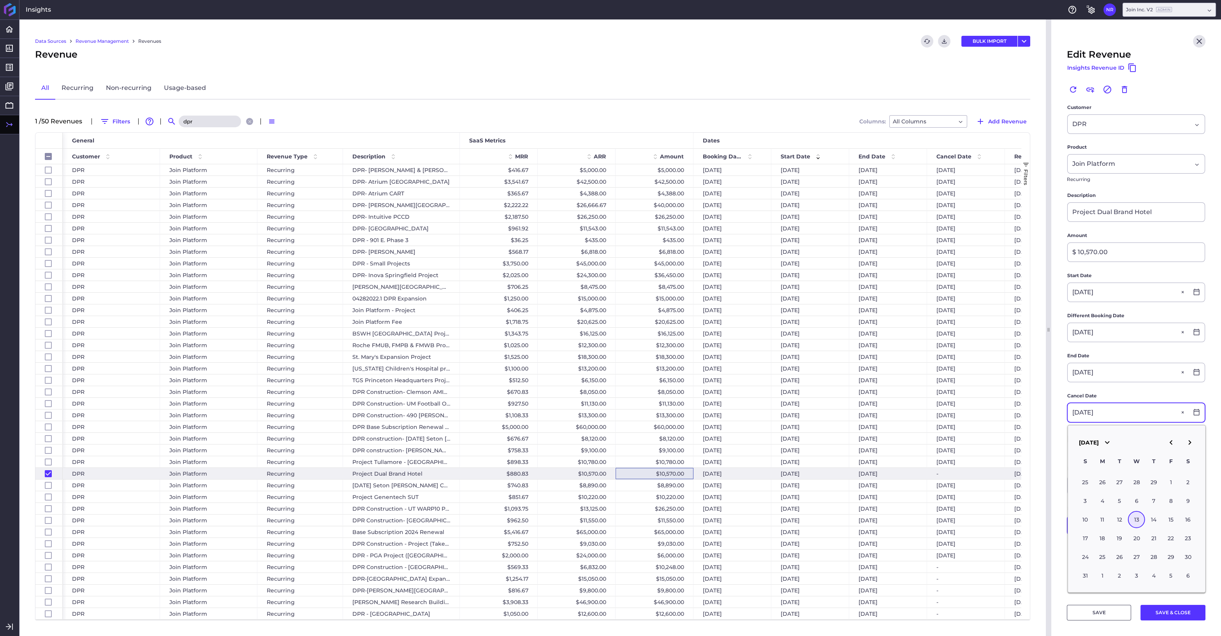
type input "[DATE]"
click at [1064, 517] on div "13" at bounding box center [1136, 519] width 17 height 17
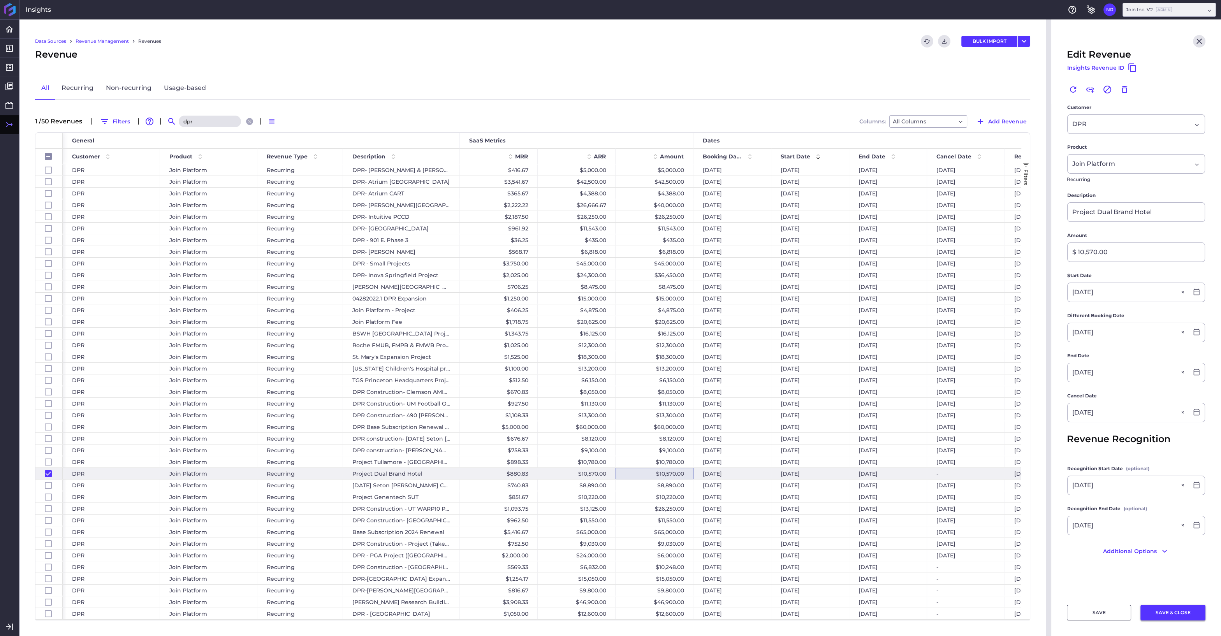
click at [1064, 540] on button "SAVE & CLOSE" at bounding box center [1172, 613] width 65 height 16
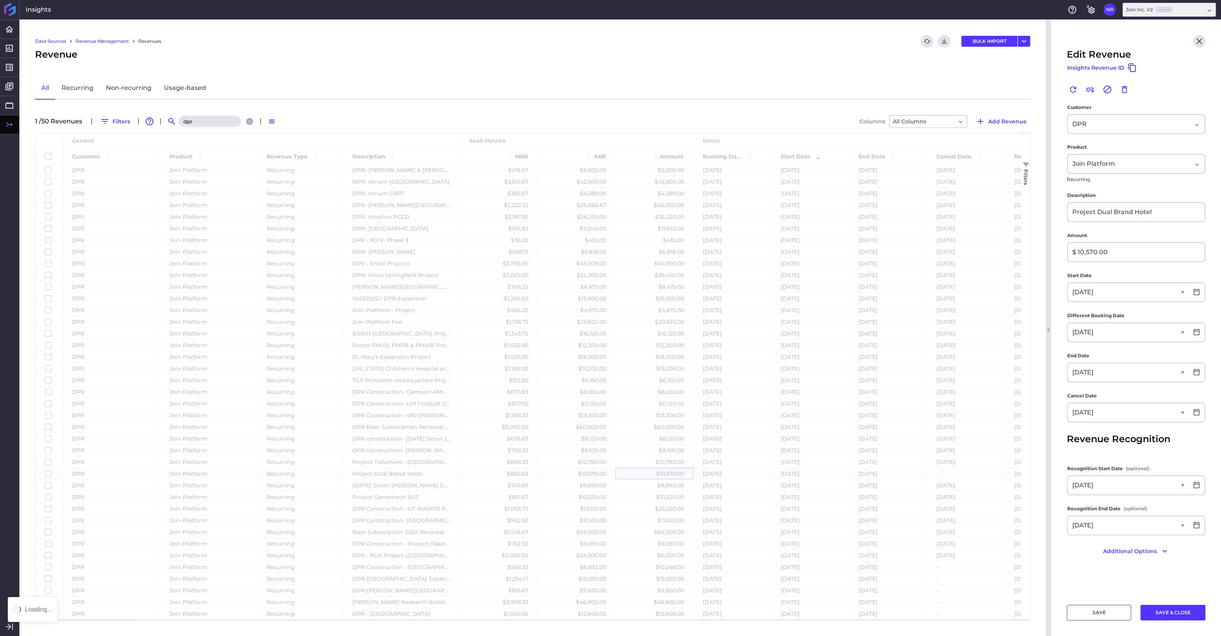
checkbox input "false"
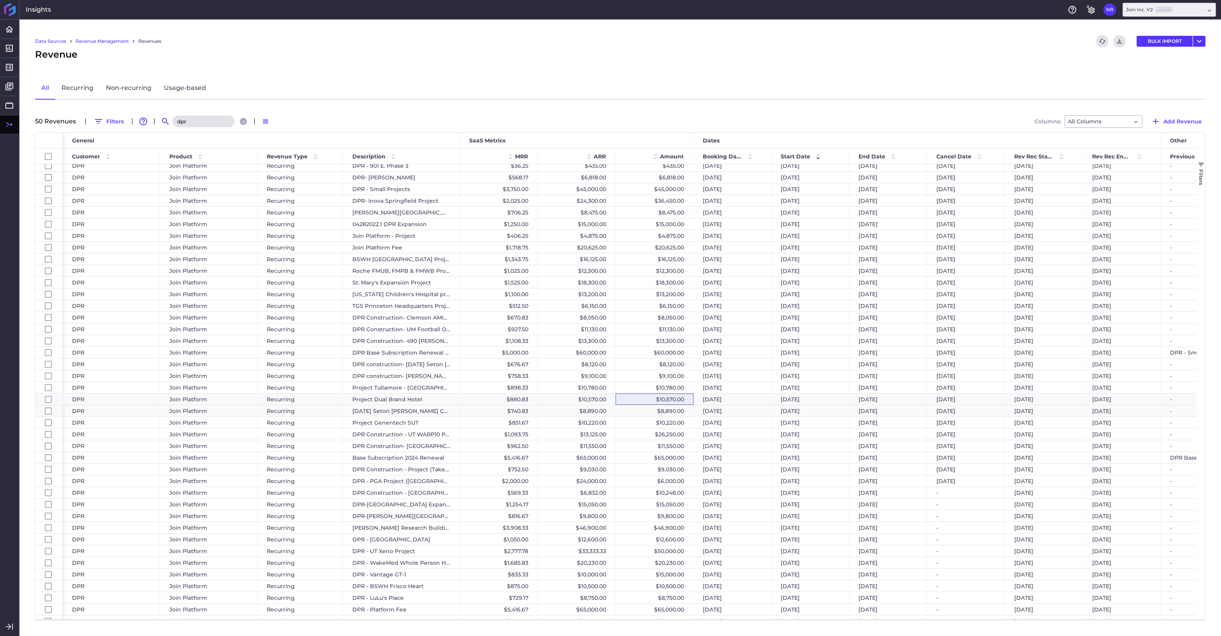
scroll to position [128, 0]
click at [892, 154] on span at bounding box center [893, 156] width 9 height 9
click at [665, 427] on div "$15,050.00" at bounding box center [655, 427] width 78 height 11
checkbox input "false"
checkbox input "true"
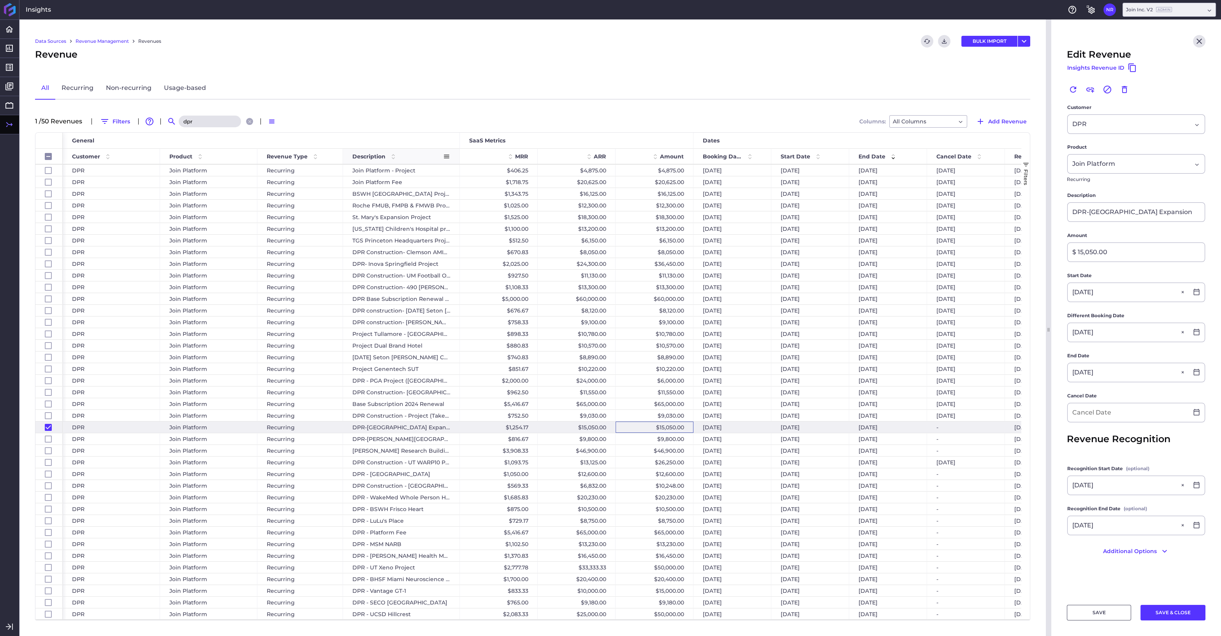
click at [394, 153] on span at bounding box center [393, 156] width 9 height 9
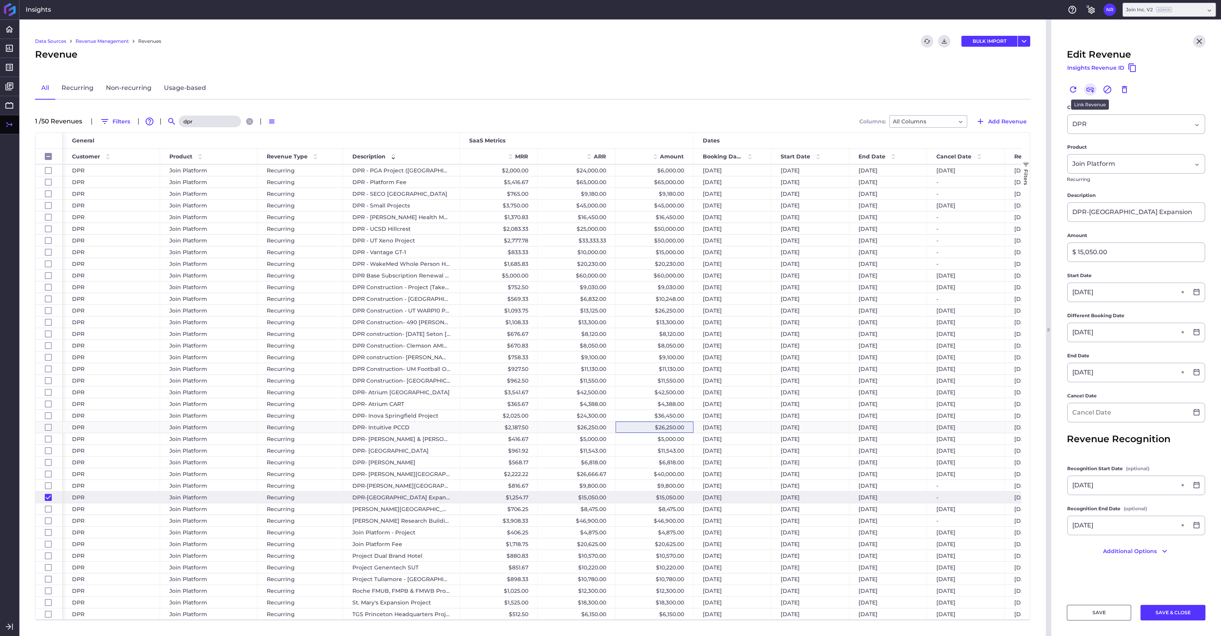
click at [1064, 87] on icon "Link" at bounding box center [1090, 89] width 9 height 9
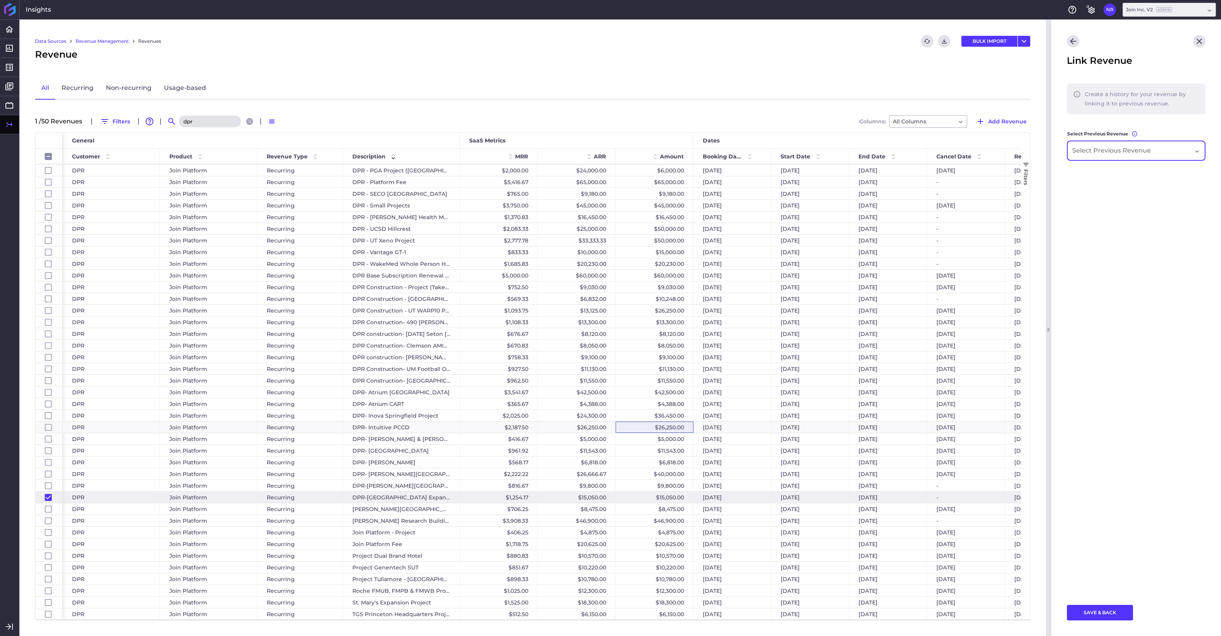
click at [1064, 153] on input "Dropdown select" at bounding box center [1113, 150] width 83 height 9
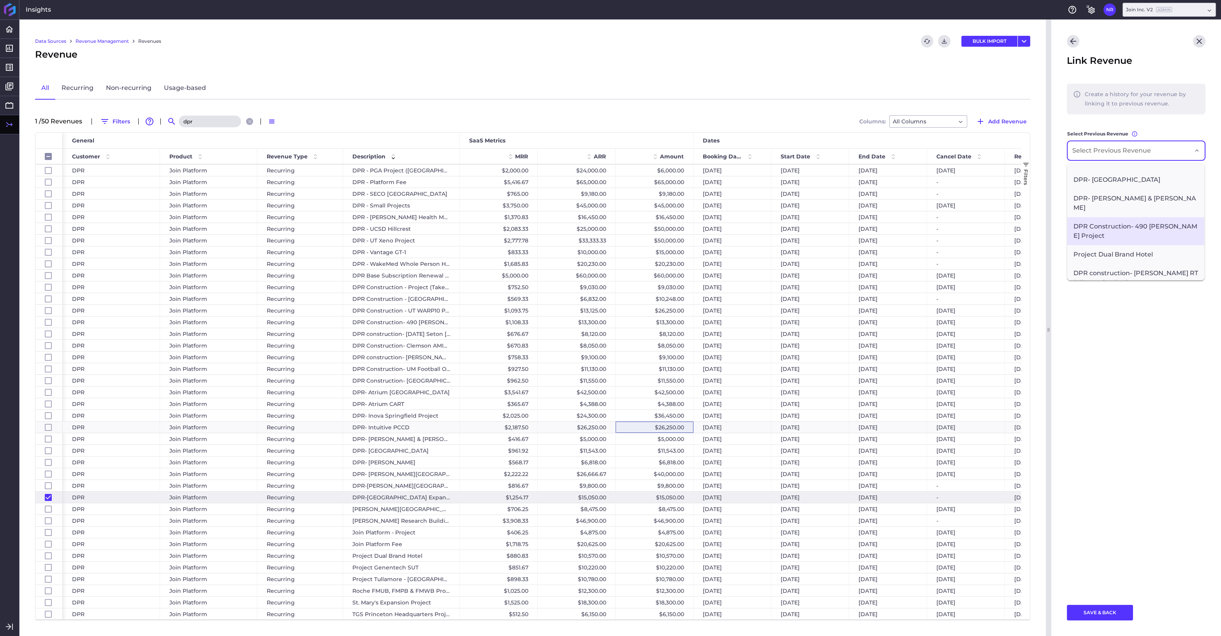
scroll to position [210, 0]
click at [1064, 234] on span "St. Mary's Expansion Project" at bounding box center [1135, 243] width 137 height 19
click at [1064, 540] on button "SAVE & BACK" at bounding box center [1100, 613] width 66 height 16
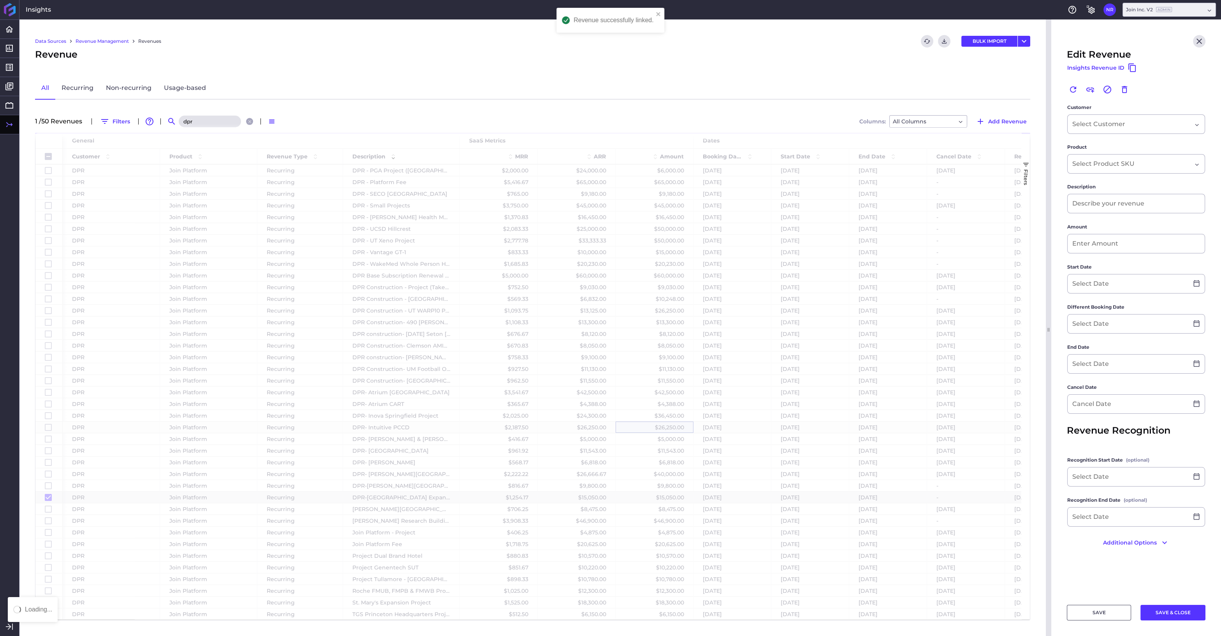
checkbox input "false"
type input "DPR-[GEOGRAPHIC_DATA] Expansion"
type input "$ 15,050.00"
type input "[DATE]"
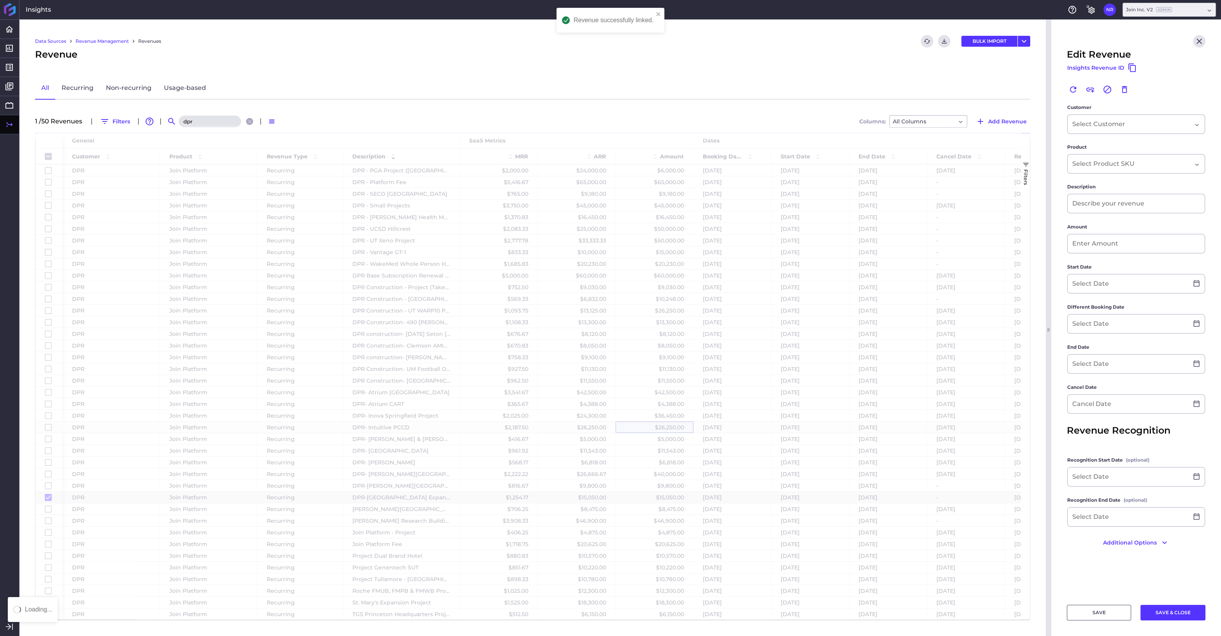
type input "[DATE]"
checkbox input "false"
checkbox input "true"
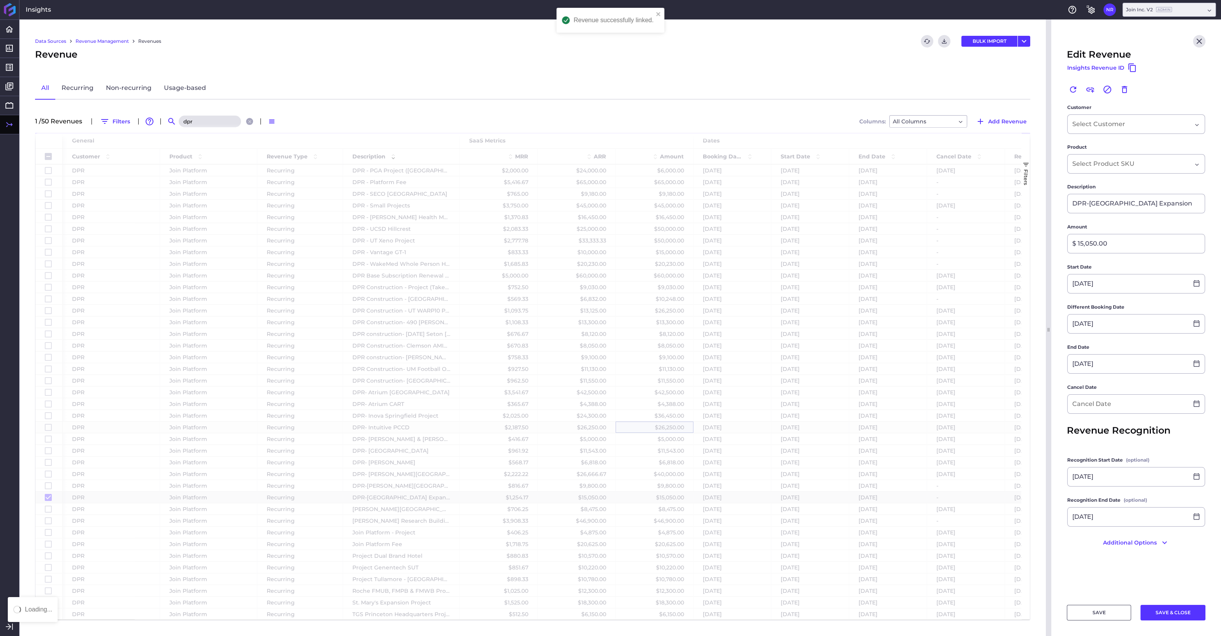
checkbox input "false"
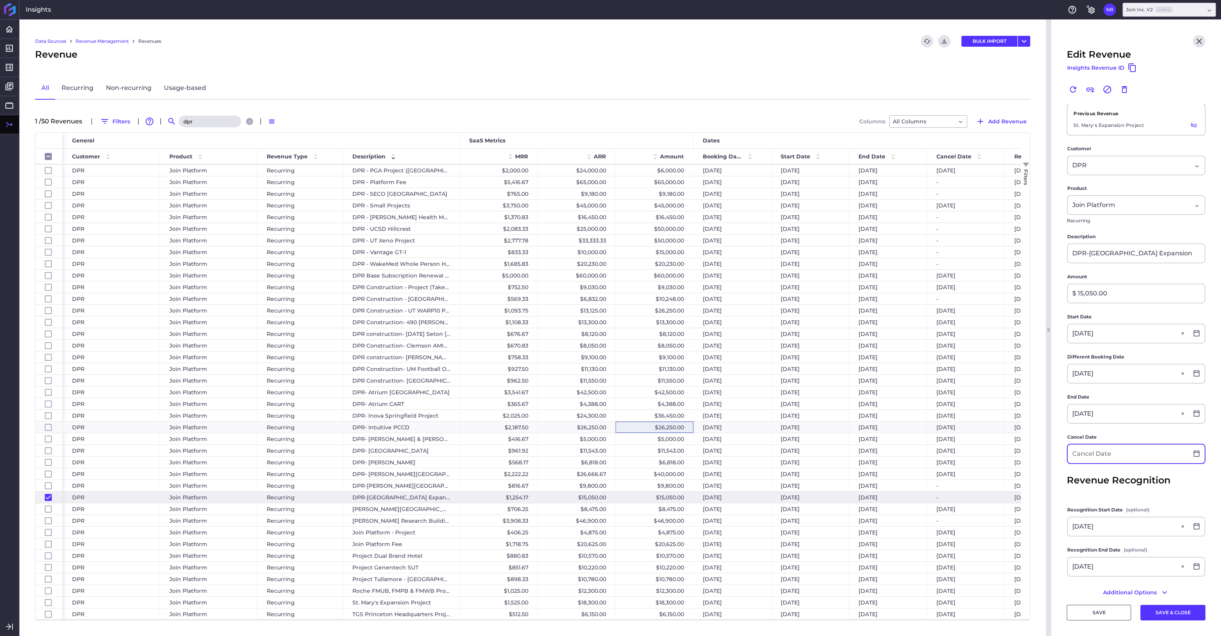
click at [1064, 459] on input at bounding box center [1128, 454] width 121 height 19
type input "[DATE]"
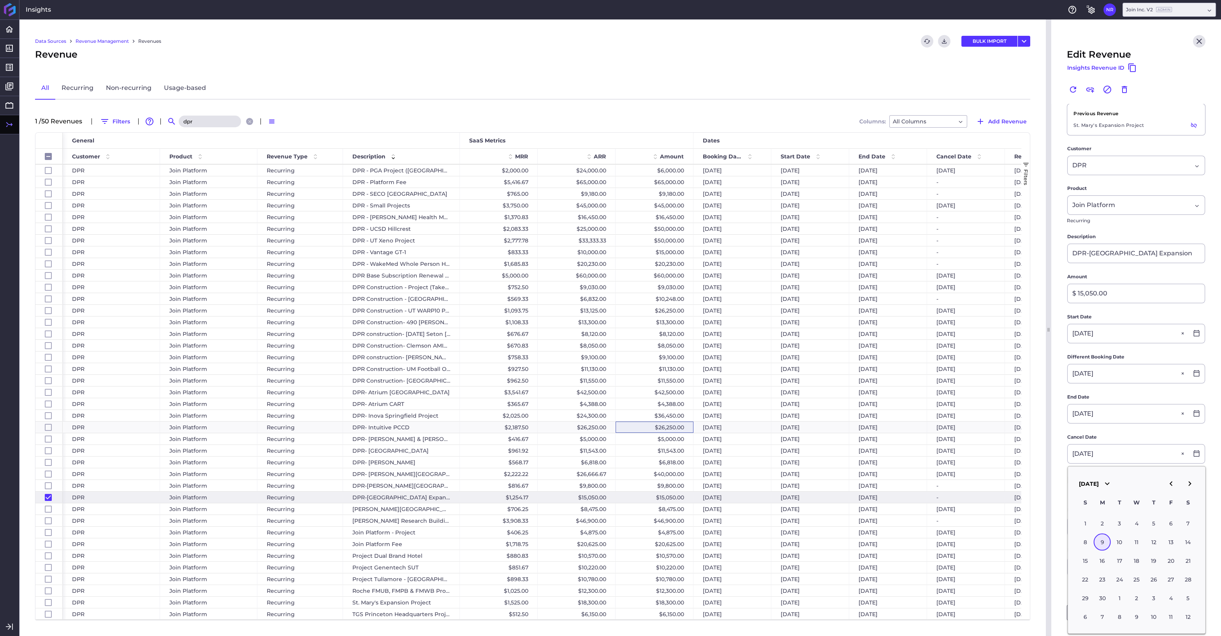
click at [1064, 539] on div "9" at bounding box center [1102, 542] width 17 height 17
click at [1064, 540] on button "SAVE & CLOSE" at bounding box center [1172, 613] width 65 height 16
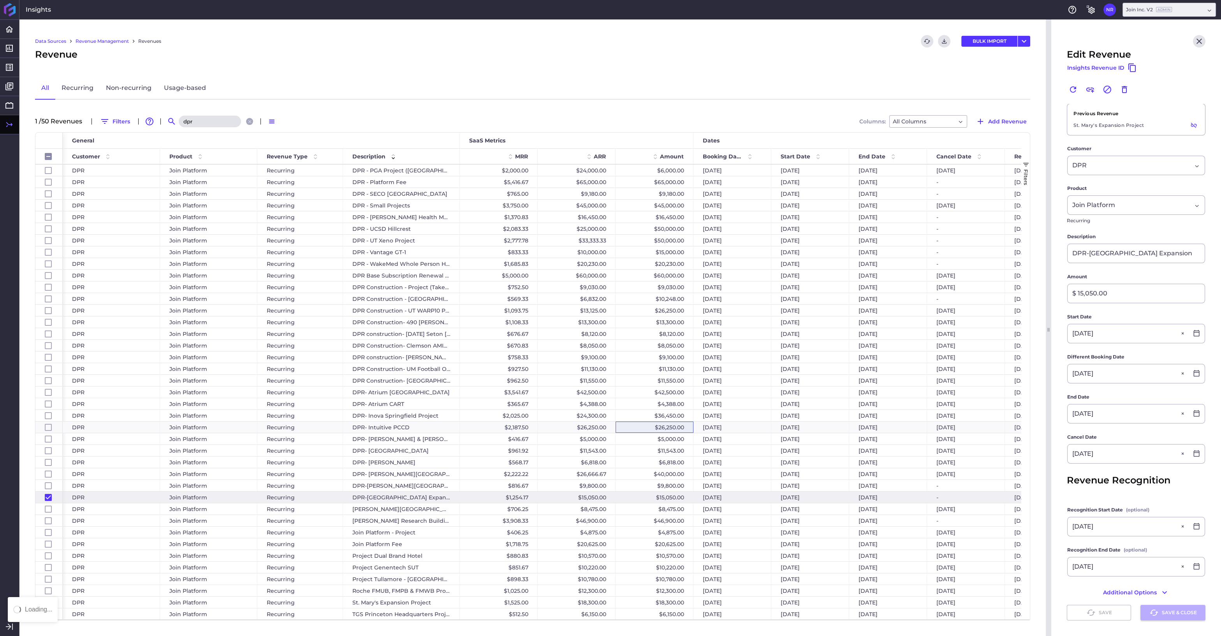
checkbox input "false"
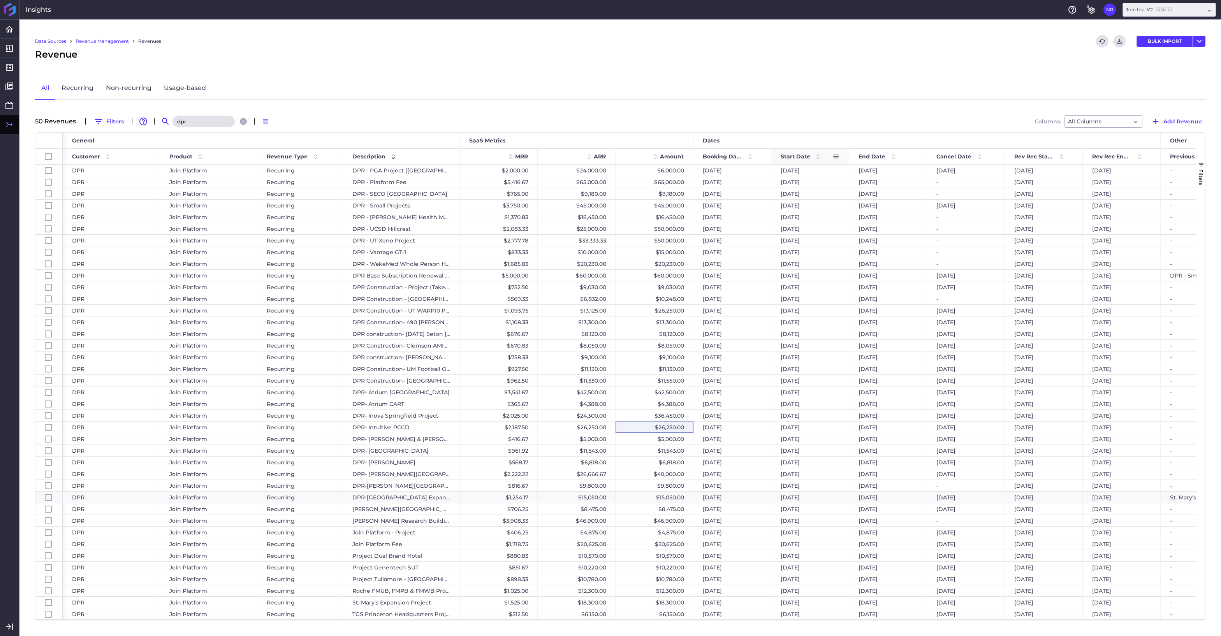
click at [818, 153] on span at bounding box center [817, 156] width 9 height 9
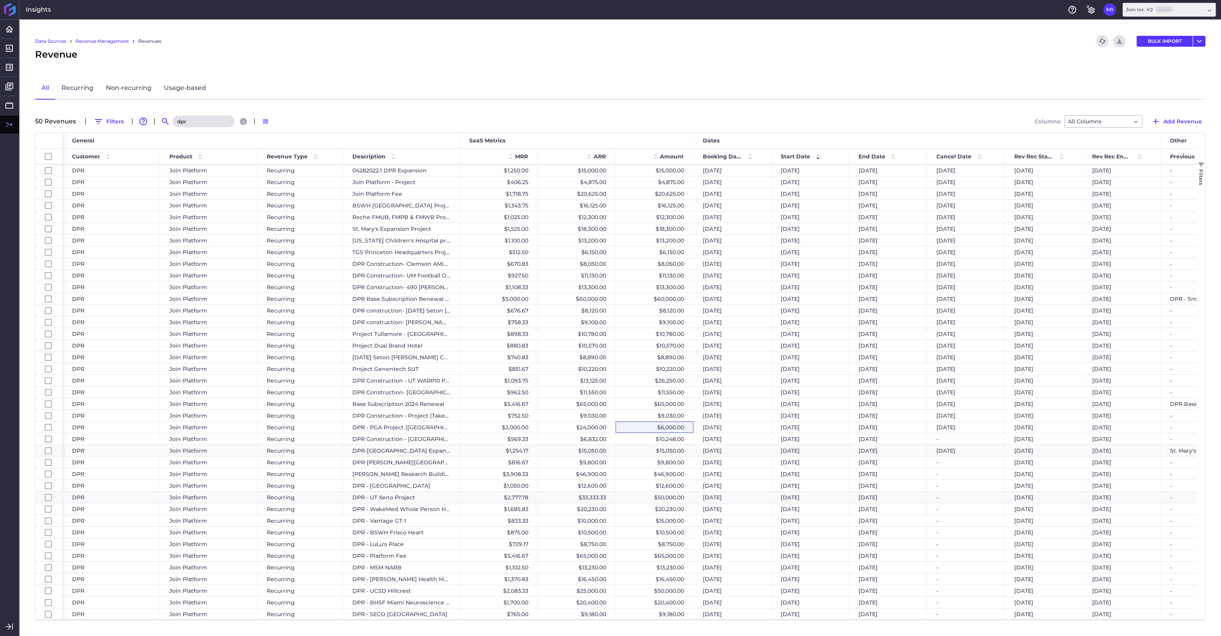
click at [646, 451] on div "$15,050.00" at bounding box center [655, 450] width 78 height 11
checkbox input "false"
checkbox input "true"
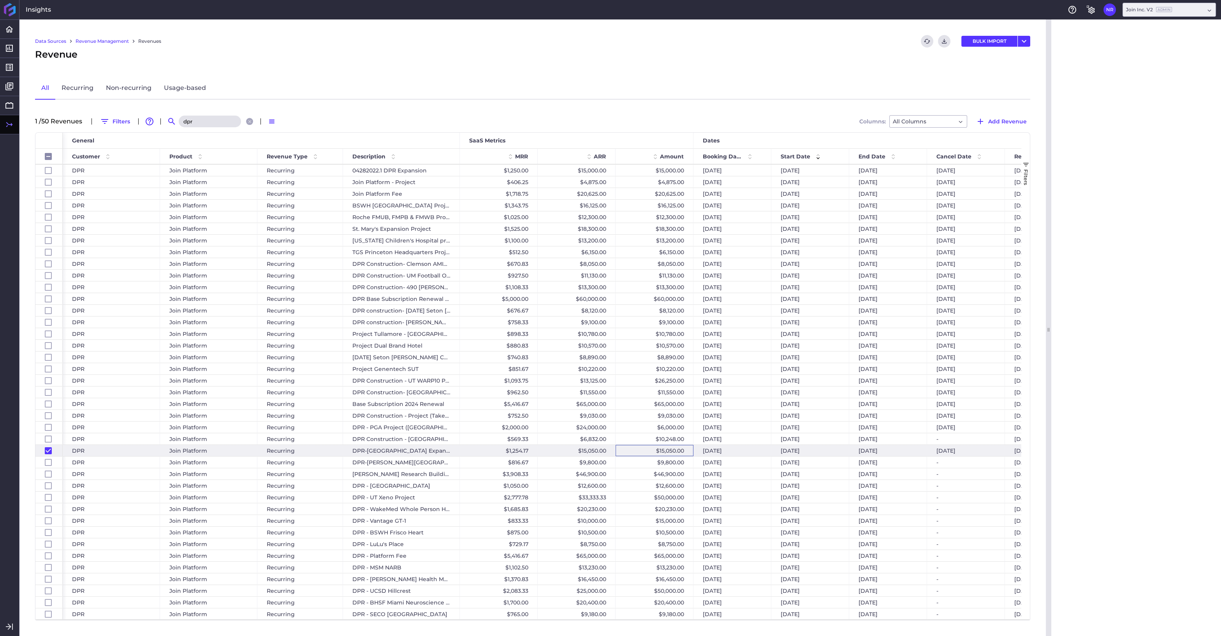
checkbox input "false"
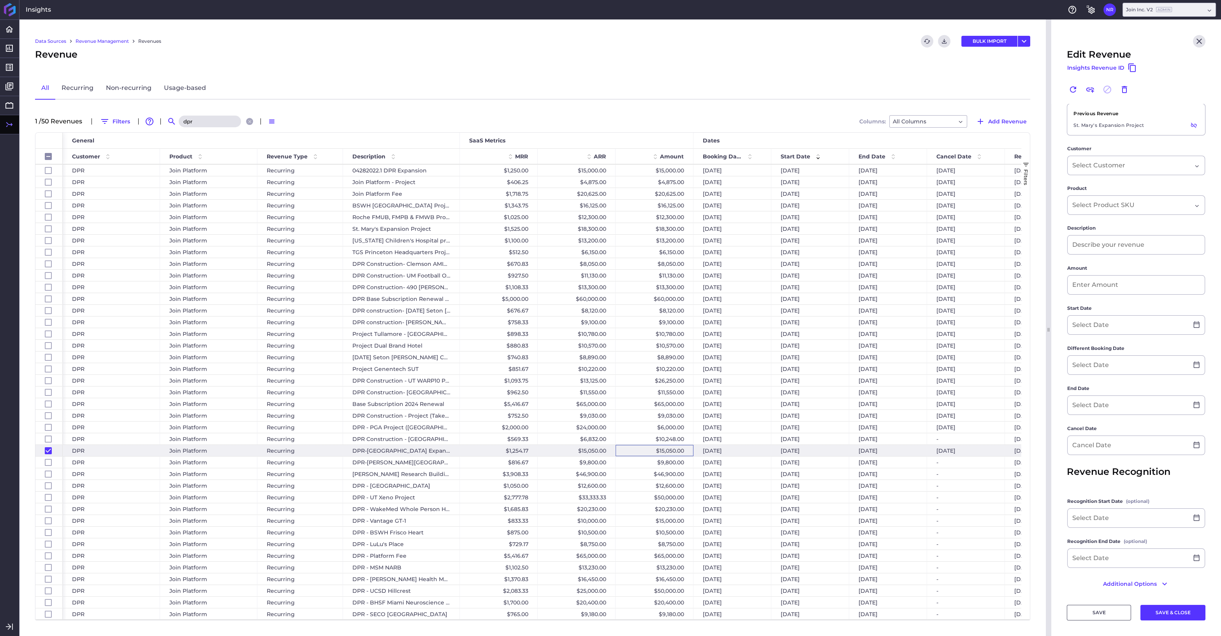
type input "DPR-[GEOGRAPHIC_DATA] Expansion"
type input "$ 15,050.00"
type input "[DATE]"
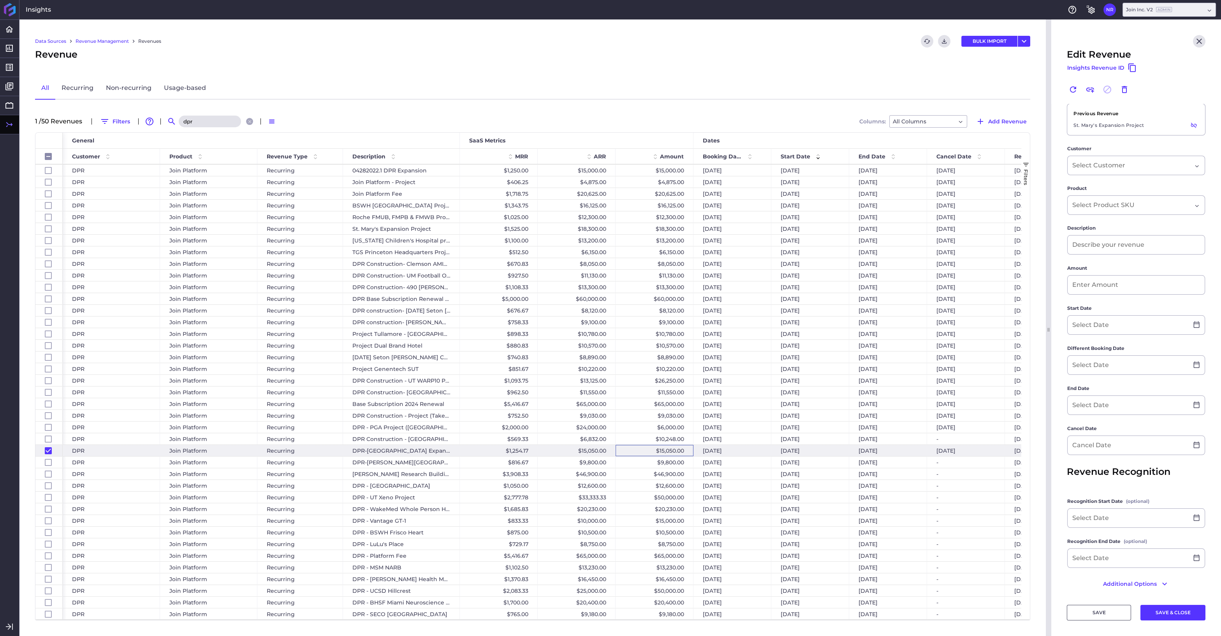
type input "[DATE]"
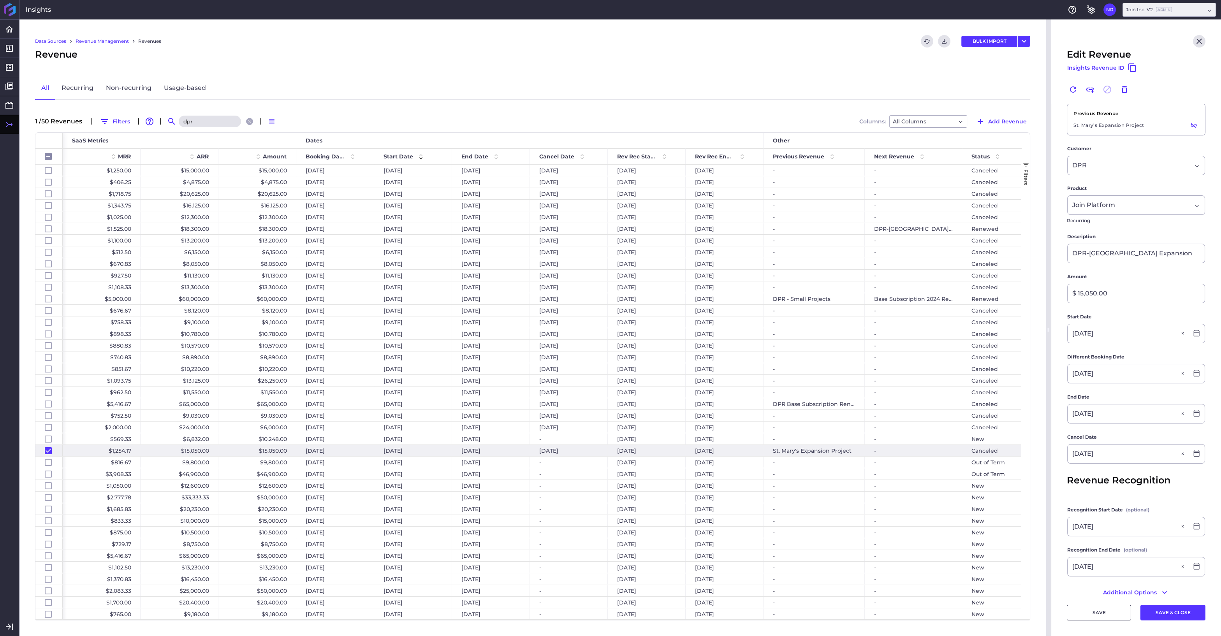
scroll to position [0, 280]
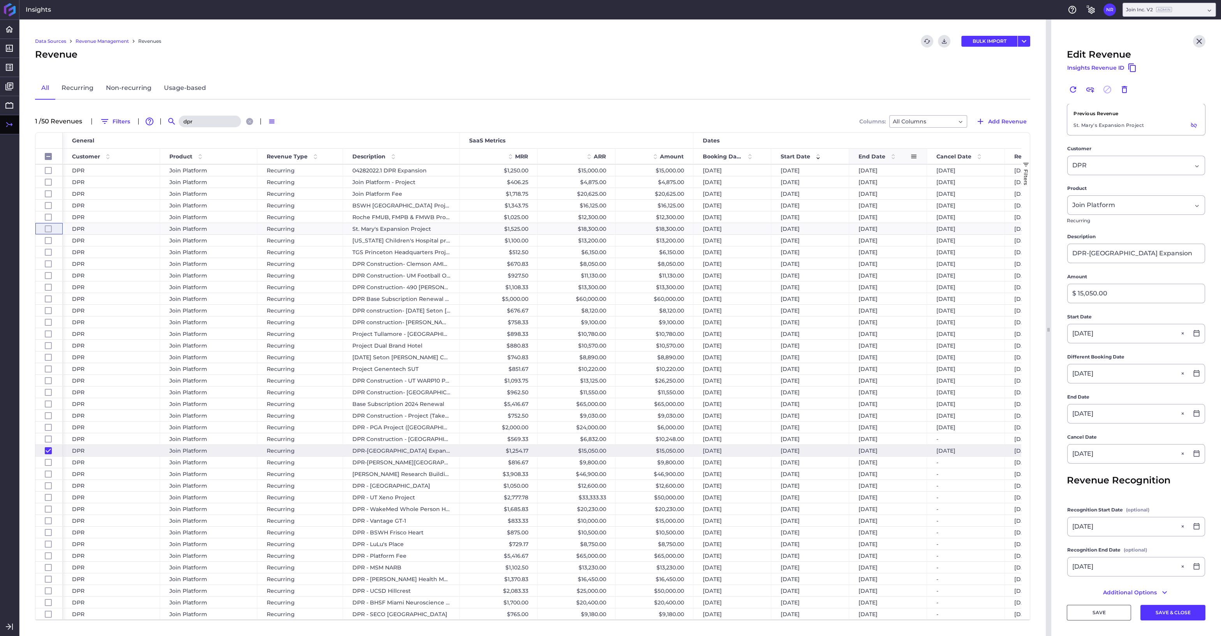
click at [894, 154] on span at bounding box center [893, 156] width 9 height 9
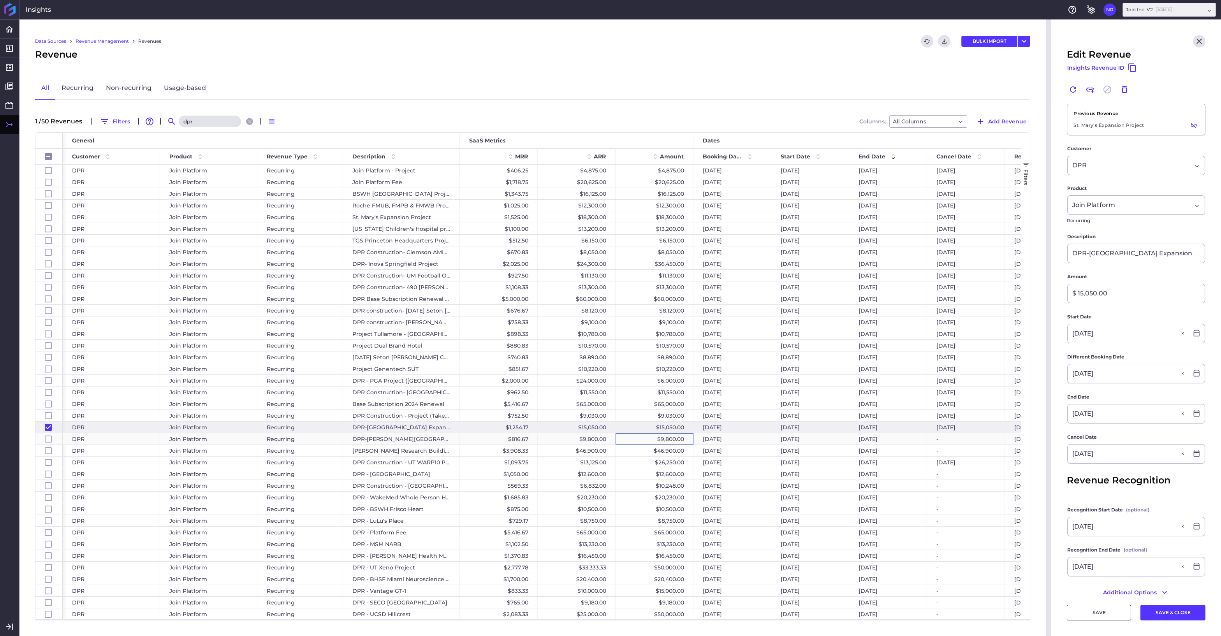
click at [663, 437] on div "$9,800.00" at bounding box center [655, 438] width 78 height 11
checkbox input "false"
checkbox input "true"
checkbox input "false"
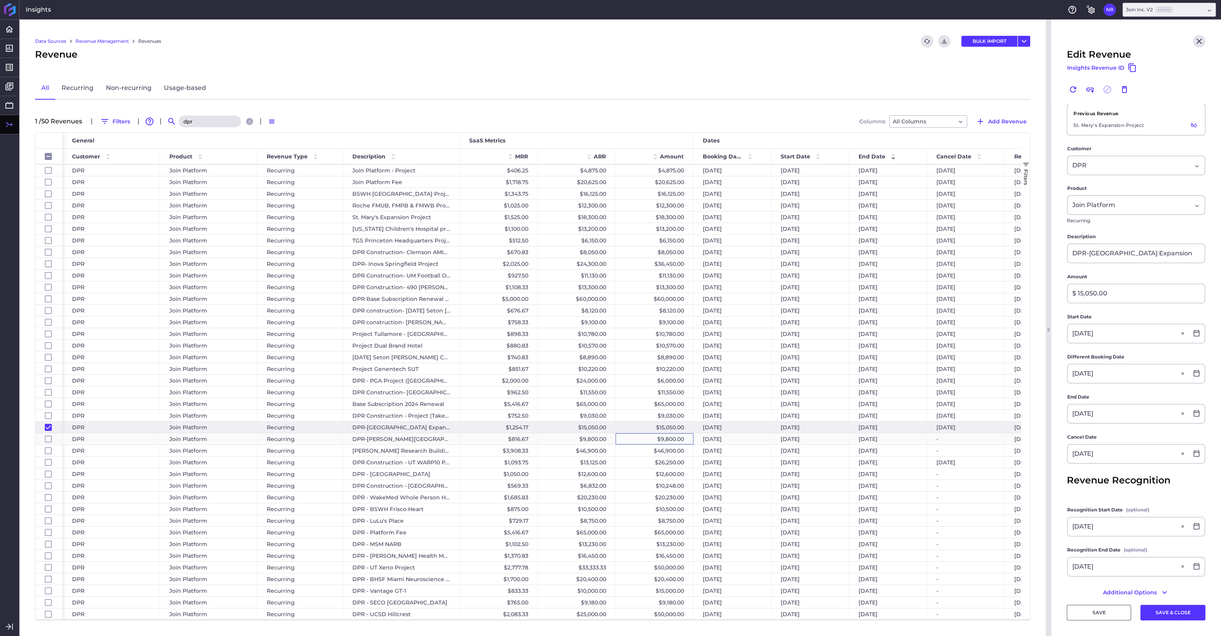
type input "DPR-[PERSON_NAME][GEOGRAPHIC_DATA] Expansion"
type input "$ 9,800.00"
type input "[DATE]"
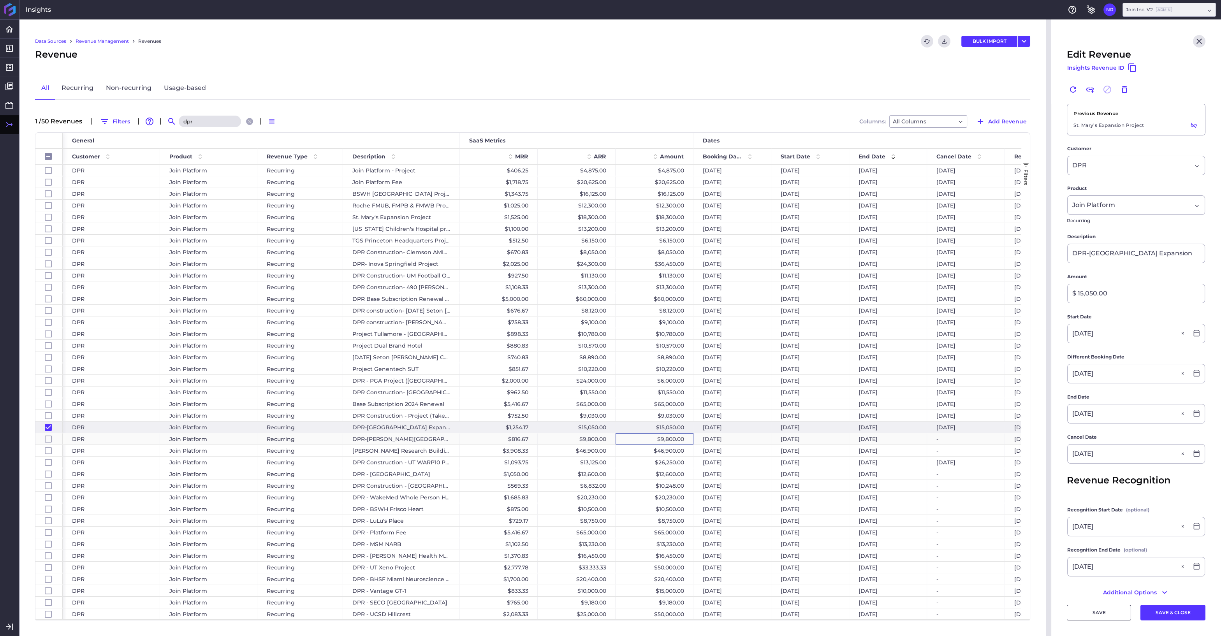
type input "[DATE]"
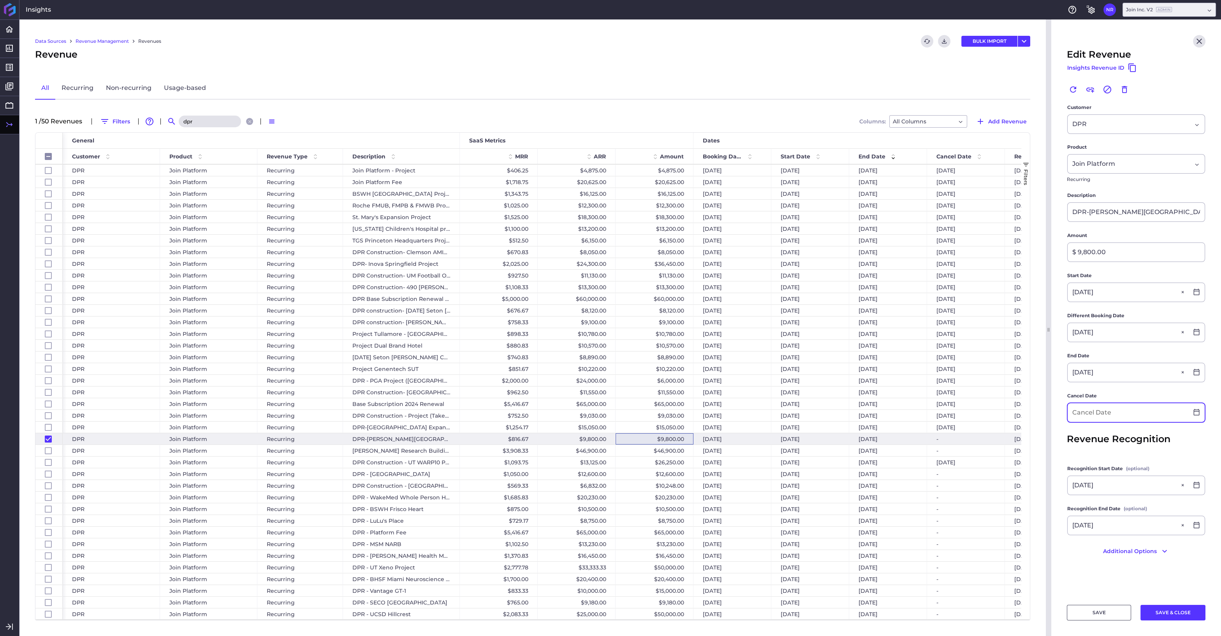
click at [1064, 412] on input at bounding box center [1128, 412] width 121 height 19
type input "[DATE]"
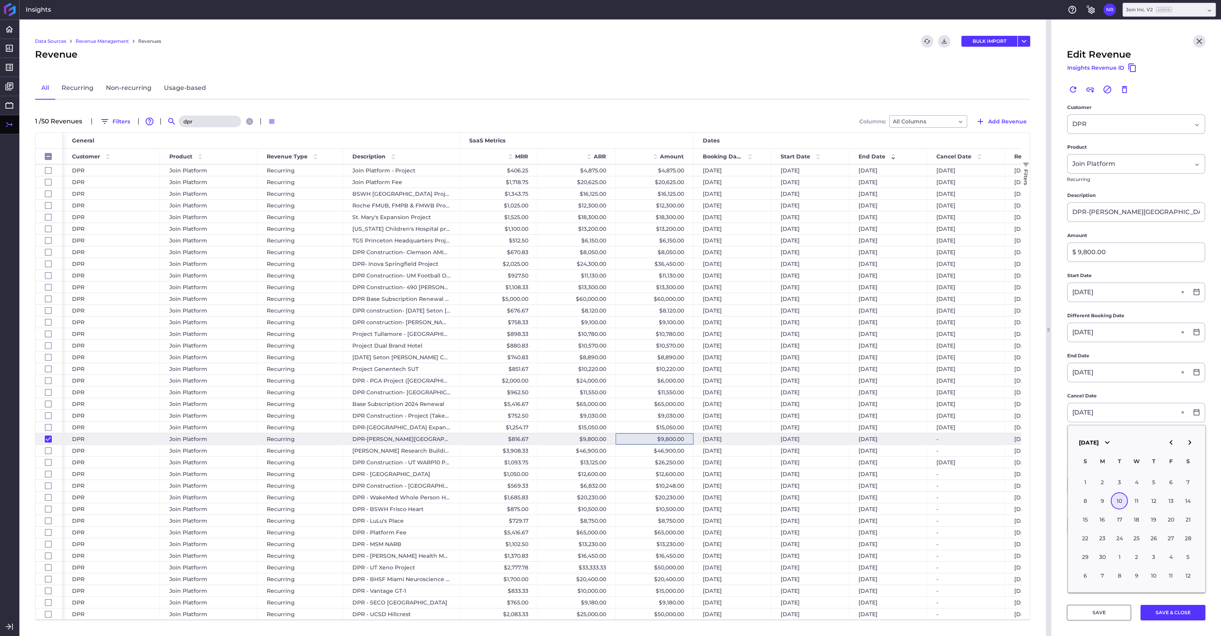
click at [1064, 501] on div "10" at bounding box center [1119, 501] width 17 height 17
click at [1064, 540] on button "SAVE & CLOSE" at bounding box center [1172, 613] width 65 height 16
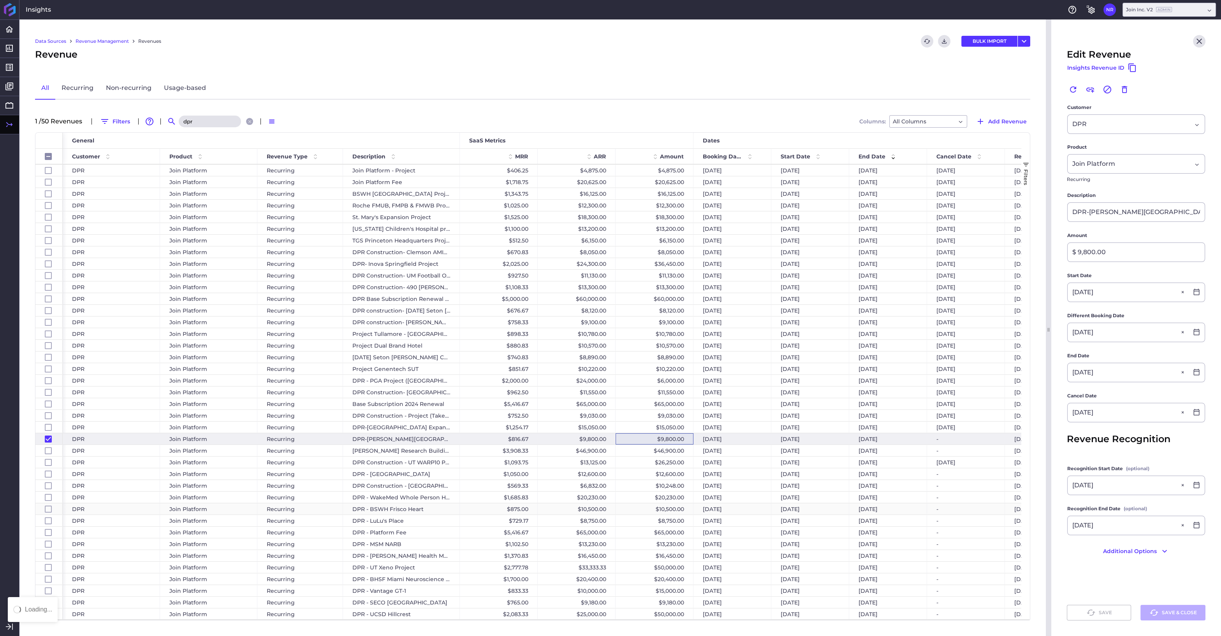
checkbox input "false"
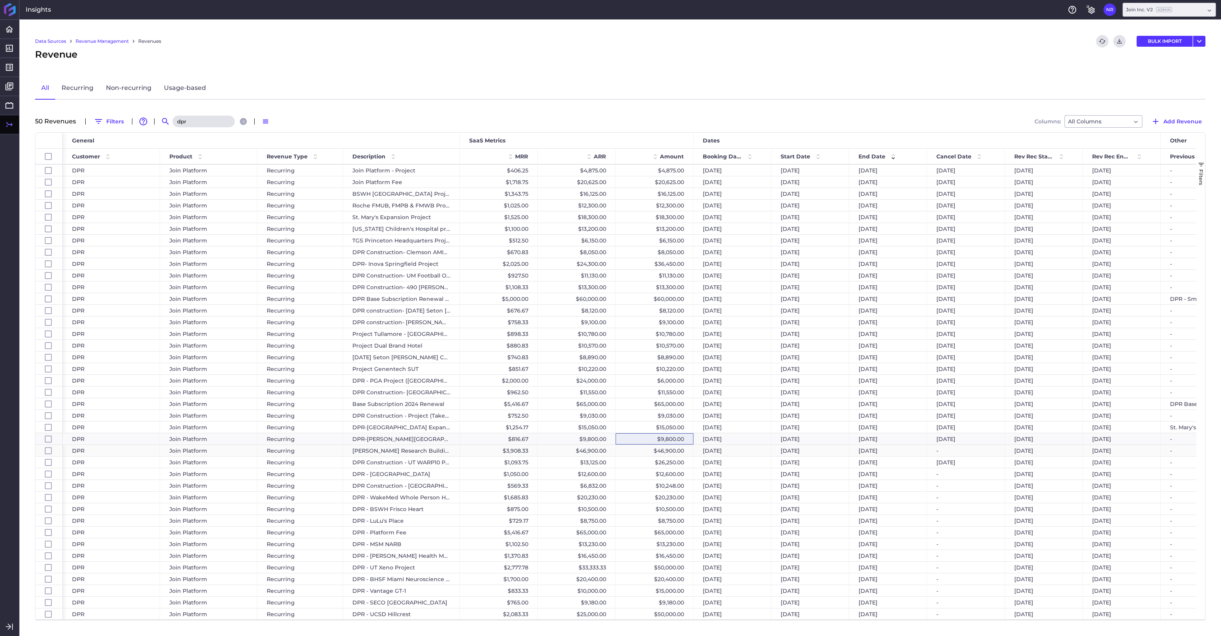
click at [640, 449] on div "$46,900.00" at bounding box center [655, 450] width 78 height 11
checkbox input "false"
checkbox input "true"
checkbox input "false"
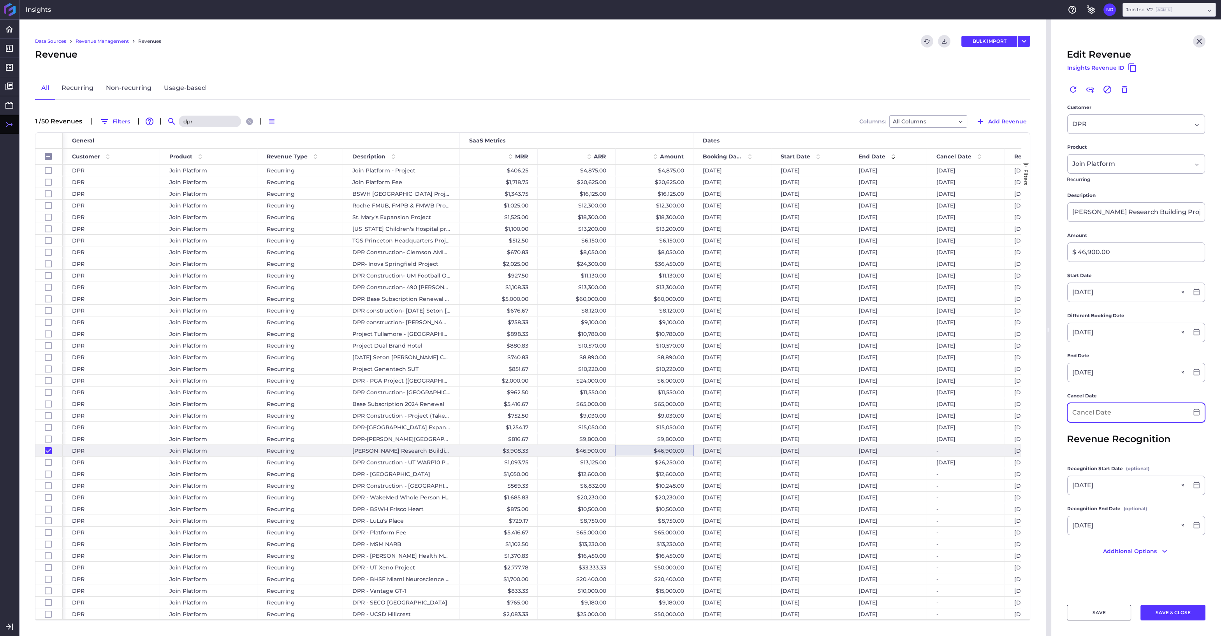
click at [1064, 414] on input at bounding box center [1128, 412] width 121 height 19
type input "[DATE]"
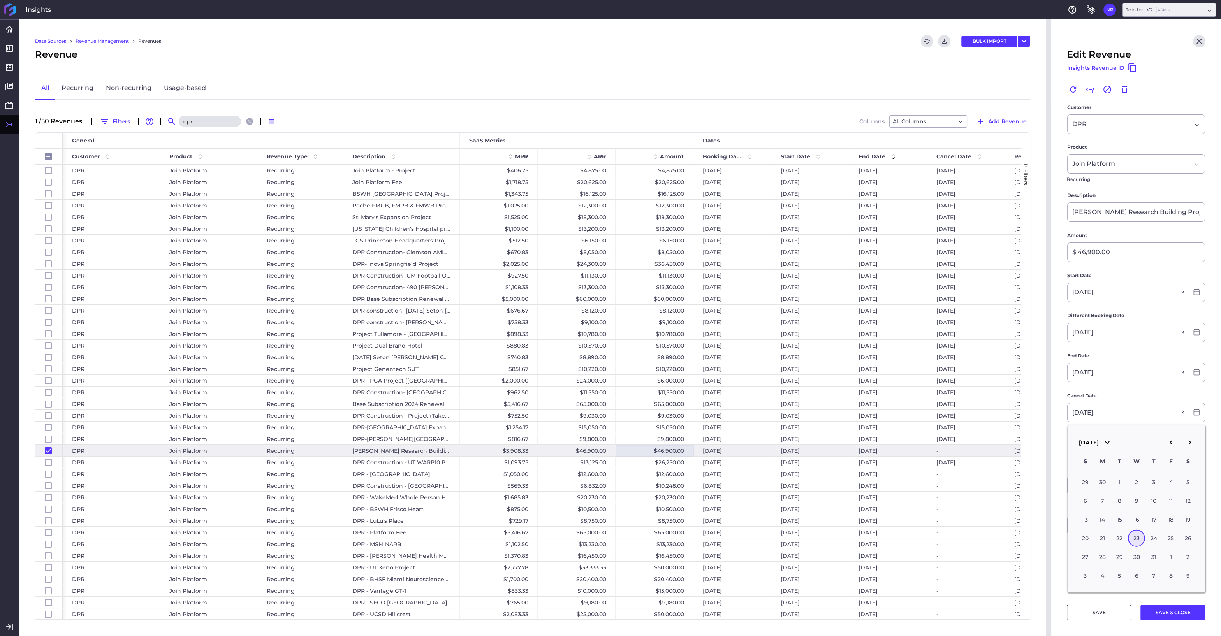
click at [1064, 537] on div "23" at bounding box center [1136, 538] width 17 height 17
click at [1064, 540] on button "SAVE & CLOSE" at bounding box center [1172, 613] width 65 height 16
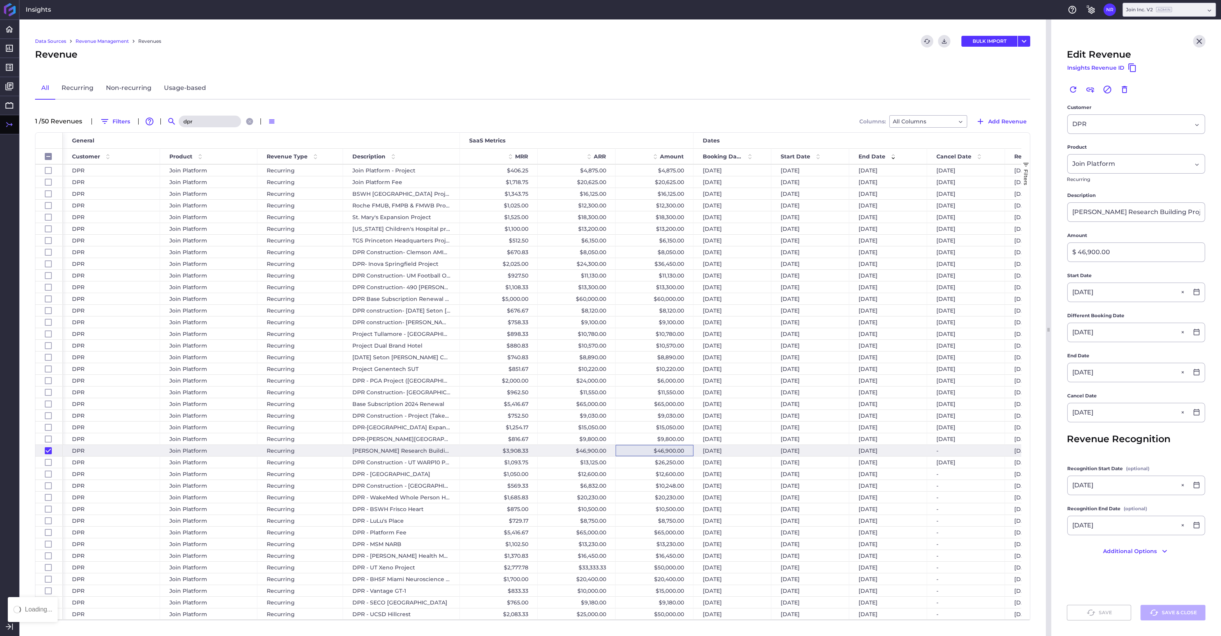
checkbox input "false"
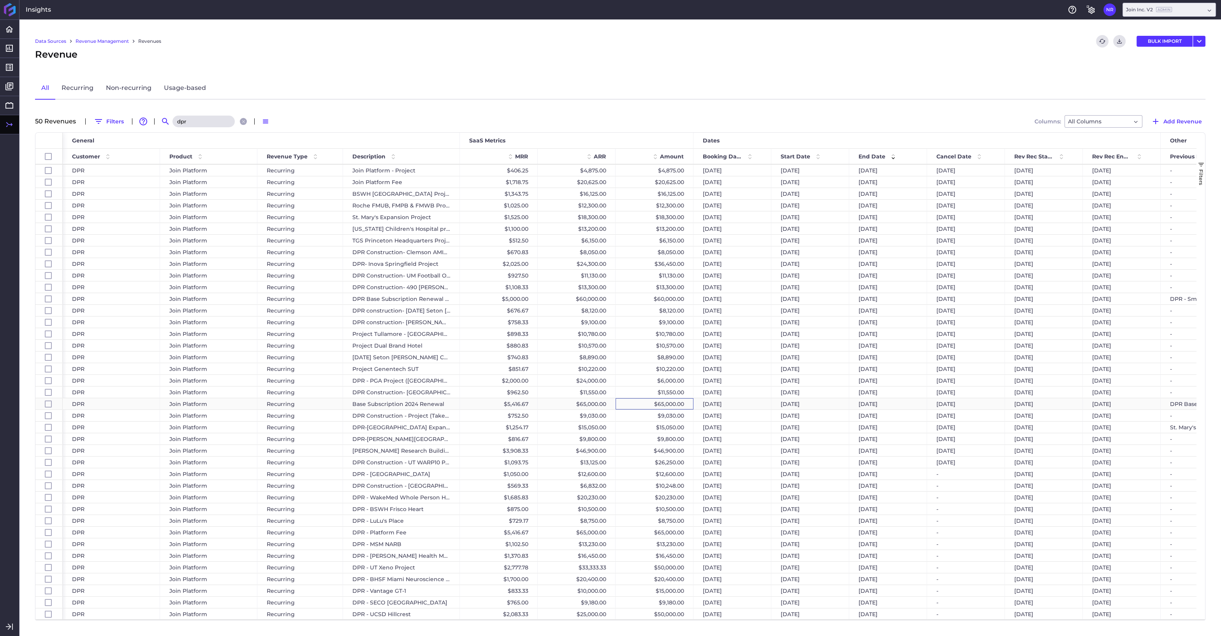
click at [639, 403] on div "$65,000.00" at bounding box center [655, 403] width 78 height 11
checkbox input "false"
checkbox input "true"
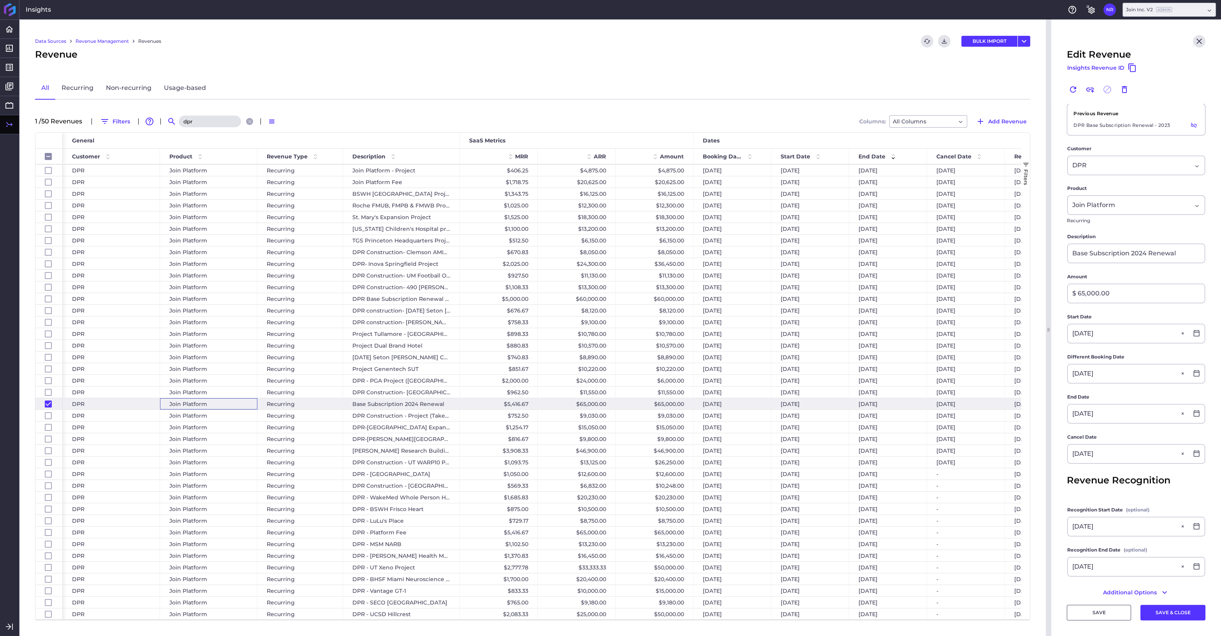
scroll to position [0, 0]
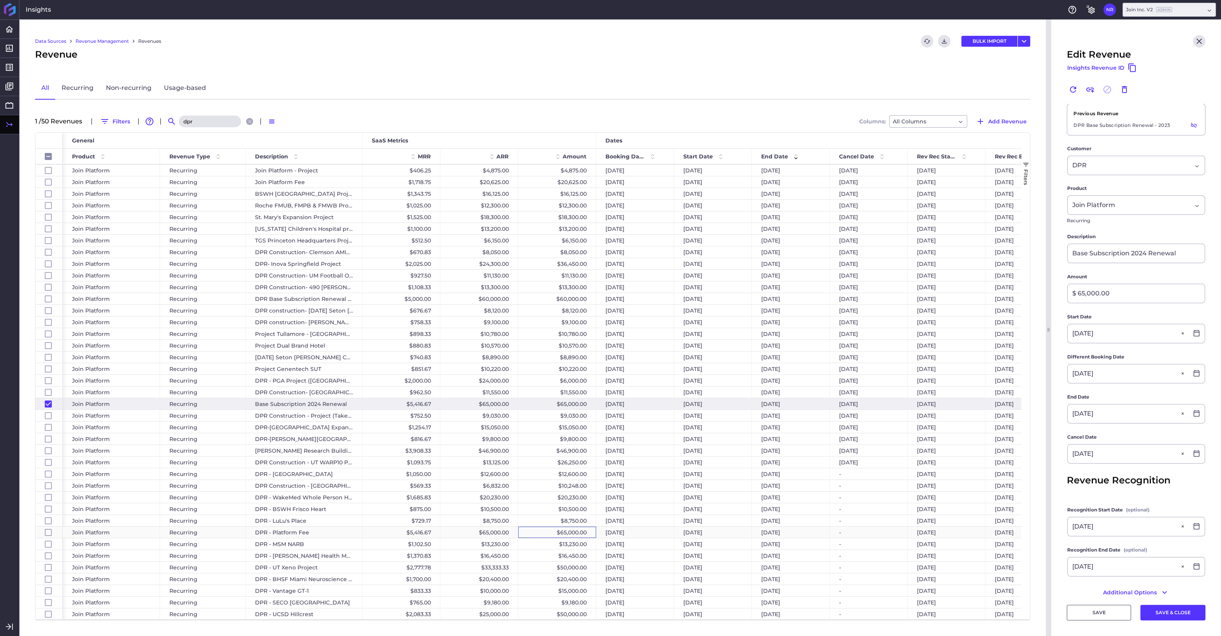
click at [587, 530] on div "$65,000.00" at bounding box center [557, 532] width 78 height 11
checkbox input "false"
checkbox input "true"
checkbox input "false"
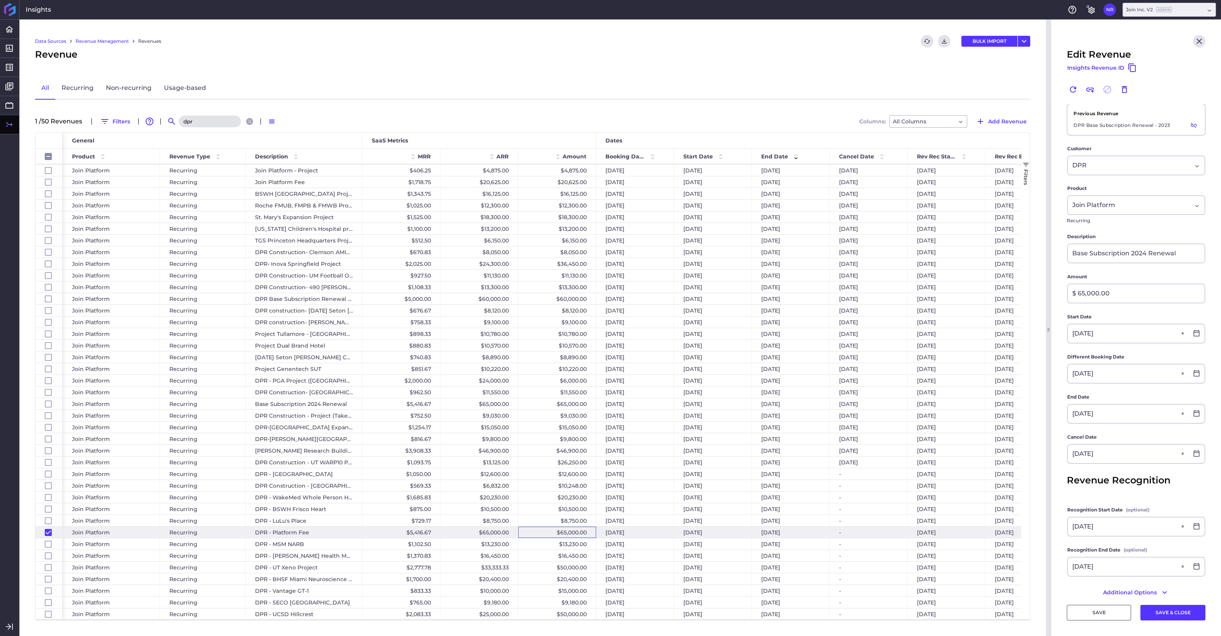
type input "DPR - Platform Fee"
type input "[DATE]"
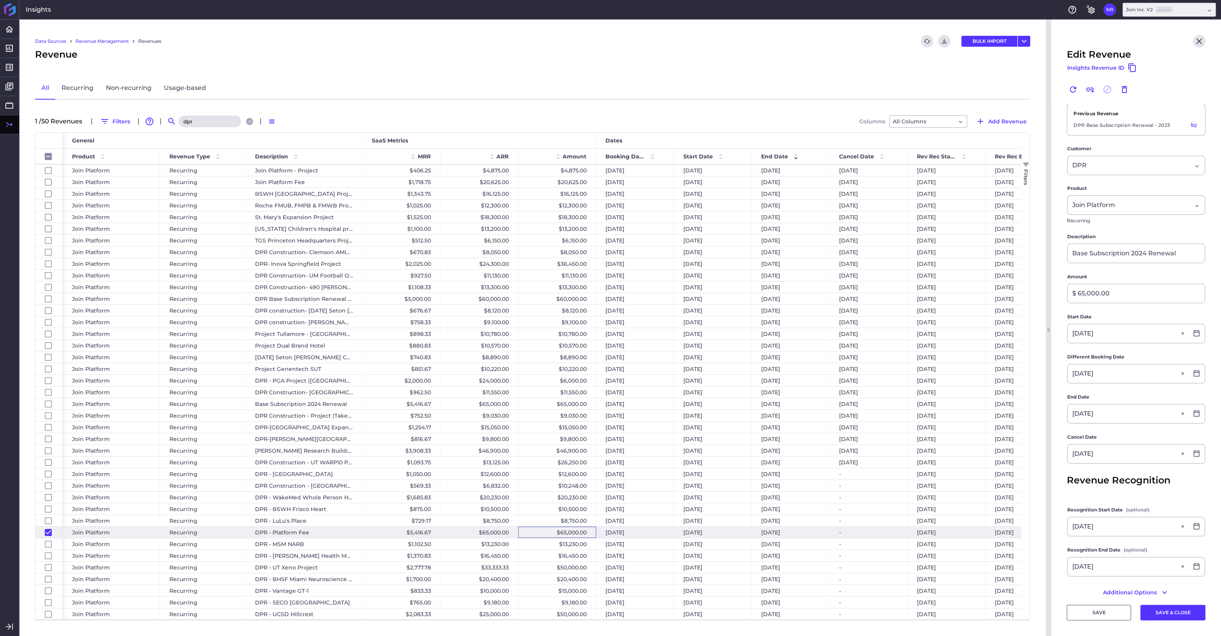
type input "[DATE]"
click at [1064, 87] on icon "Link" at bounding box center [1090, 89] width 9 height 9
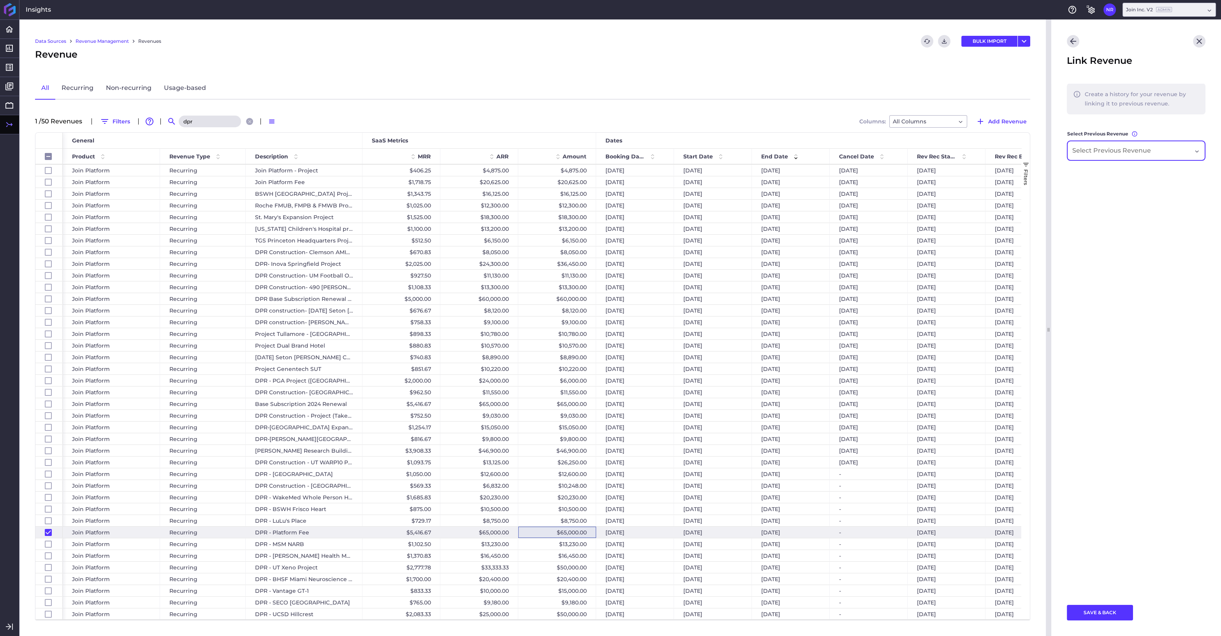
click at [1064, 155] on input "Dropdown select" at bounding box center [1113, 150] width 83 height 9
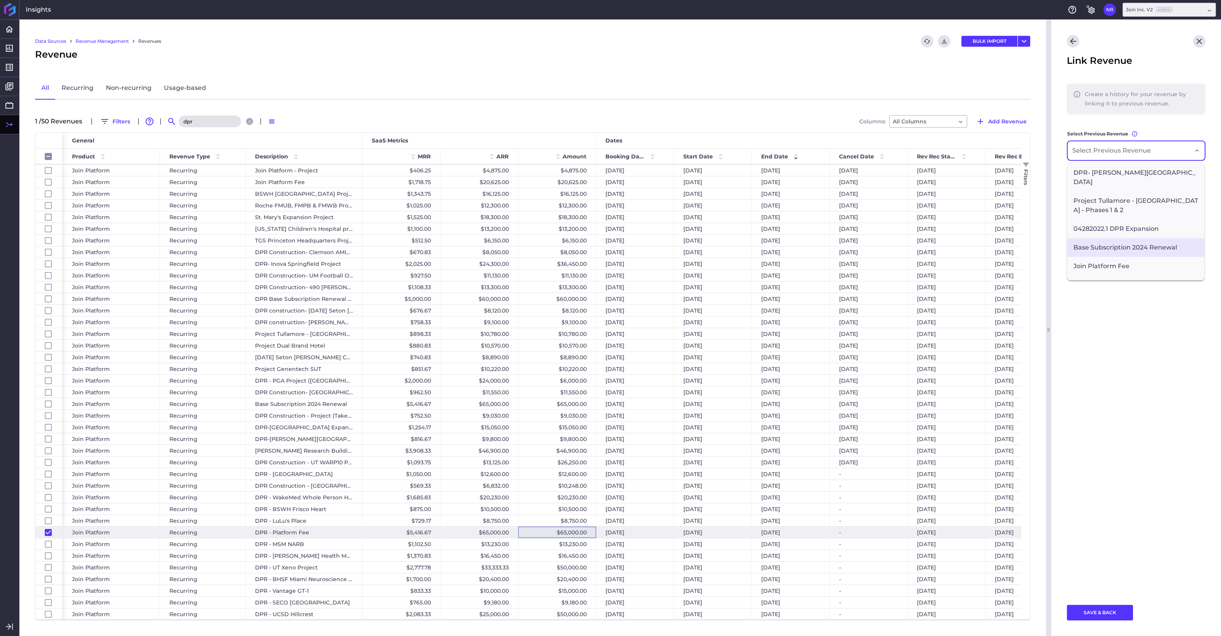
click at [1064, 240] on span "Base Subscription 2024 Renewal" at bounding box center [1135, 247] width 137 height 19
click at [1064, 540] on button "SAVE & BACK" at bounding box center [1100, 613] width 66 height 16
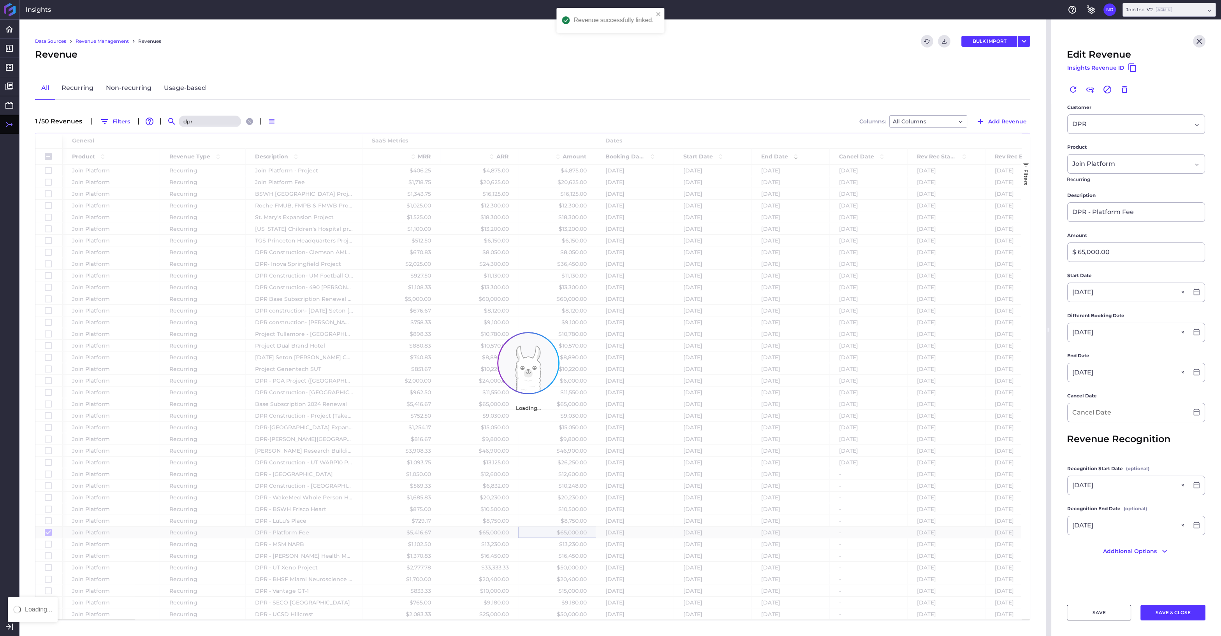
checkbox input "false"
checkbox input "true"
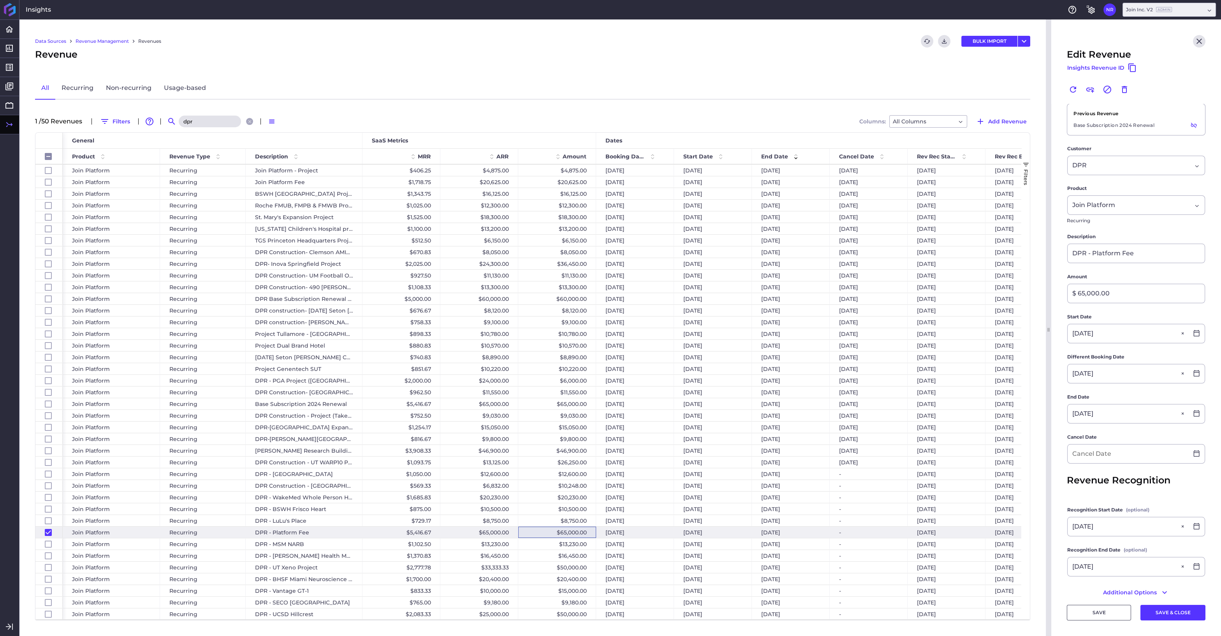
click at [659, 531] on div "[DATE]" at bounding box center [635, 532] width 78 height 11
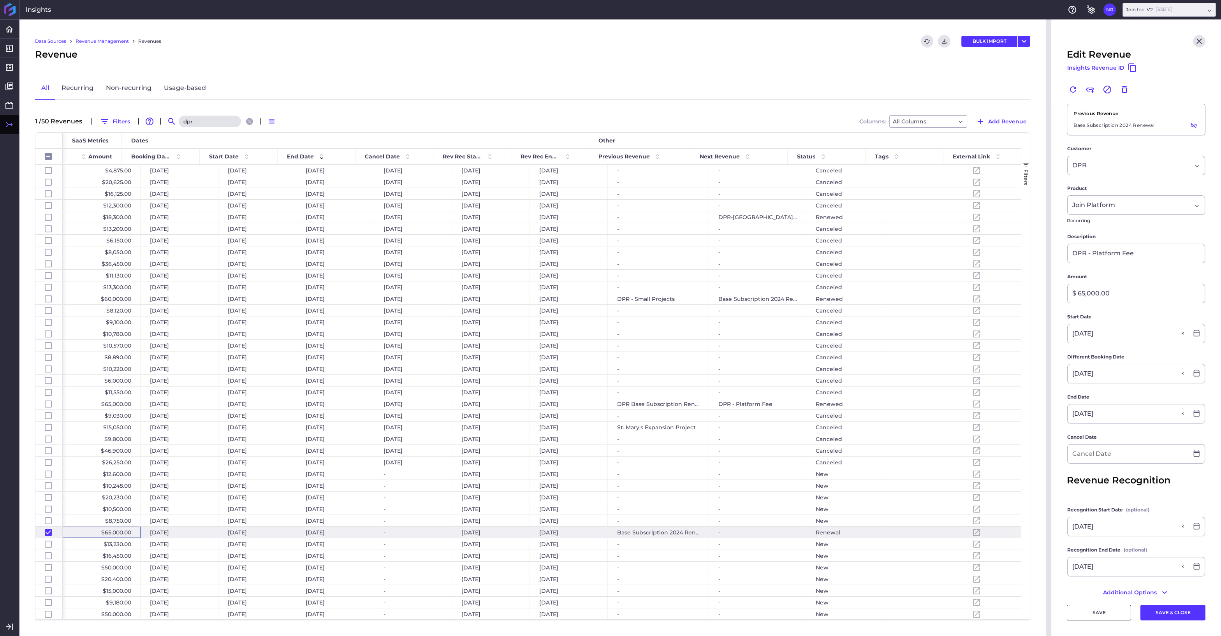
scroll to position [0, 553]
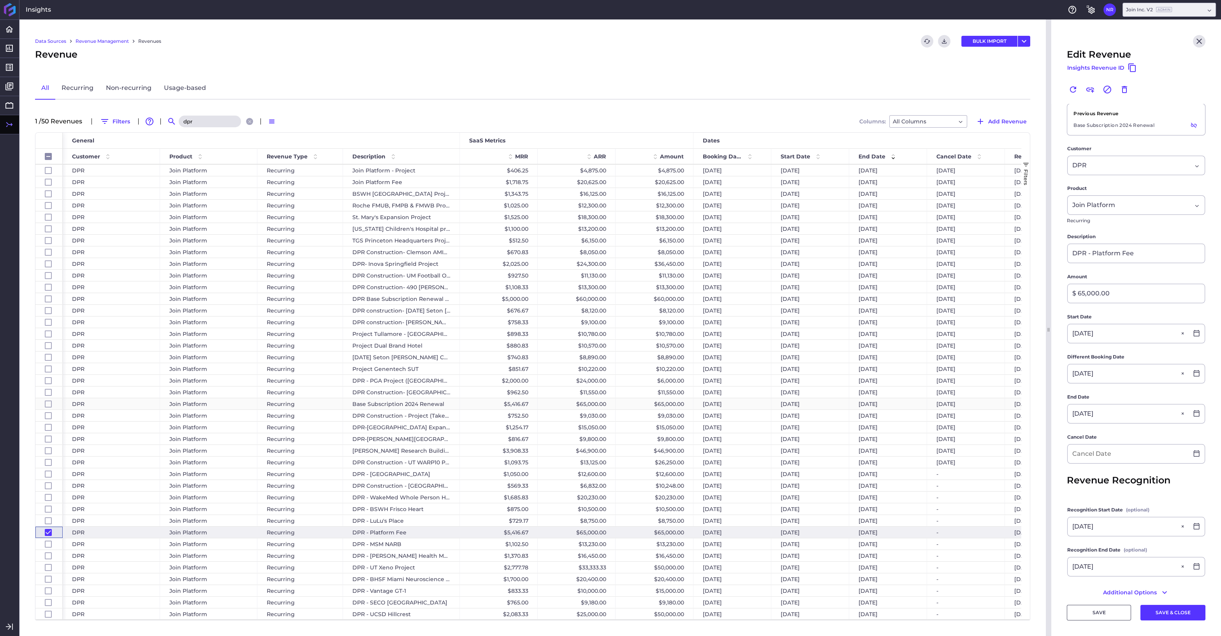
click at [629, 406] on div "$65,000.00" at bounding box center [655, 403] width 78 height 11
checkbox input "false"
checkbox input "true"
checkbox input "false"
type input "Base Subscription 2024 Renewal"
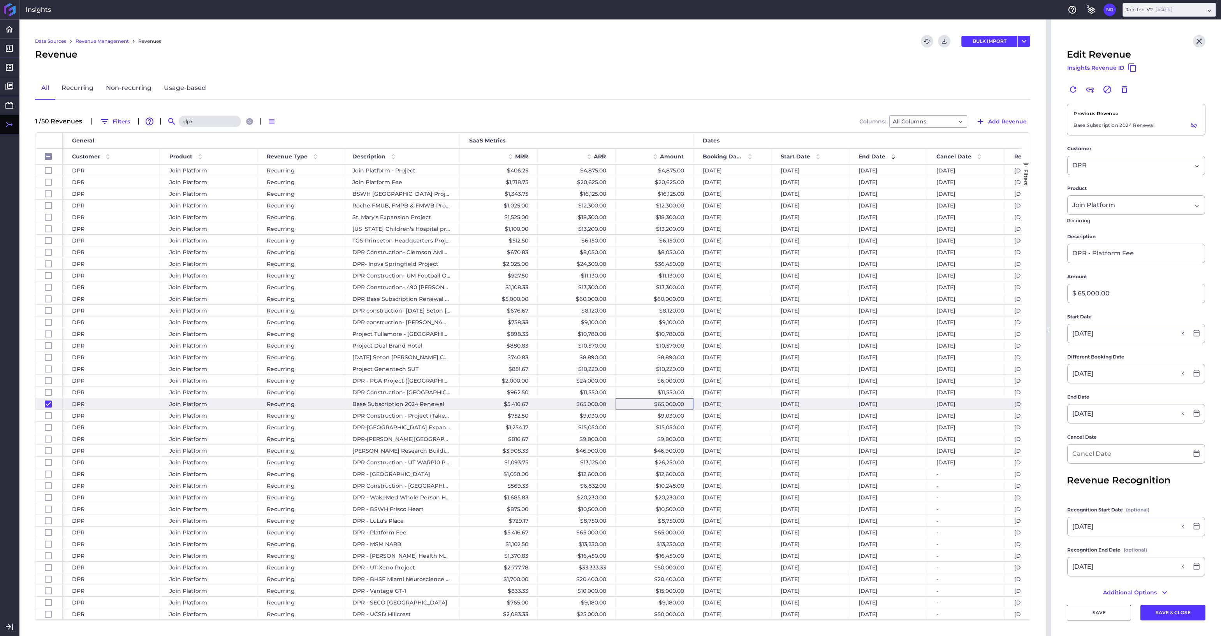
type input "[DATE]"
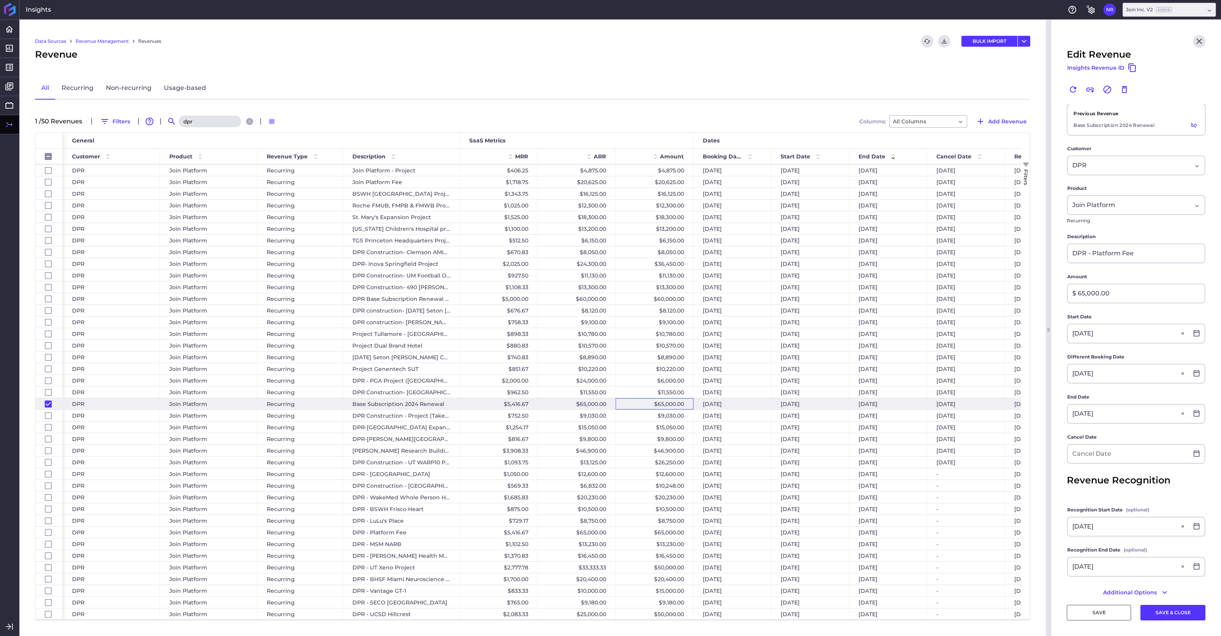
type input "[DATE]"
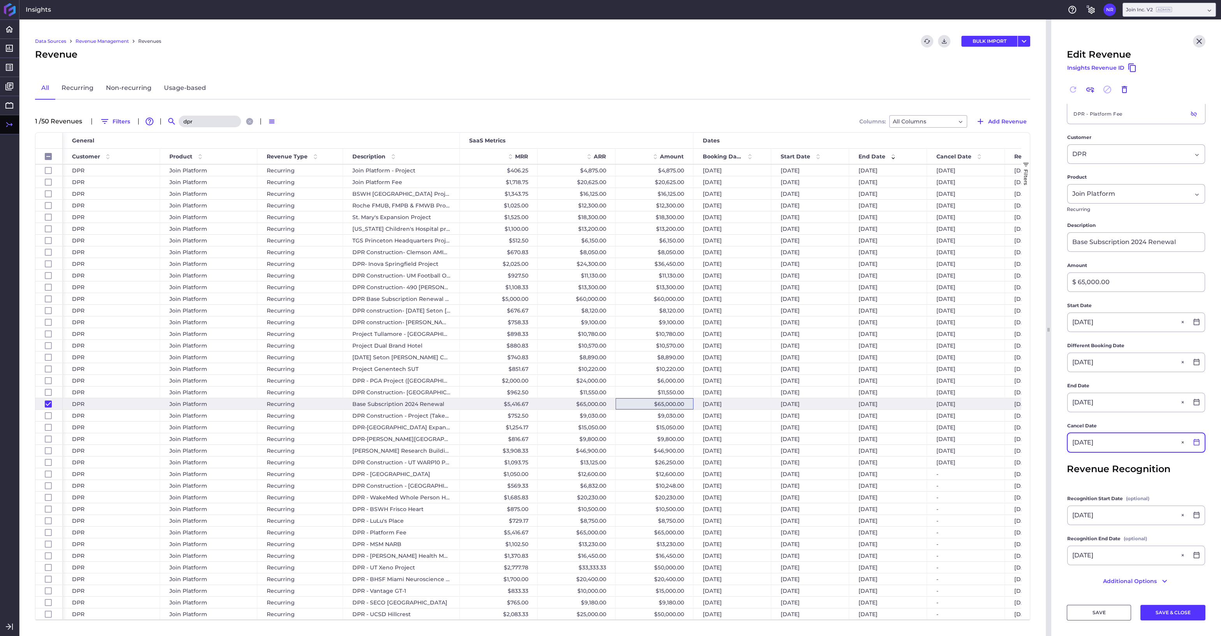
click at [1064, 439] on icon at bounding box center [1196, 442] width 7 height 7
click at [1064, 509] on div "31" at bounding box center [1119, 511] width 17 height 17
type input "[DATE]"
click at [1064, 540] on button "SAVE & CLOSE" at bounding box center [1172, 613] width 65 height 16
checkbox input "false"
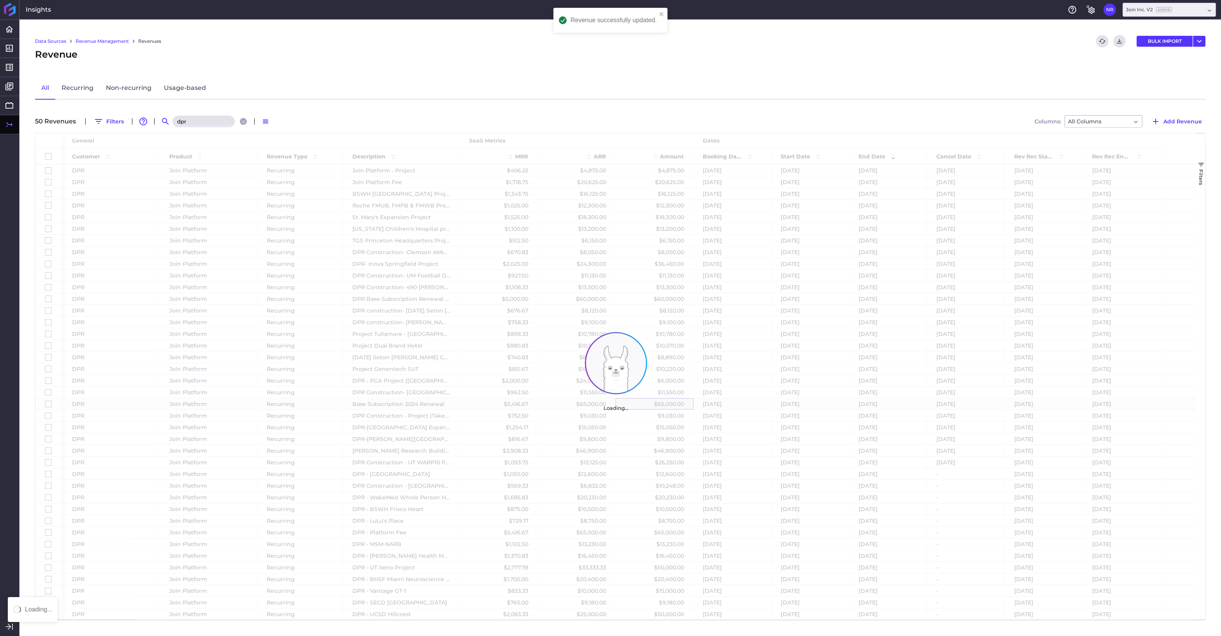
scroll to position [0, 0]
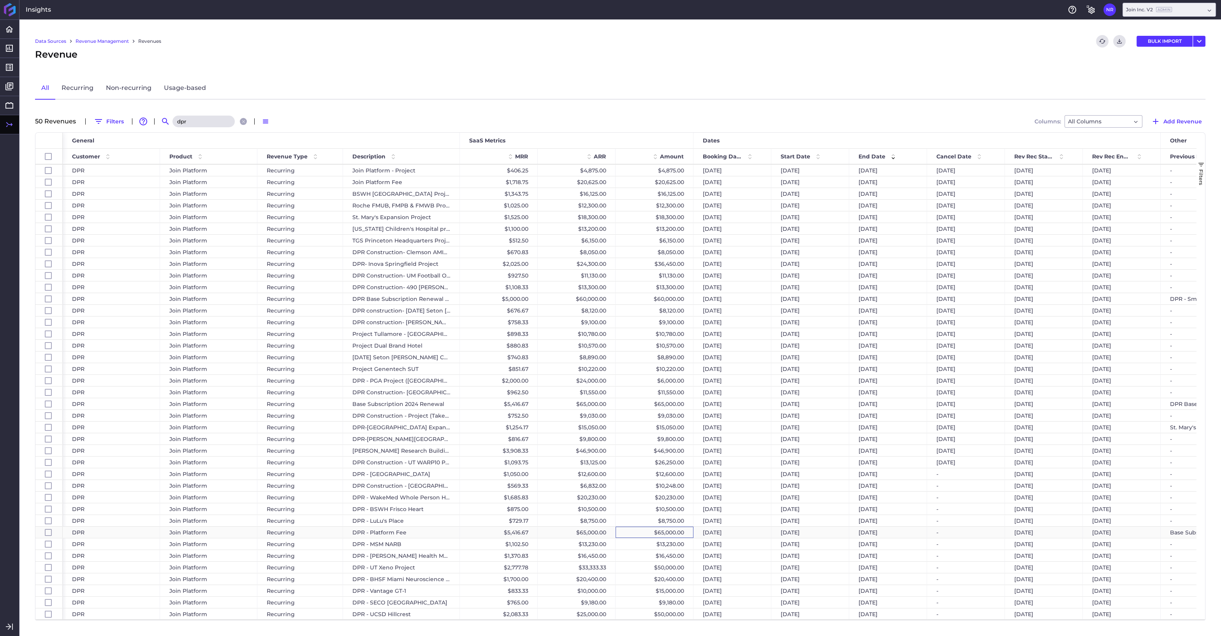
click at [644, 534] on div "$65,000.00" at bounding box center [655, 532] width 78 height 11
checkbox input "false"
checkbox input "true"
checkbox input "false"
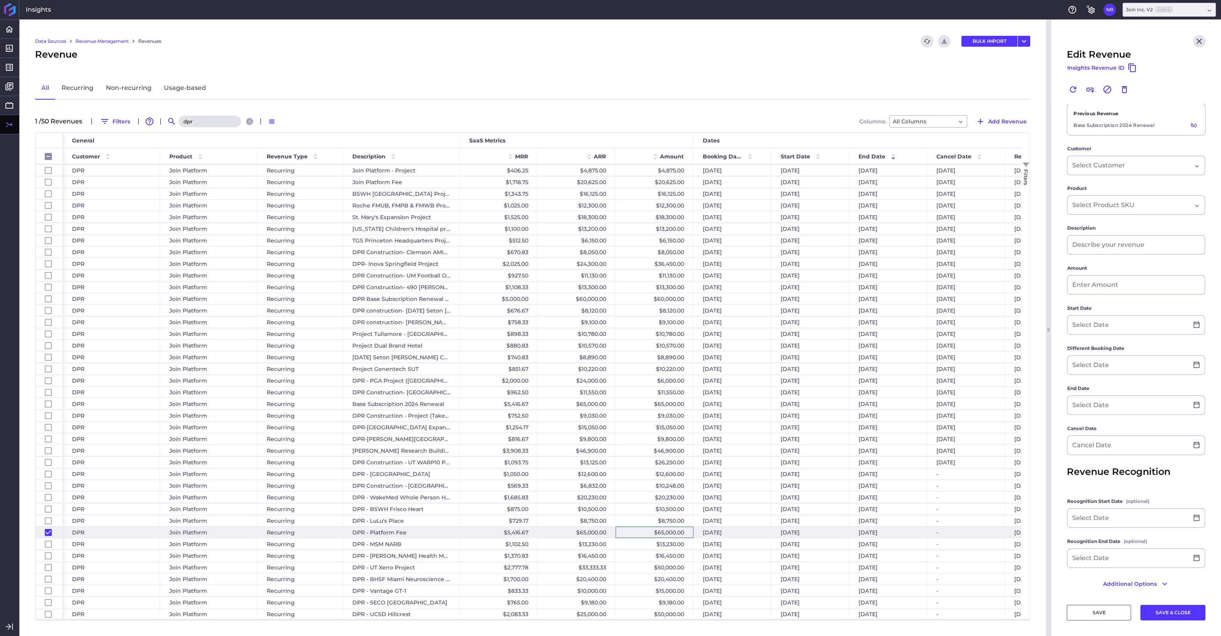
type input "DPR - Platform Fee"
type input "$ 65,000.00"
type input "[DATE]"
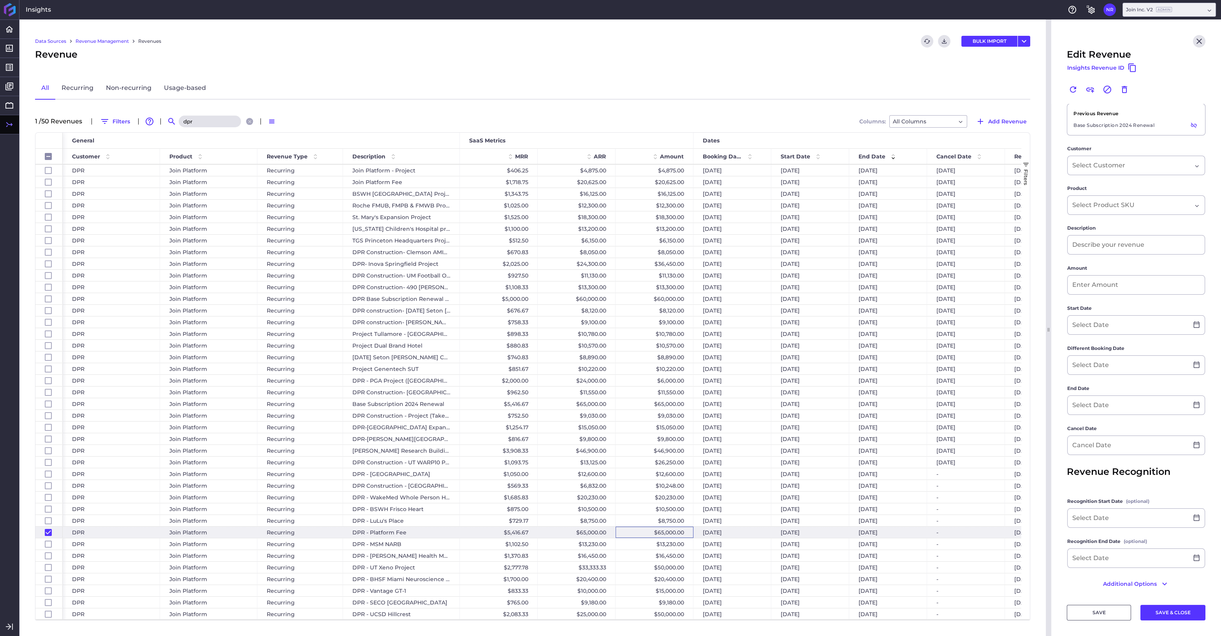
type input "[DATE]"
click at [1064, 259] on input "DPR - Platform Fee" at bounding box center [1136, 253] width 137 height 19
click at [1064, 540] on button "SAVE & CLOSE" at bounding box center [1172, 613] width 65 height 16
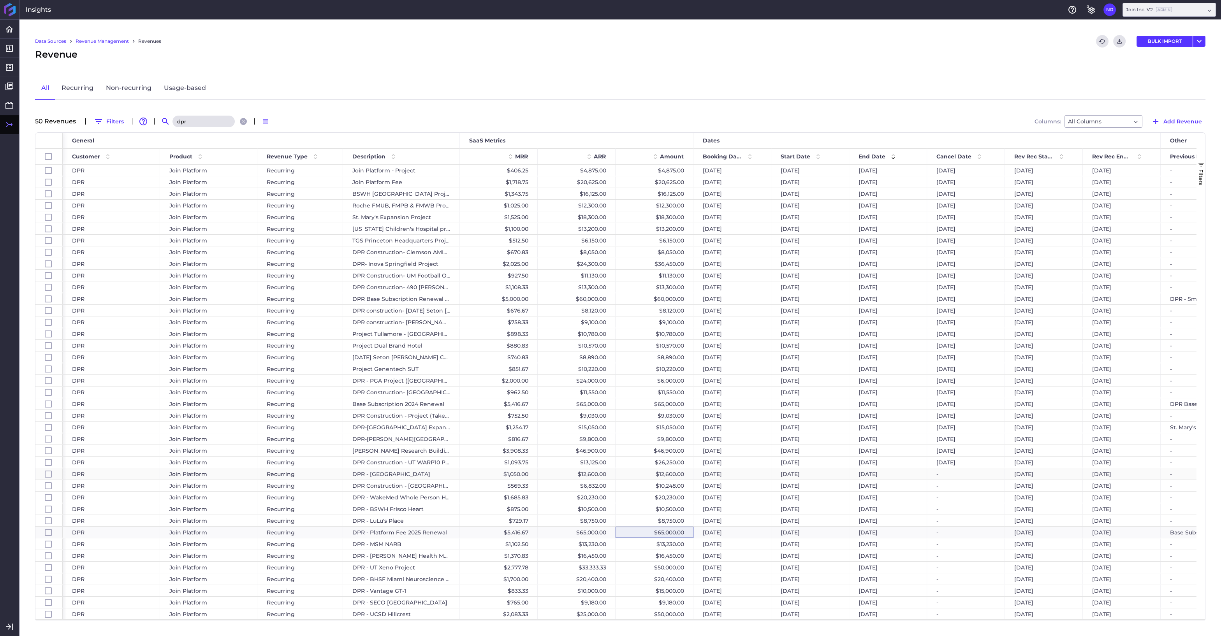
click at [646, 472] on div "$12,600.00" at bounding box center [655, 473] width 78 height 11
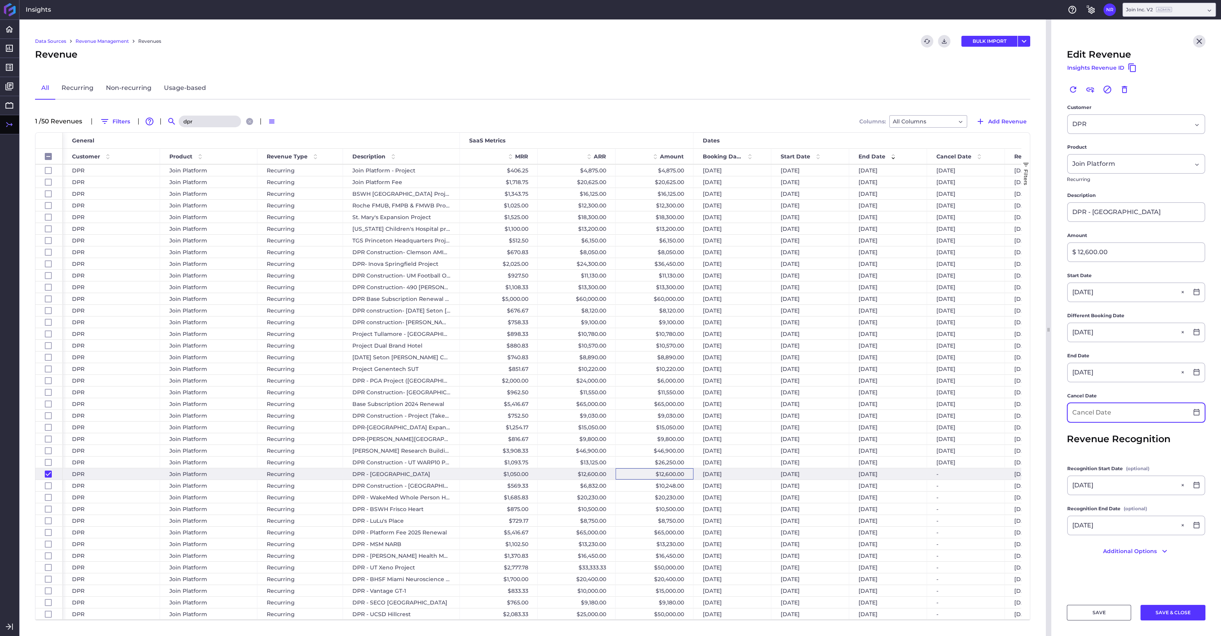
click at [1064, 411] on input at bounding box center [1128, 412] width 121 height 19
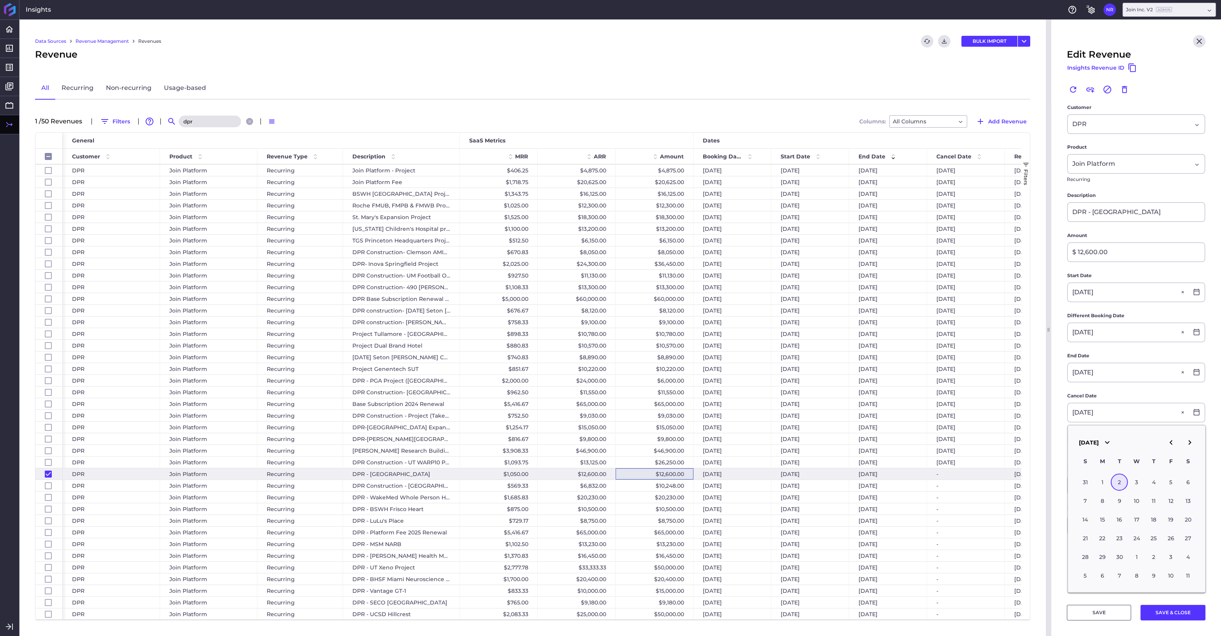
click at [1064, 477] on div "2" at bounding box center [1119, 482] width 17 height 17
click at [1064, 540] on button "SAVE & CLOSE" at bounding box center [1172, 613] width 65 height 16
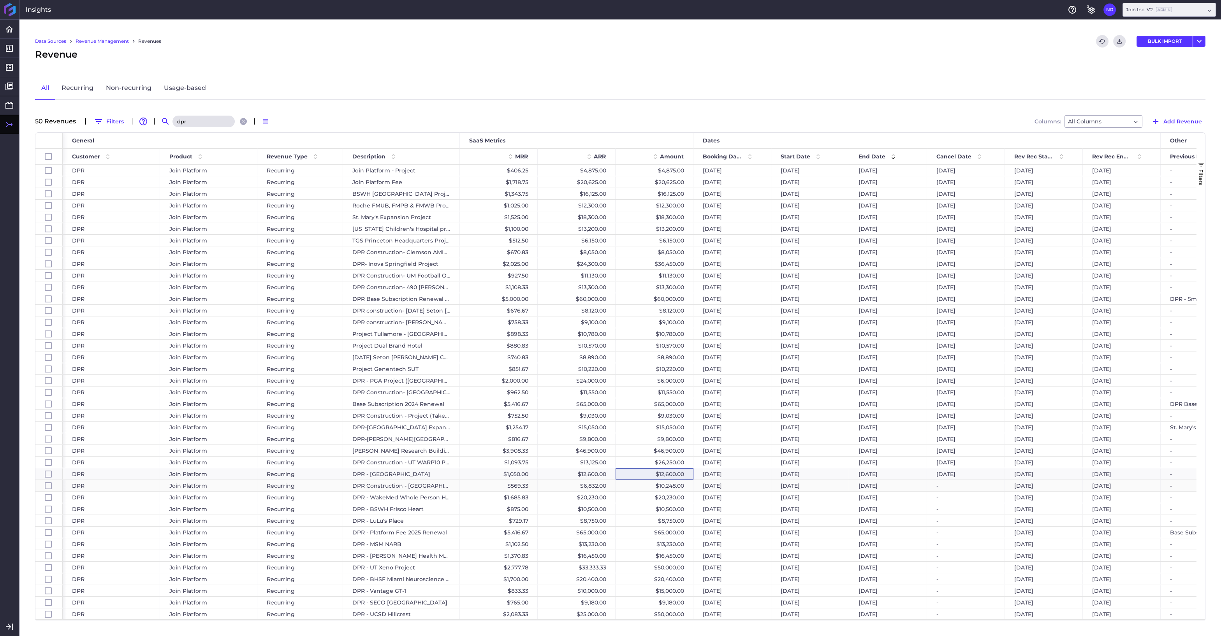
click at [644, 484] on div "$10,248.00" at bounding box center [655, 485] width 78 height 11
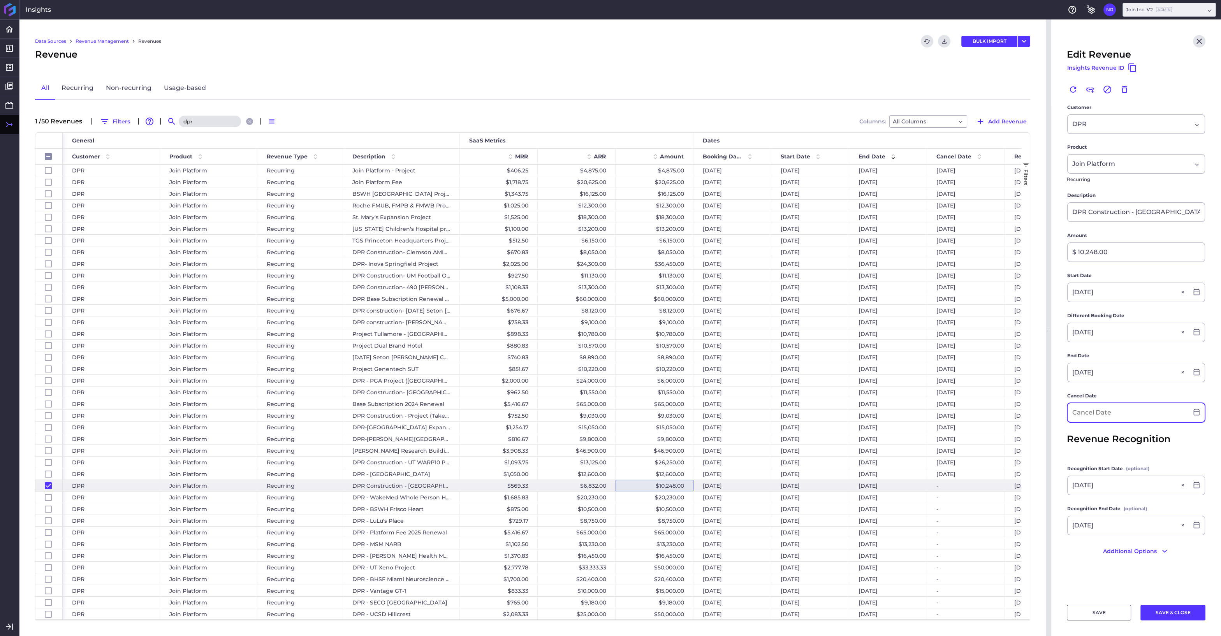
click at [1064, 410] on input at bounding box center [1128, 412] width 121 height 19
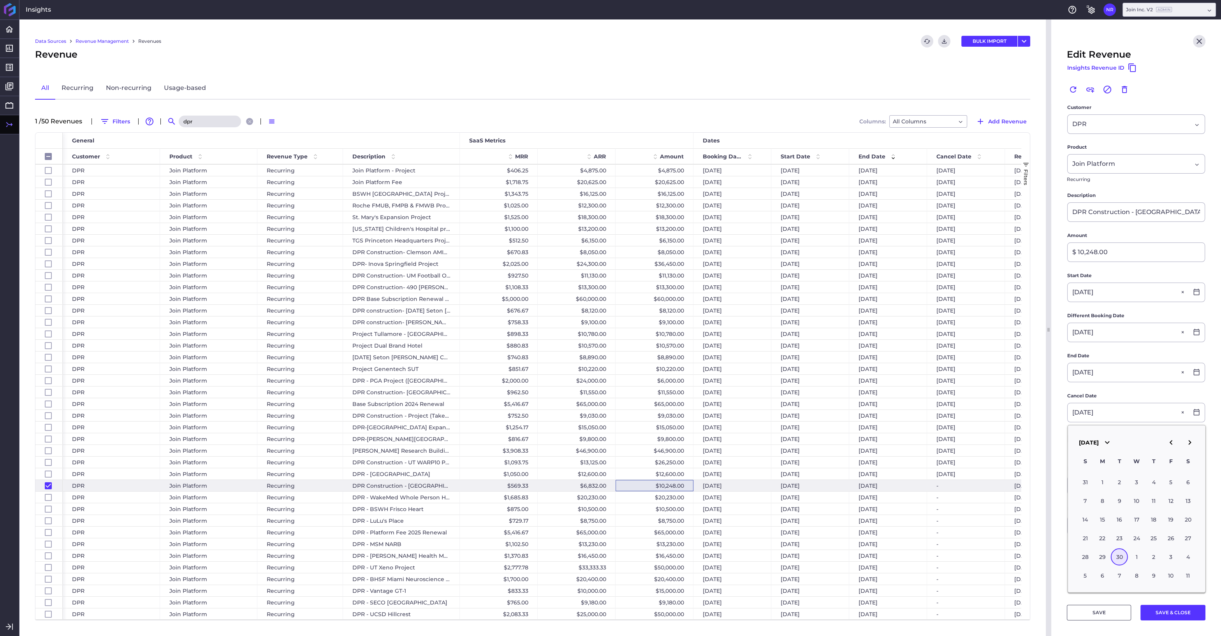
click at [1064, 540] on div "30" at bounding box center [1119, 557] width 17 height 17
click at [1064, 540] on button "SAVE & CLOSE" at bounding box center [1172, 613] width 65 height 16
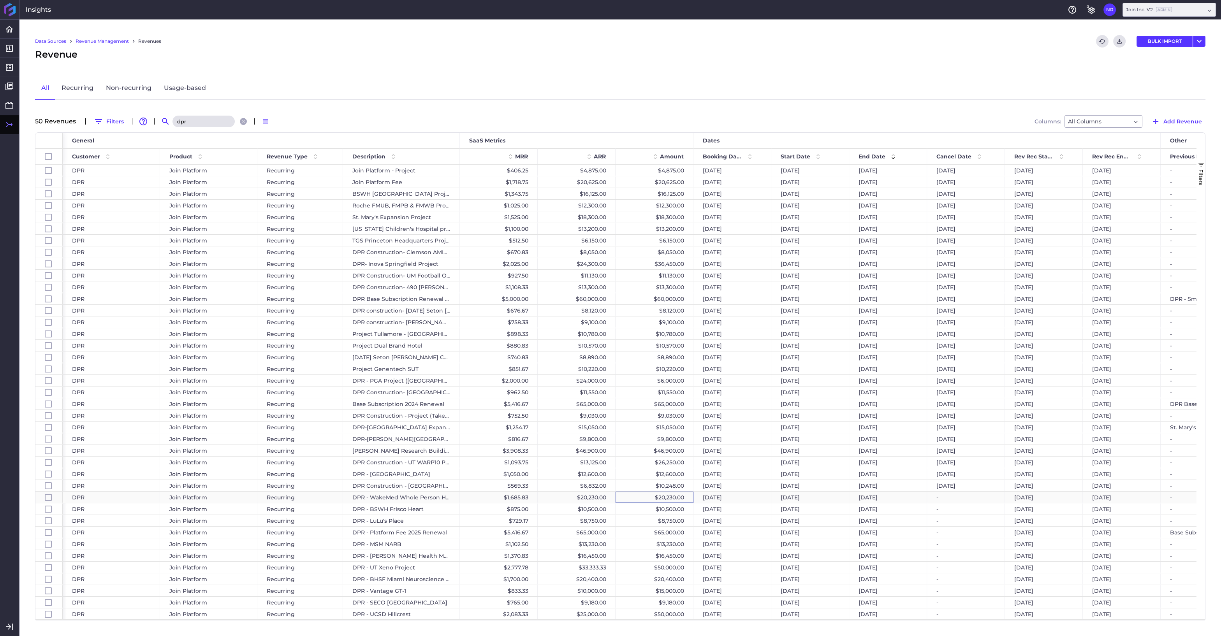
click at [646, 497] on div "$20,230.00" at bounding box center [655, 497] width 78 height 11
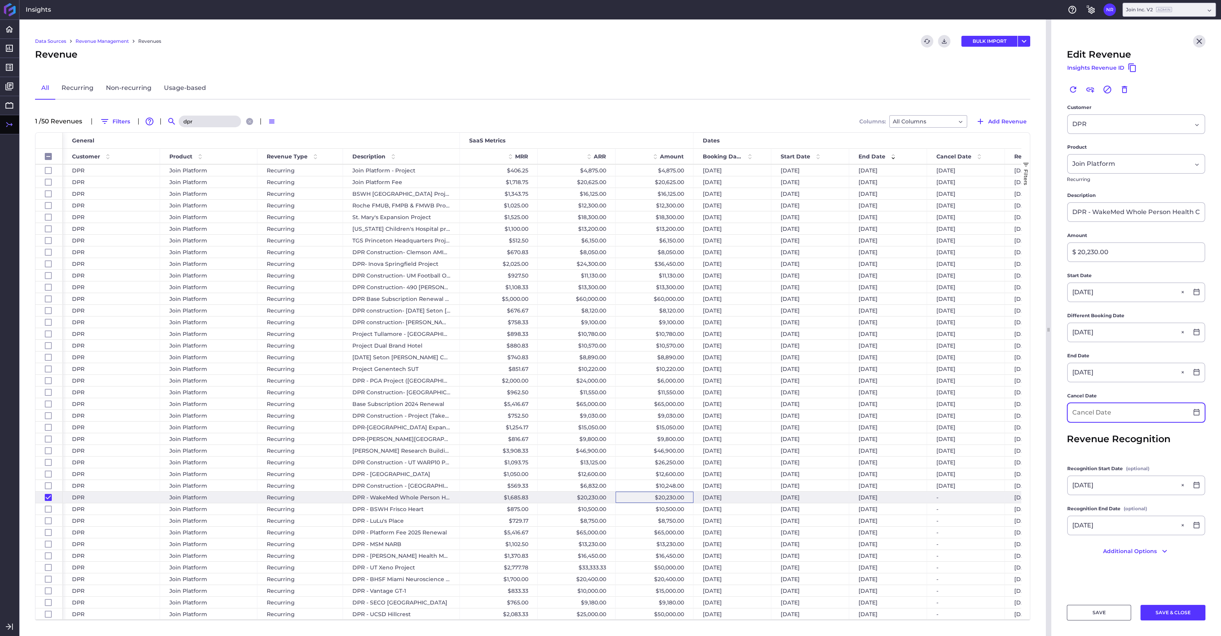
click at [1064, 412] on input at bounding box center [1128, 412] width 121 height 19
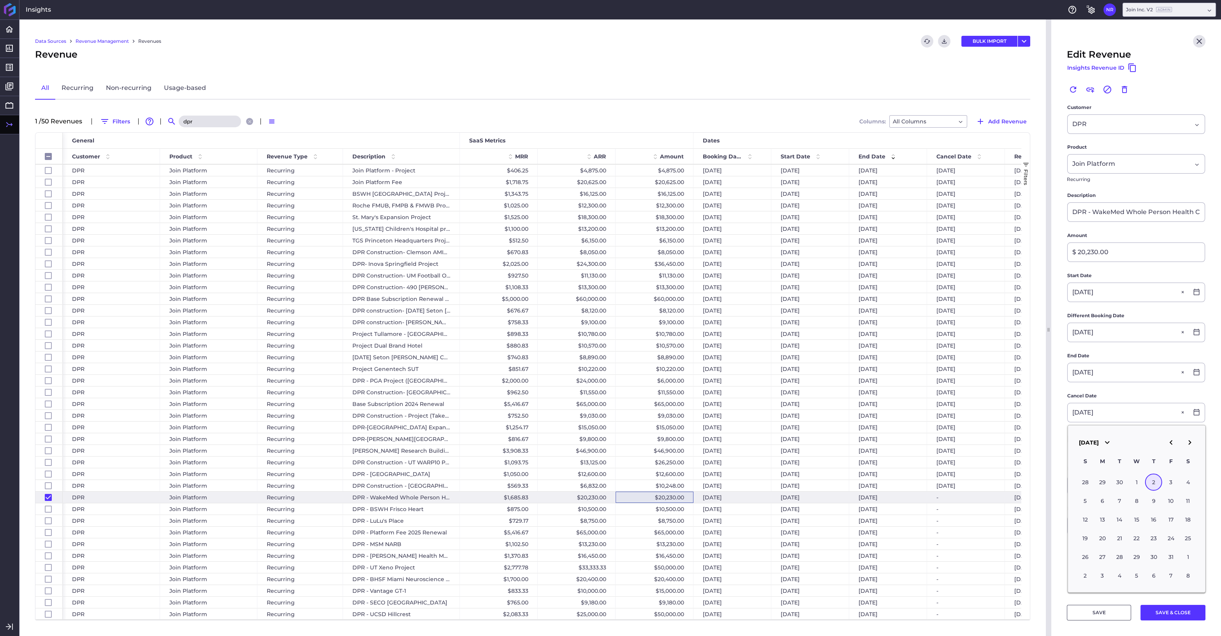
click at [1064, 481] on div "2" at bounding box center [1153, 482] width 17 height 17
click at [1064, 540] on button "SAVE & CLOSE" at bounding box center [1172, 613] width 65 height 16
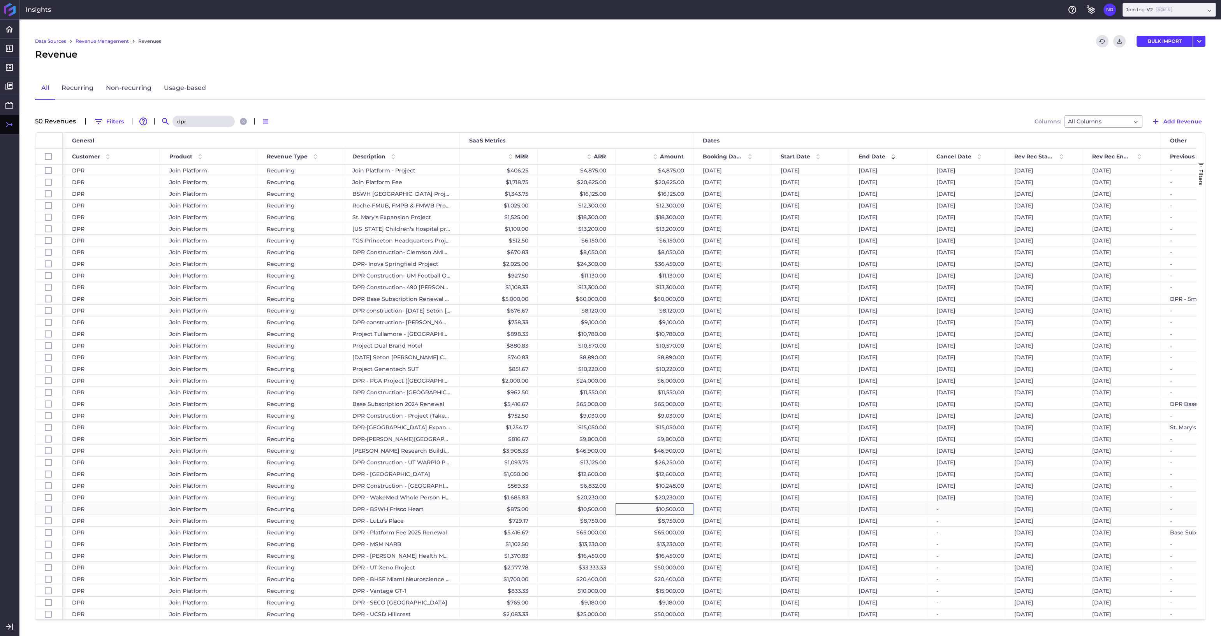
click at [673, 507] on div "$10,500.00" at bounding box center [655, 508] width 78 height 11
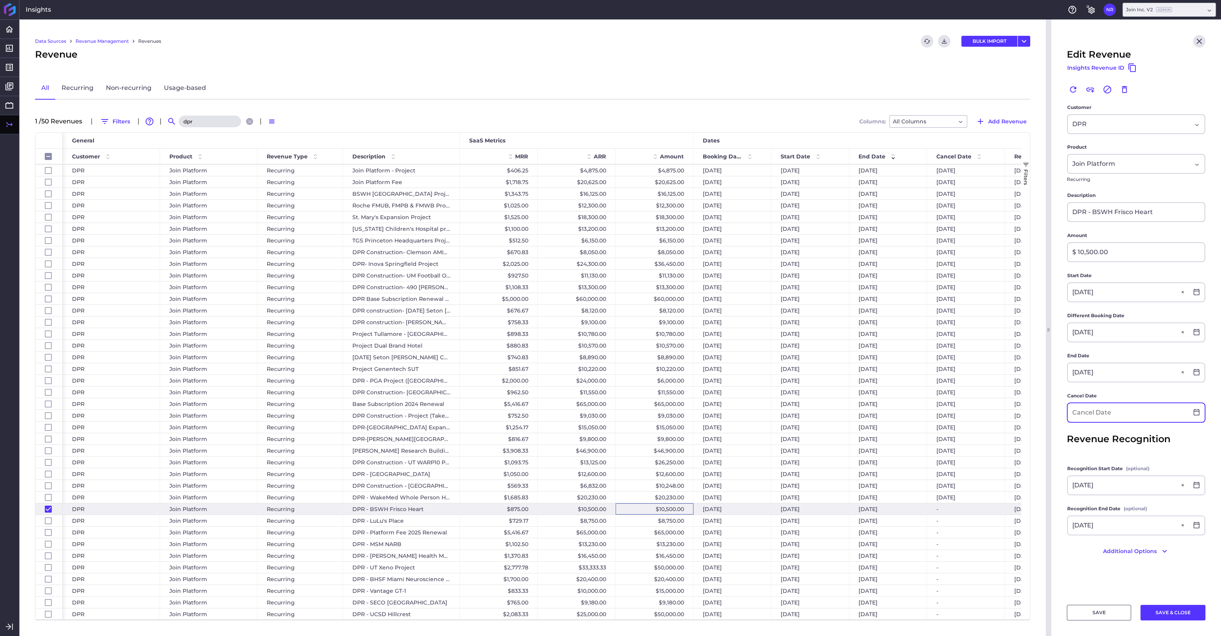
click at [1064, 412] on input at bounding box center [1128, 412] width 121 height 19
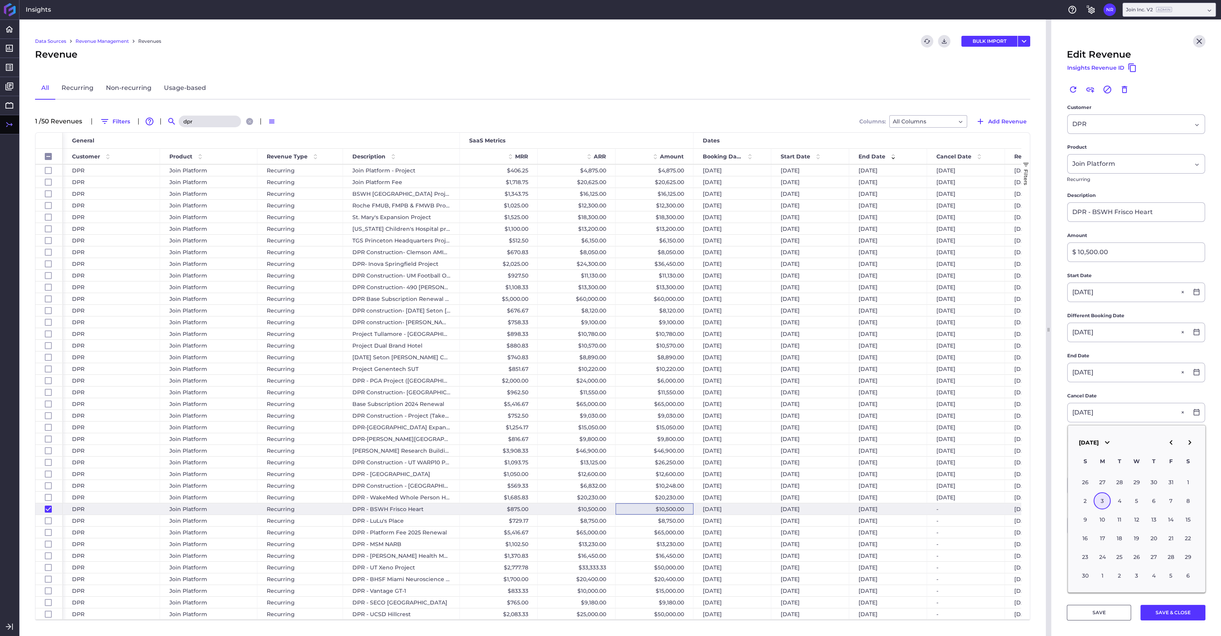
click at [1064, 498] on div "3" at bounding box center [1102, 501] width 17 height 17
click at [1064, 540] on button "SAVE & CLOSE" at bounding box center [1172, 613] width 65 height 16
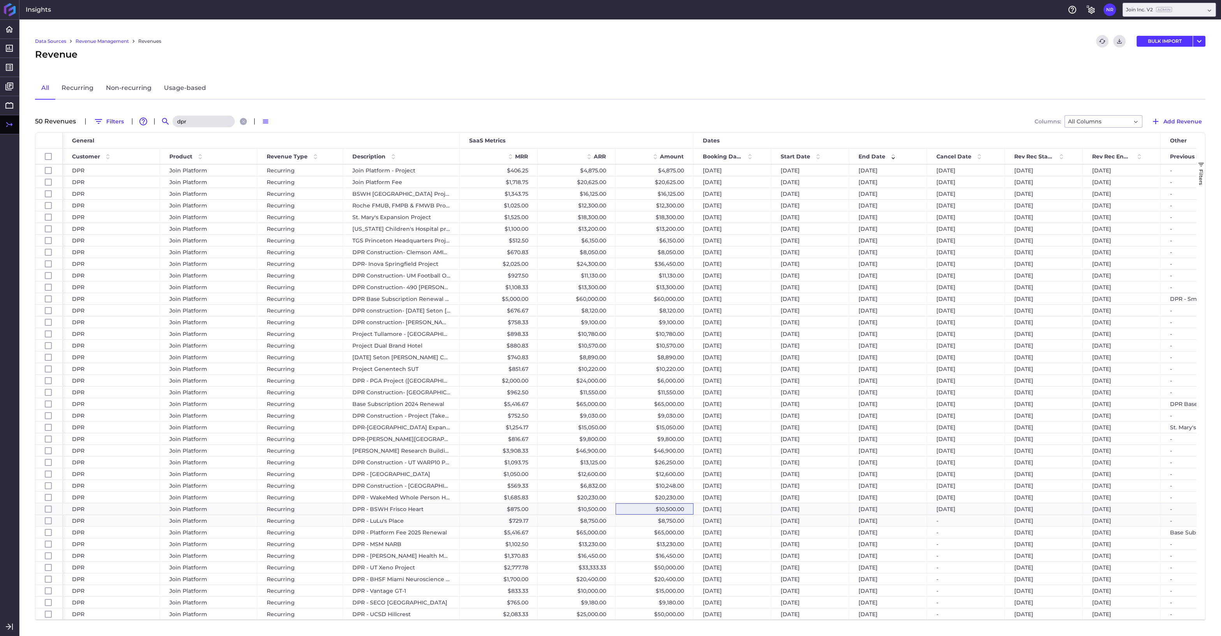
click at [655, 521] on div "$8,750.00" at bounding box center [655, 520] width 78 height 11
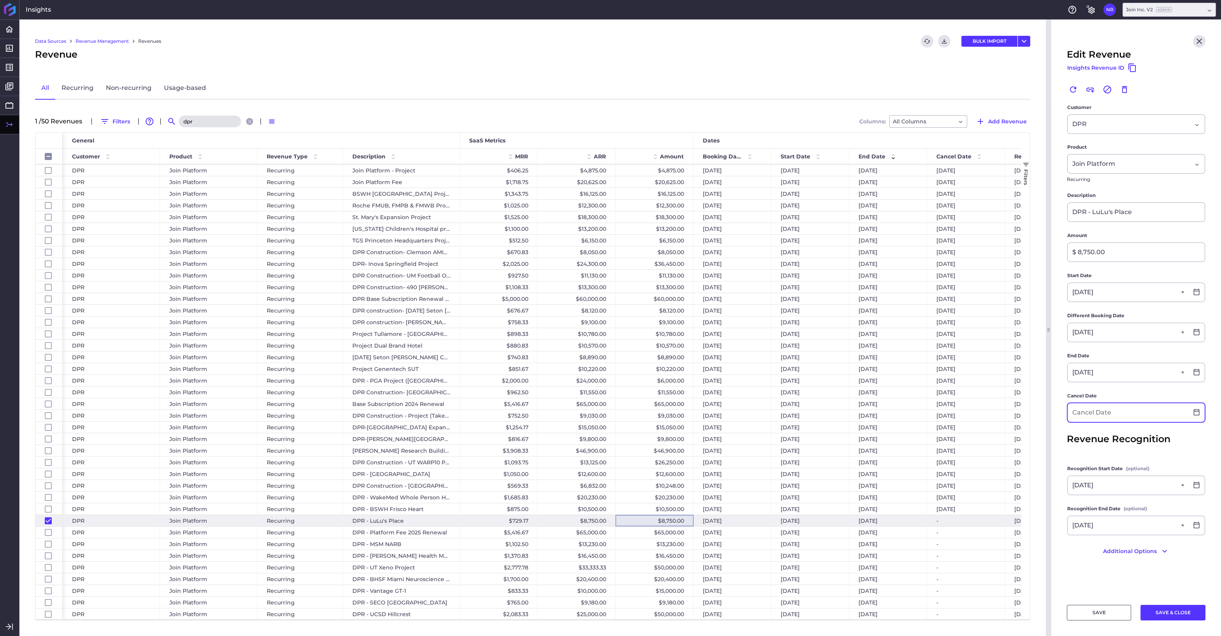
click at [1064, 415] on input at bounding box center [1128, 412] width 121 height 19
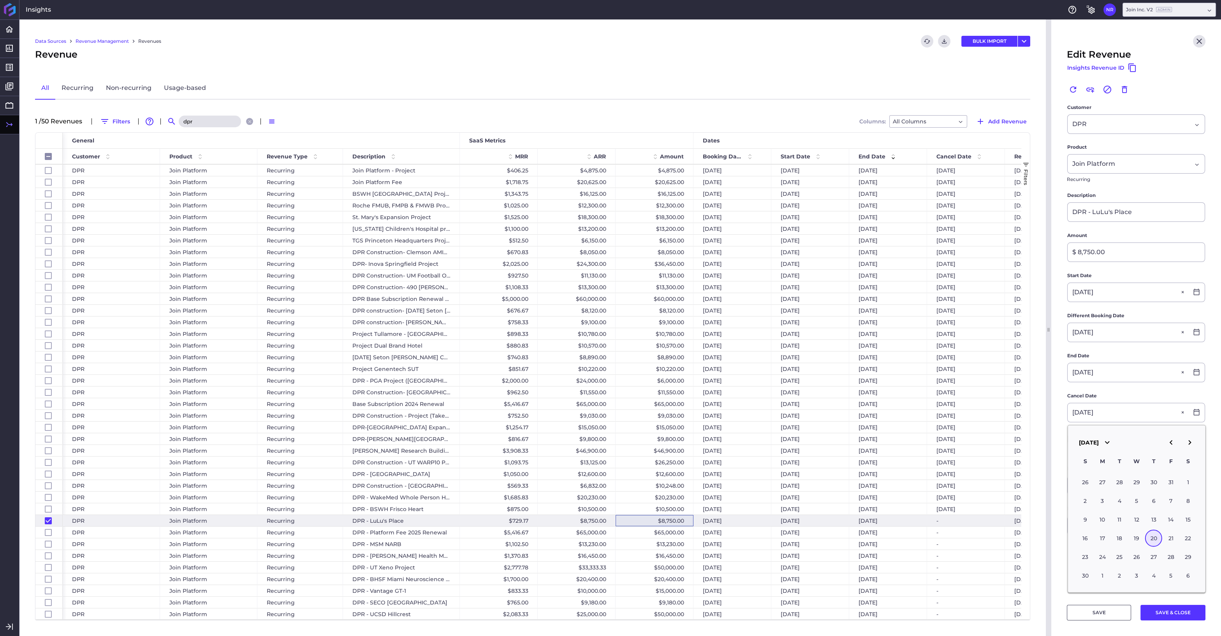
click at [1064, 540] on div "20" at bounding box center [1153, 538] width 17 height 17
click at [1064, 540] on button "SAVE & CLOSE" at bounding box center [1172, 613] width 65 height 16
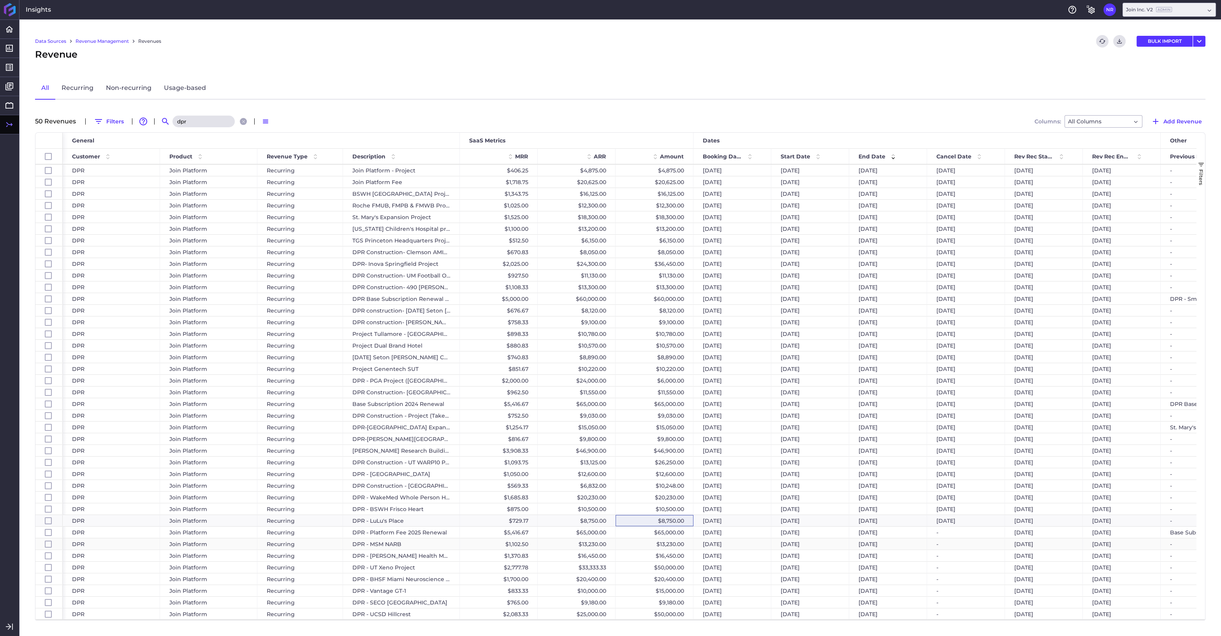
click at [644, 540] on div "$13,230.00" at bounding box center [655, 543] width 78 height 11
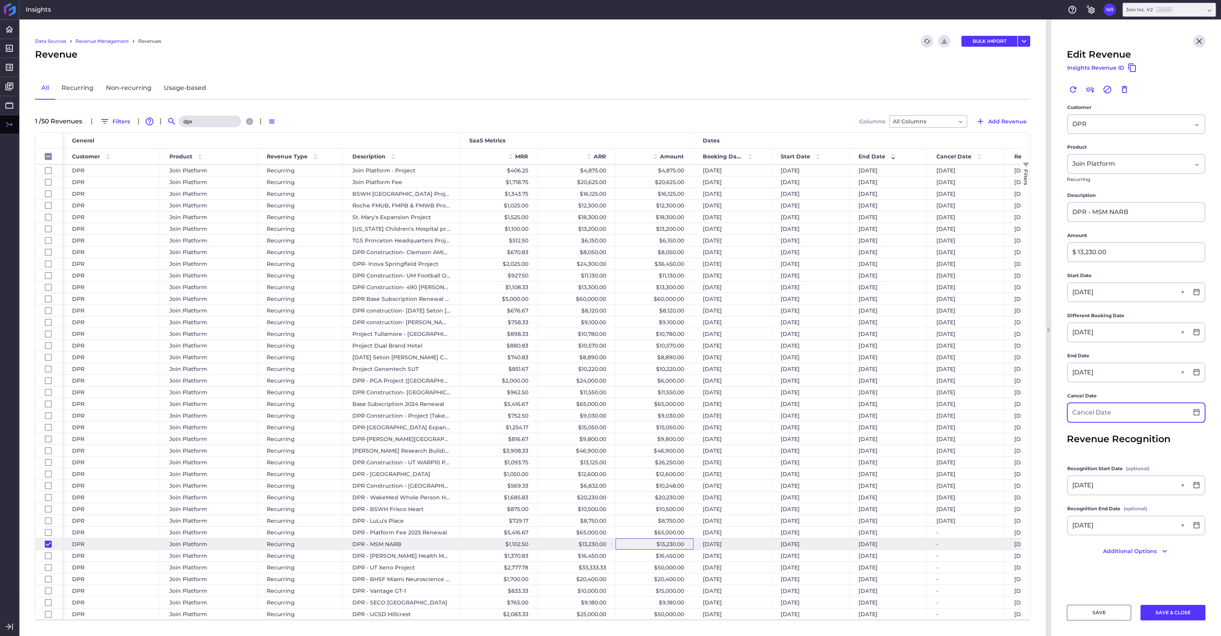
click at [1064, 412] on input at bounding box center [1128, 412] width 121 height 19
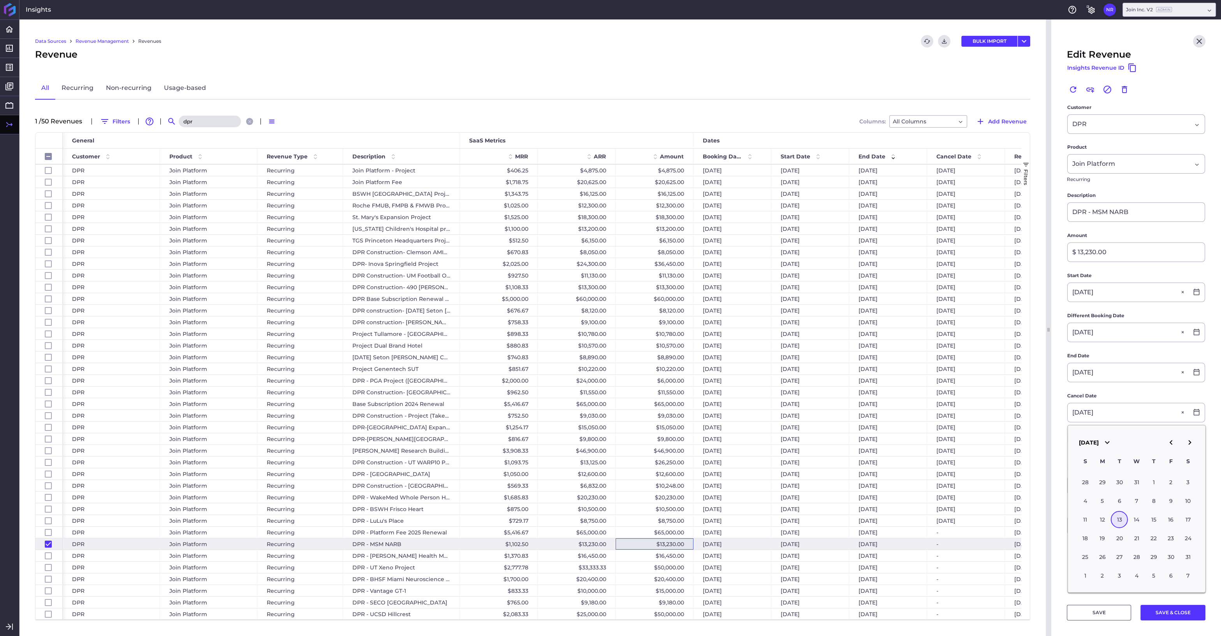
click at [1064, 517] on div "13" at bounding box center [1119, 519] width 17 height 17
click at [1064, 540] on button "SAVE & CLOSE" at bounding box center [1172, 613] width 65 height 16
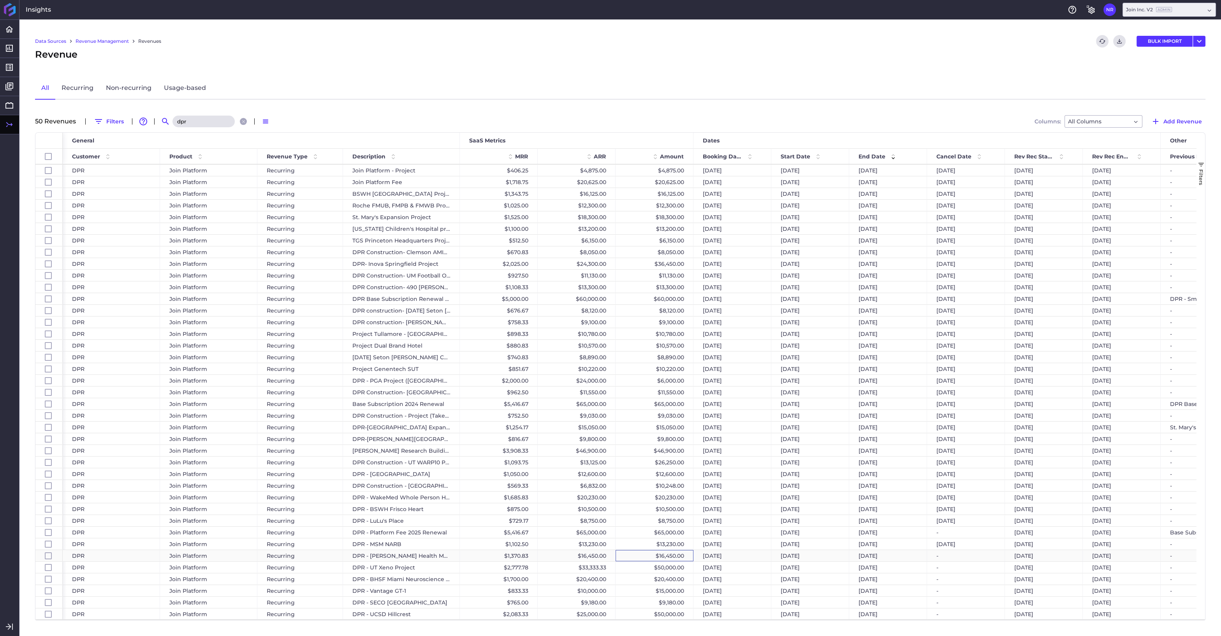
click at [646, 540] on div "$16,450.00" at bounding box center [655, 555] width 78 height 11
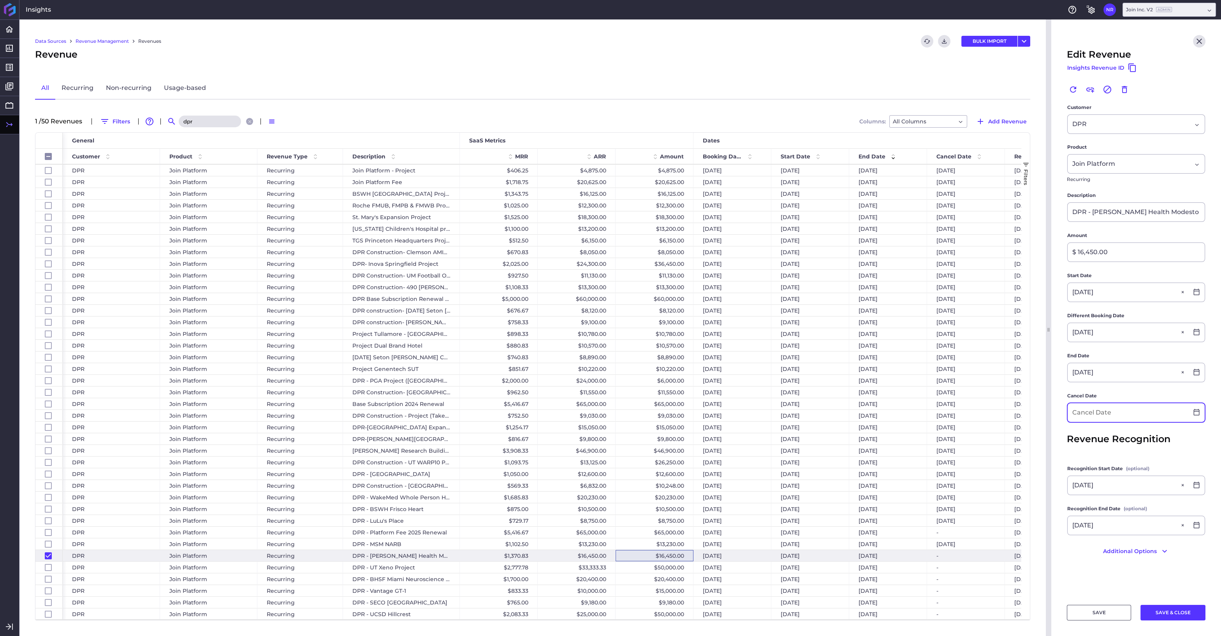
click at [1064, 417] on input at bounding box center [1128, 412] width 121 height 19
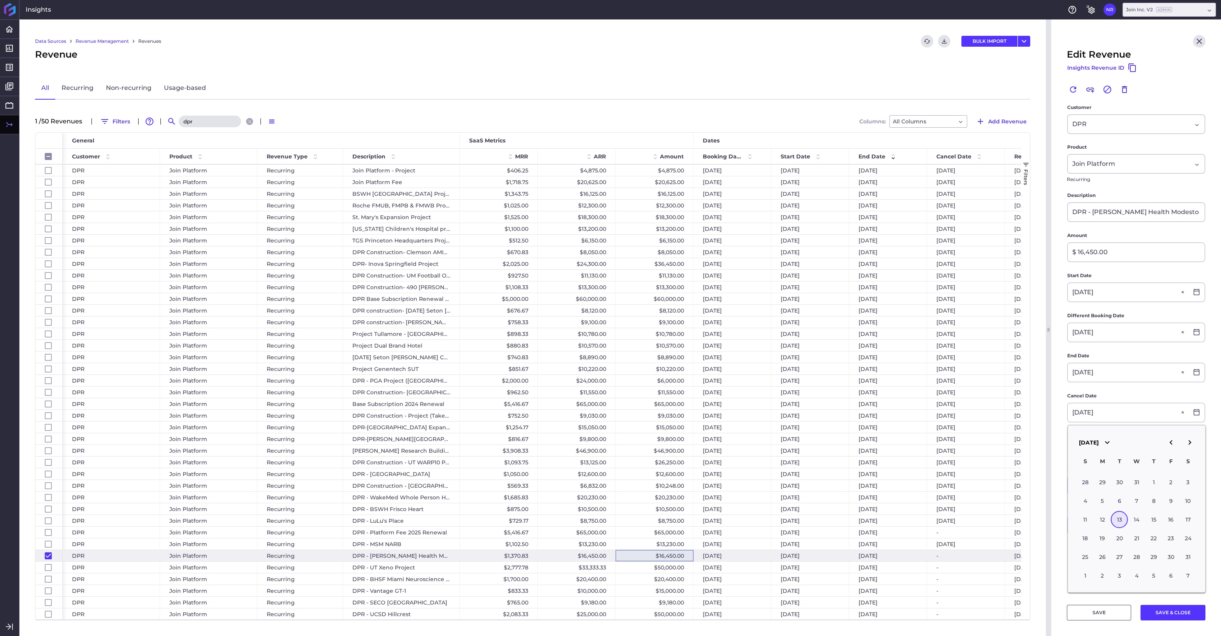
click at [1064, 515] on div "13" at bounding box center [1119, 519] width 17 height 17
click at [1064, 540] on button "SAVE & CLOSE" at bounding box center [1172, 613] width 65 height 16
